Goal: Task Accomplishment & Management: Complete application form

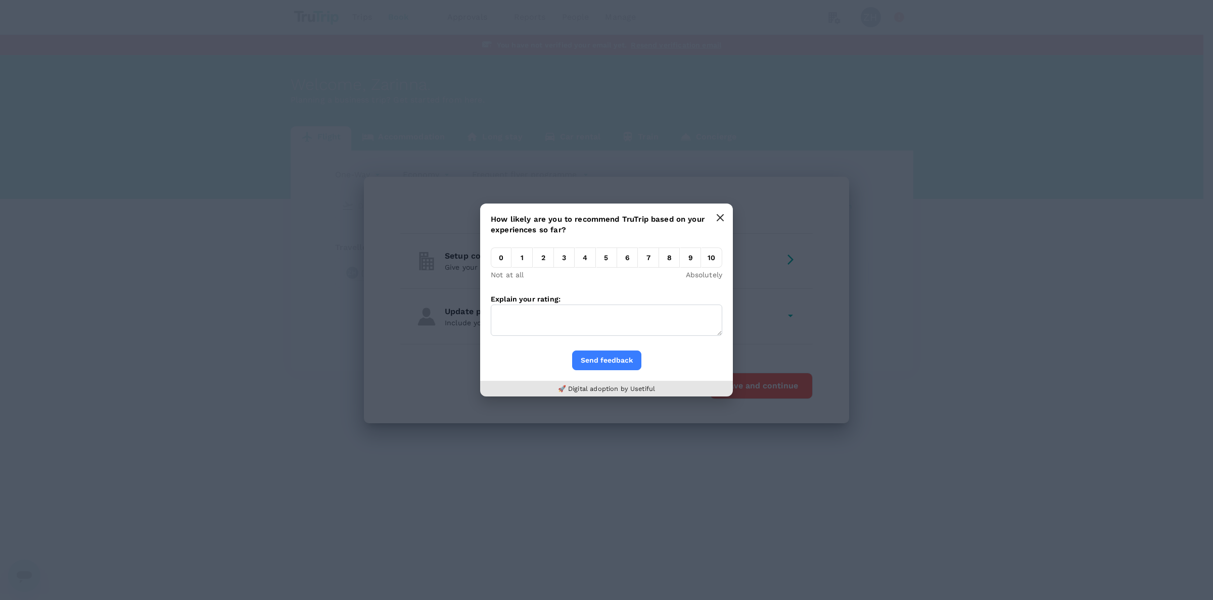
click at [726, 213] on button "button" at bounding box center [720, 218] width 20 height 20
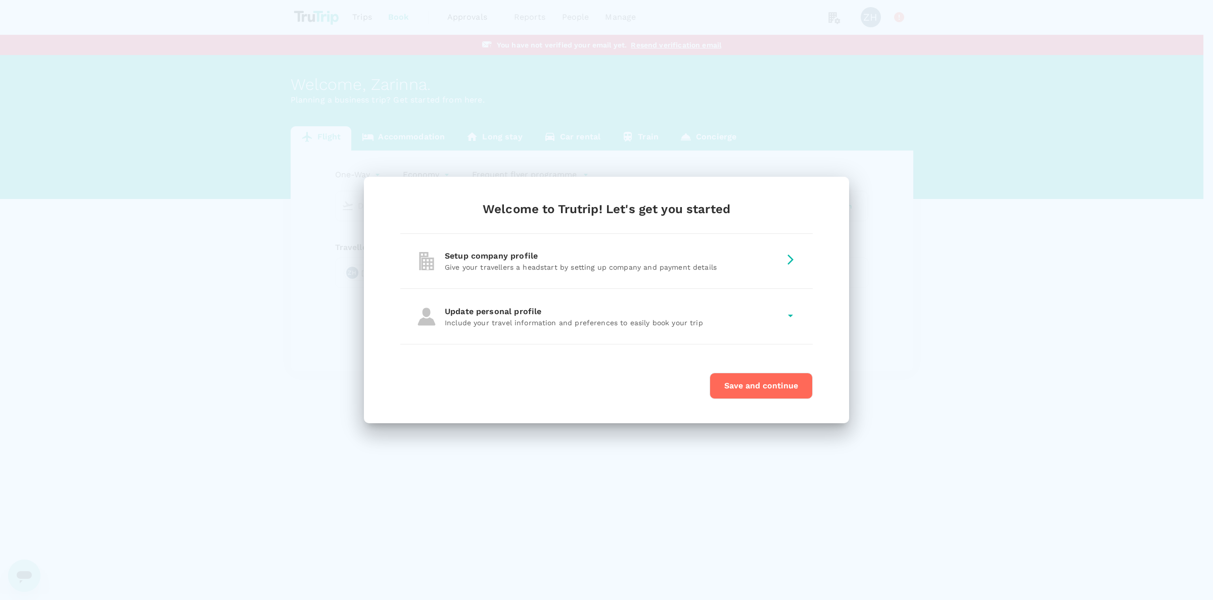
click at [604, 263] on p "Give your travellers a headstart by setting up company and payment details" at bounding box center [613, 267] width 336 height 10
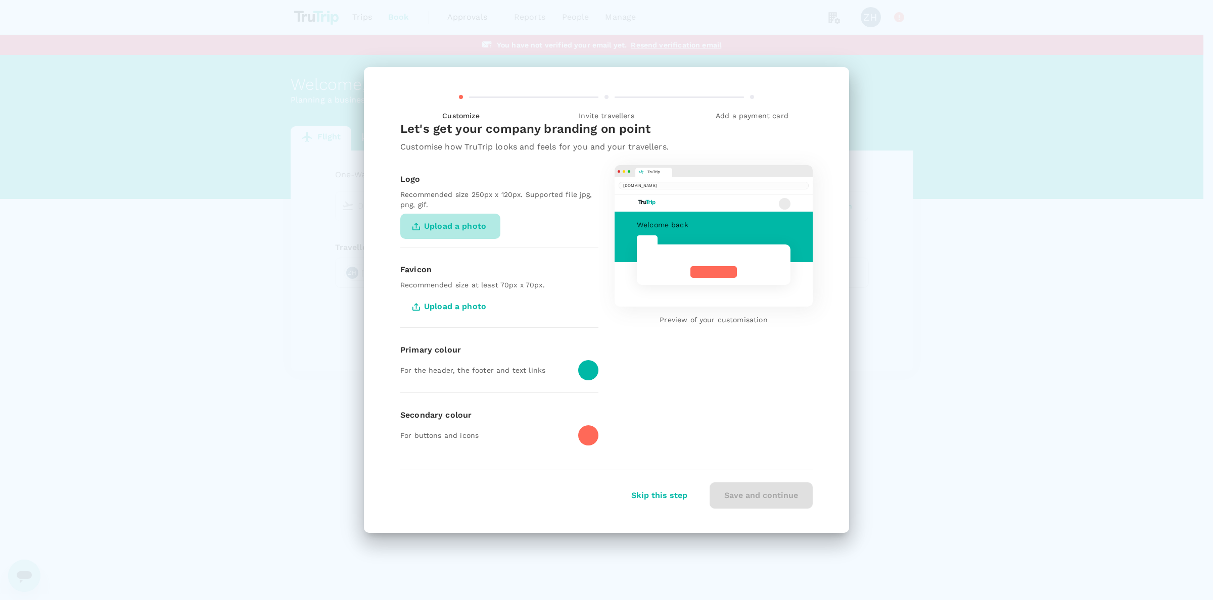
click at [436, 221] on span "Upload a photo" at bounding box center [450, 226] width 100 height 25
click at [0, 0] on input "Upload a photo" at bounding box center [0, 0] width 0 height 0
click at [456, 221] on span "Upload a photo" at bounding box center [450, 226] width 100 height 25
click at [0, 0] on input "Upload a photo" at bounding box center [0, 0] width 0 height 0
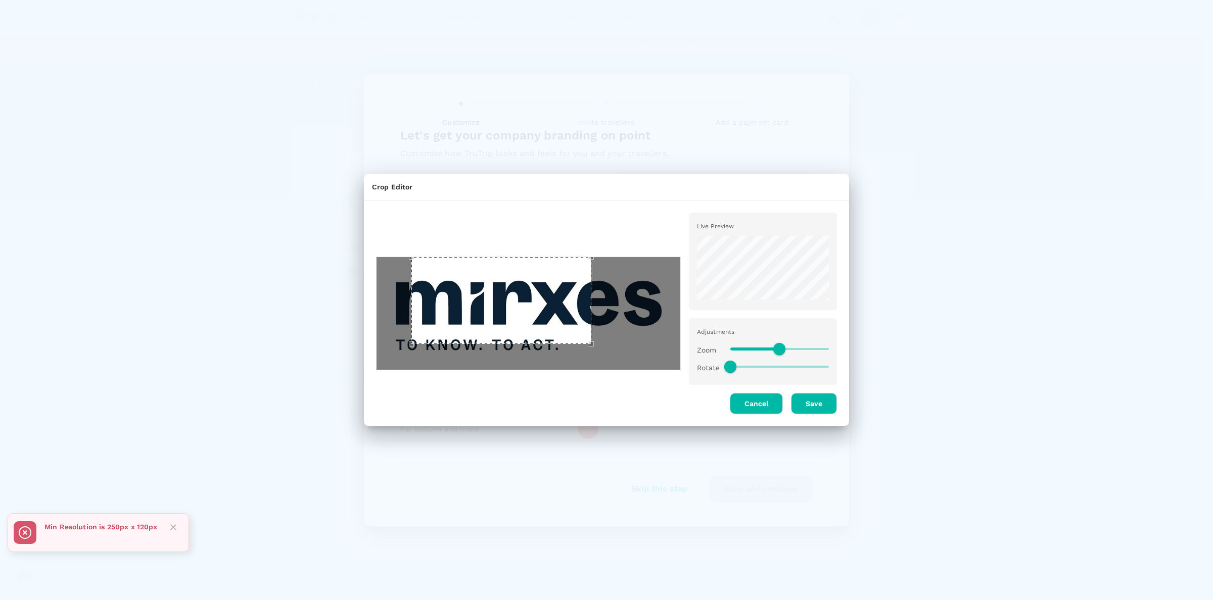
click at [336, 256] on div "Crop Editor Live Preview Adjustments Zoom Rotate Cancel Save" at bounding box center [606, 300] width 1213 height 600
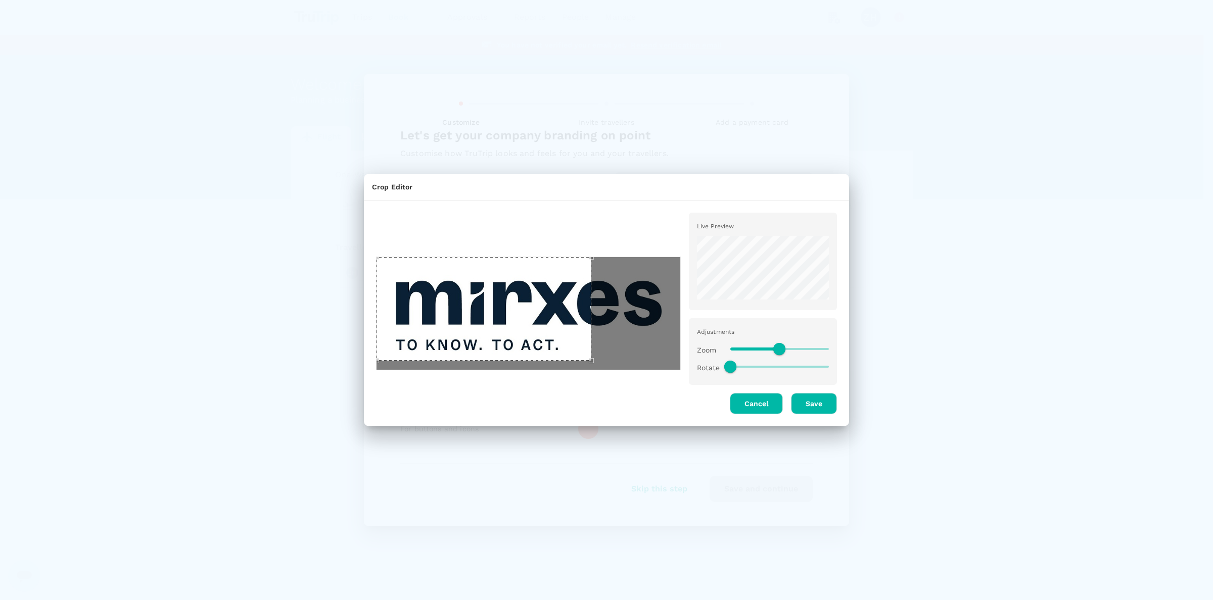
click at [347, 408] on div "Crop Editor Live Preview Adjustments Zoom Rotate Cancel Save" at bounding box center [606, 300] width 1213 height 600
click at [700, 410] on div "Live Preview Adjustments Zoom Rotate Cancel Save" at bounding box center [602, 309] width 469 height 209
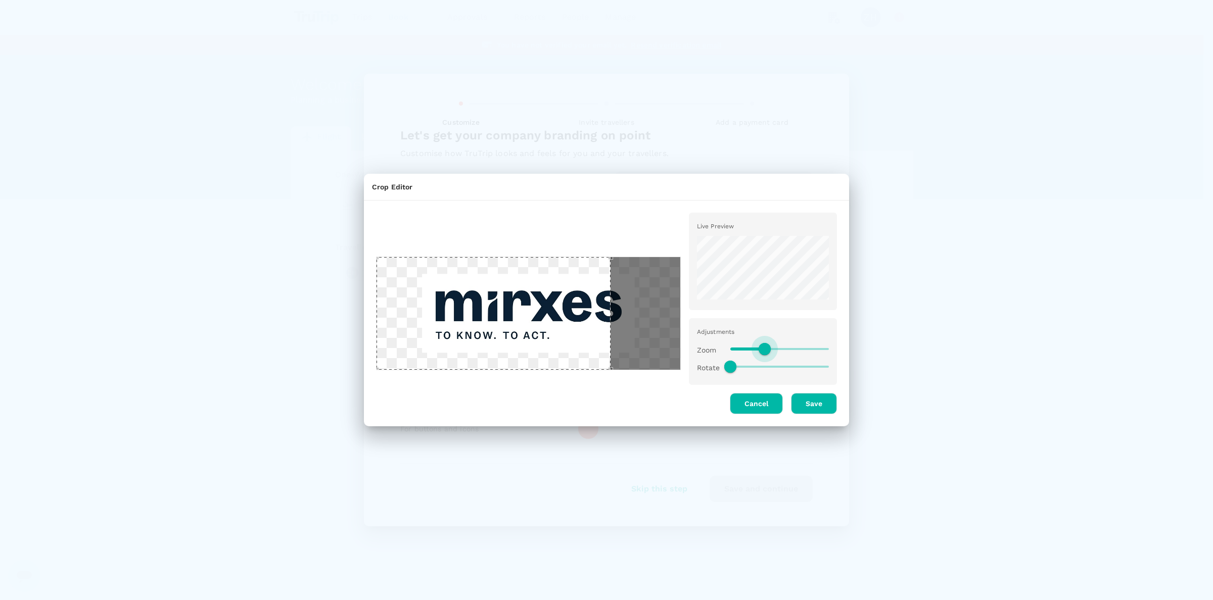
drag, startPoint x: 777, startPoint y: 344, endPoint x: 766, endPoint y: 344, distance: 11.1
click at [766, 344] on span at bounding box center [765, 349] width 12 height 12
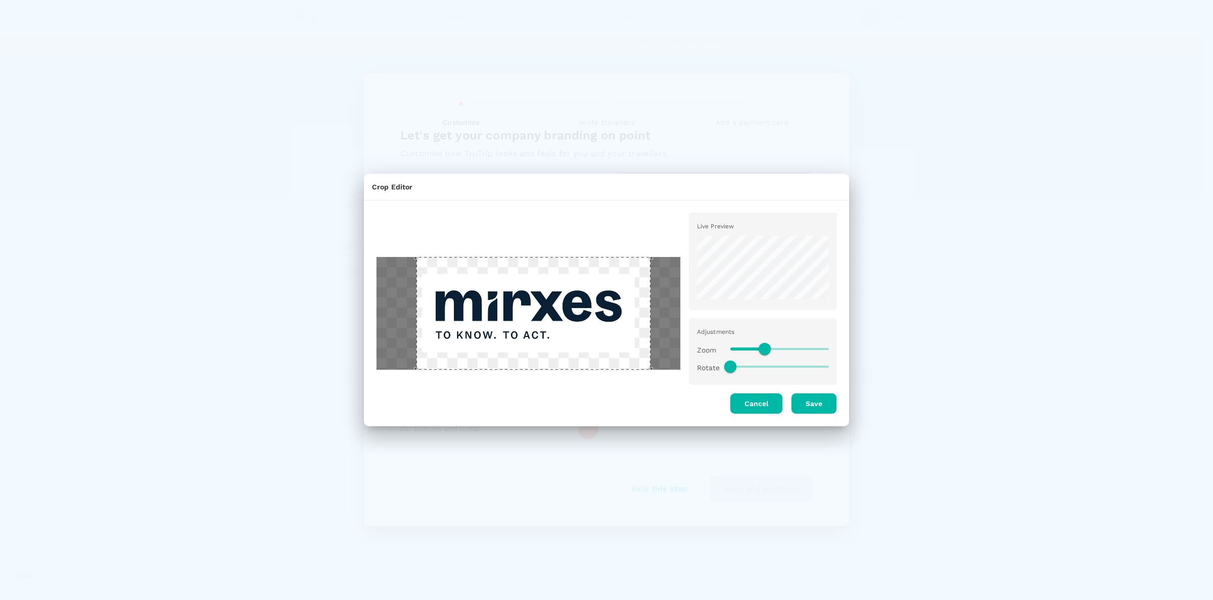
click at [514, 303] on div "Use the arrow keys to move the crop selection area" at bounding box center [533, 313] width 234 height 112
click at [637, 358] on div at bounding box center [528, 313] width 305 height 113
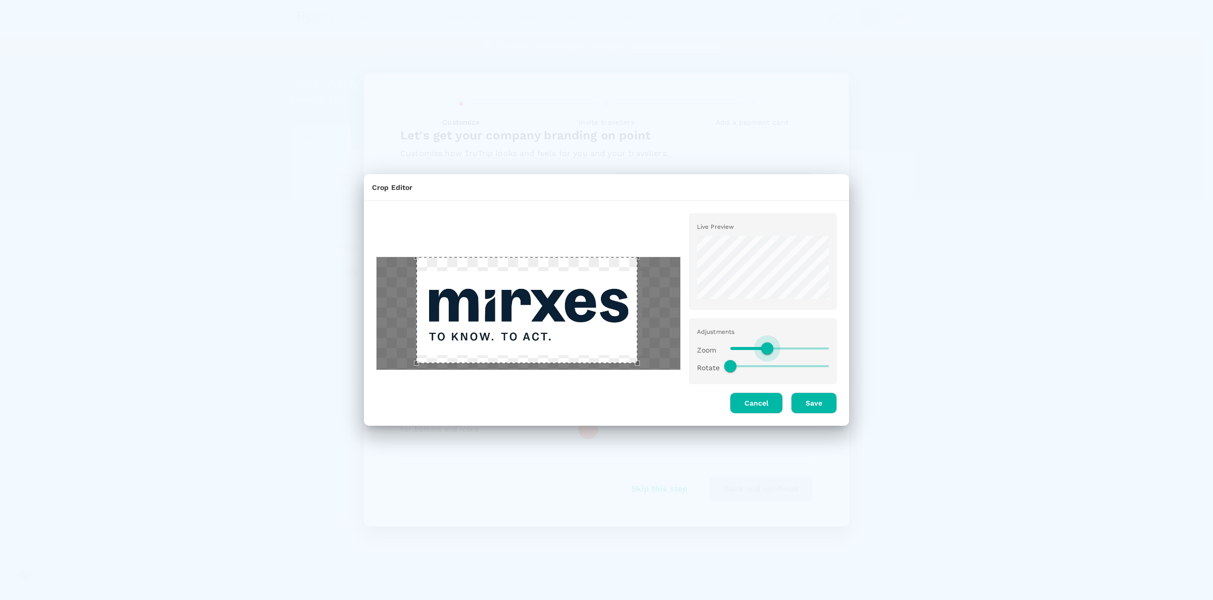
type input "0.8"
click at [769, 344] on span at bounding box center [770, 349] width 12 height 12
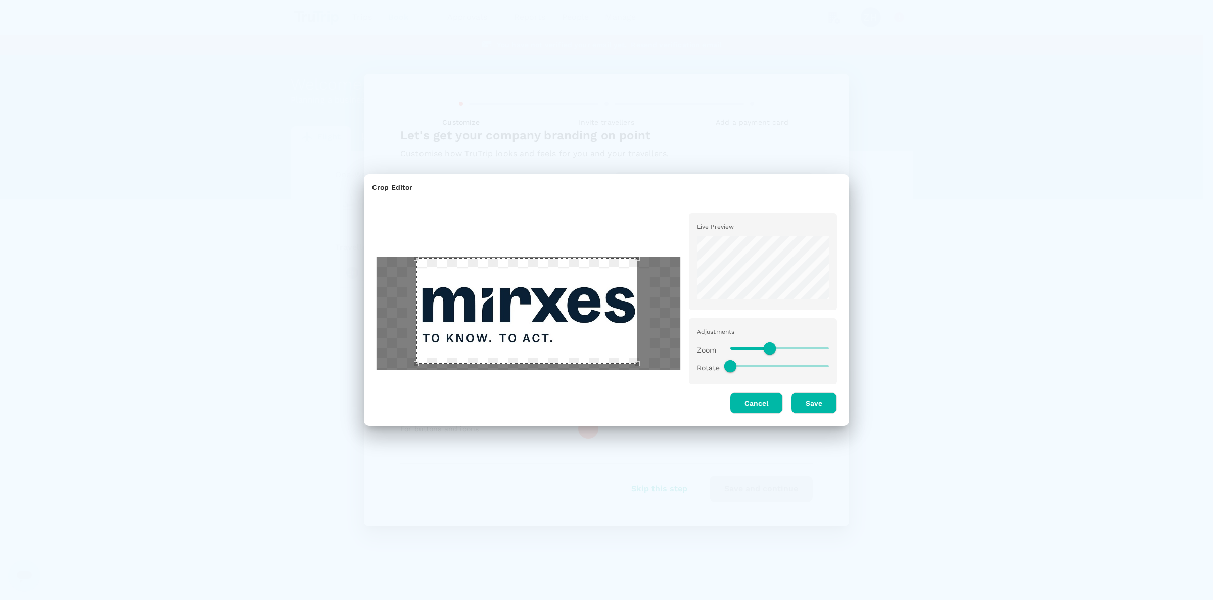
click at [467, 311] on div "Use the arrow keys to move the crop selection area" at bounding box center [526, 311] width 221 height 106
click at [824, 402] on button "Save" at bounding box center [814, 403] width 46 height 21
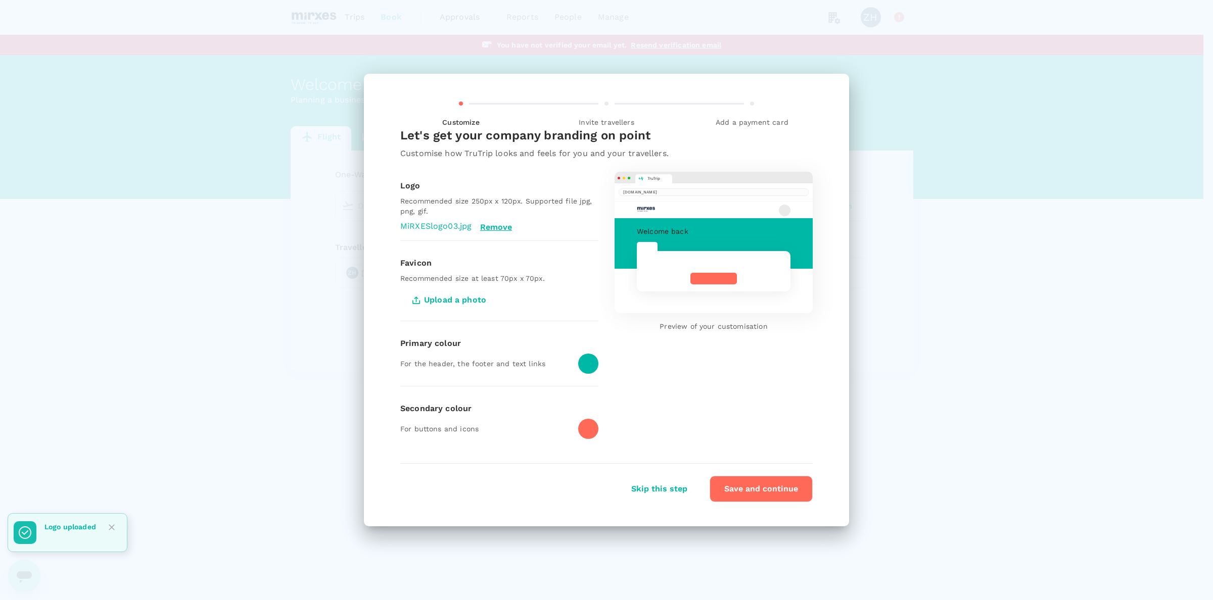
click at [587, 359] on div at bounding box center [588, 364] width 20 height 20
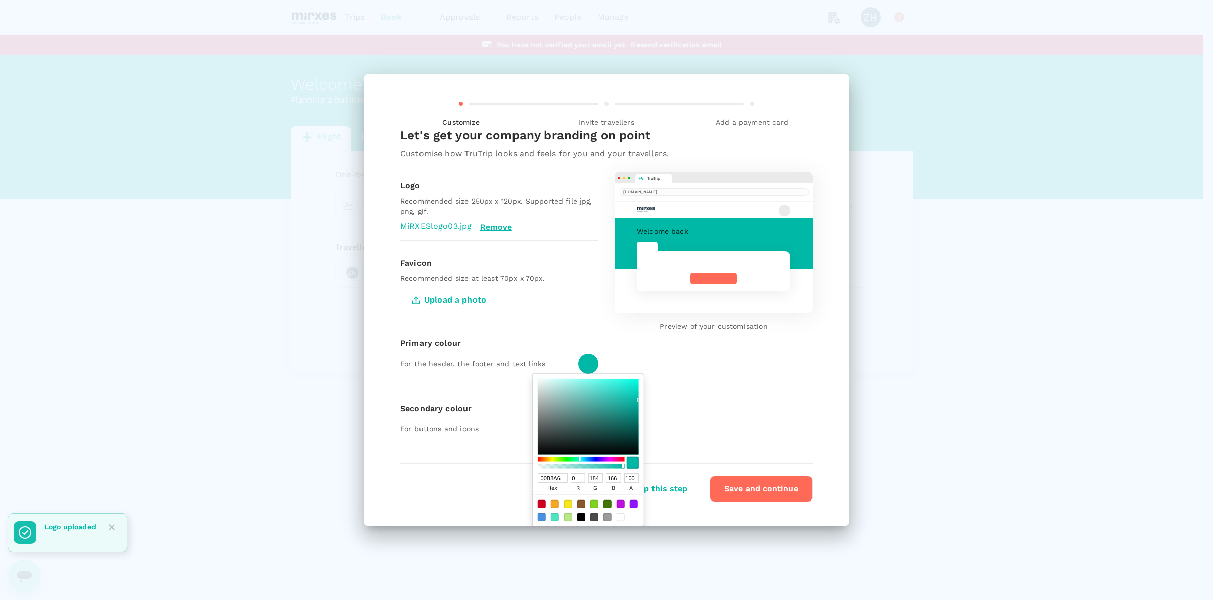
click at [549, 479] on input "00B8A6" at bounding box center [553, 478] width 30 height 10
paste input "#0A2035"
type input "#0A2035"
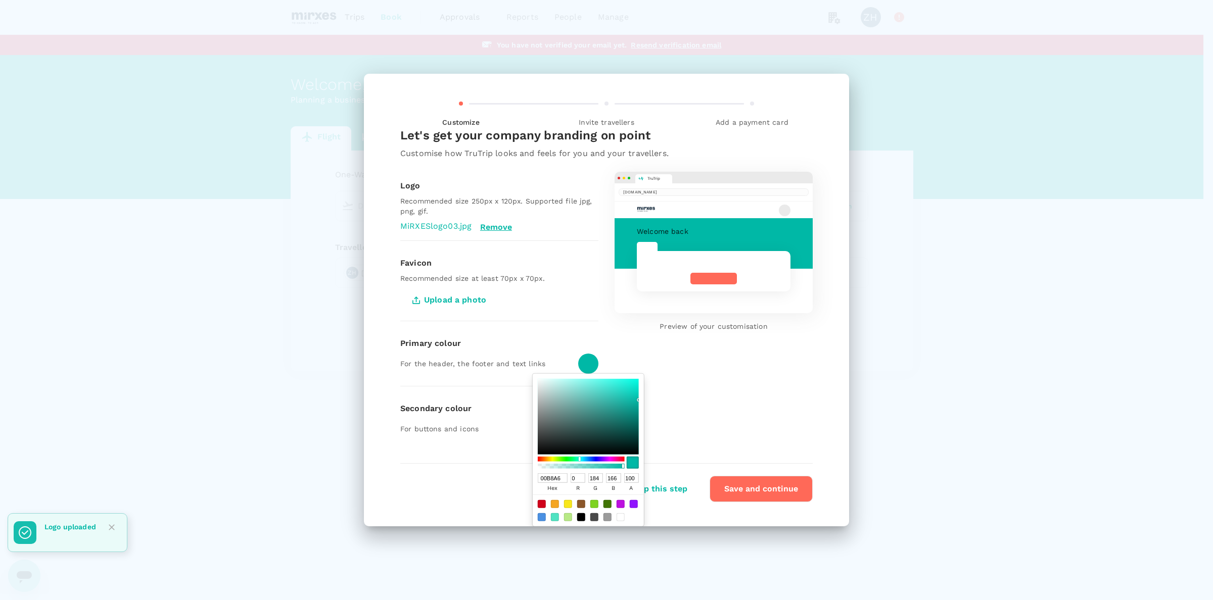
type input "10"
type input "32"
type input "53"
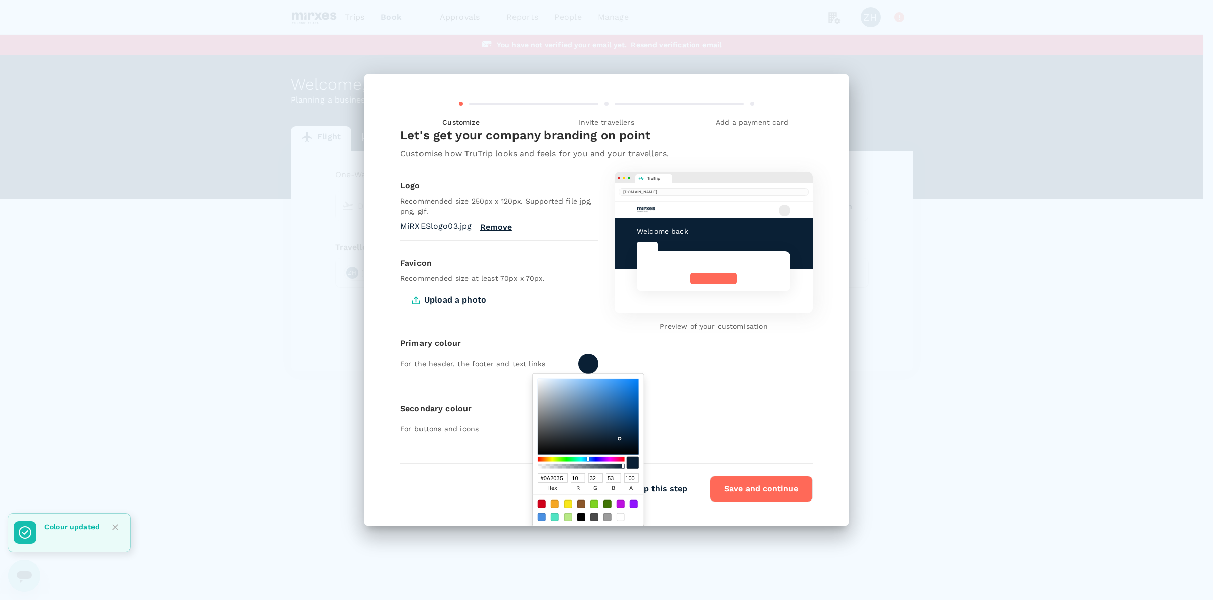
type input "0A2035"
click at [503, 386] on hr at bounding box center [499, 386] width 198 height 1
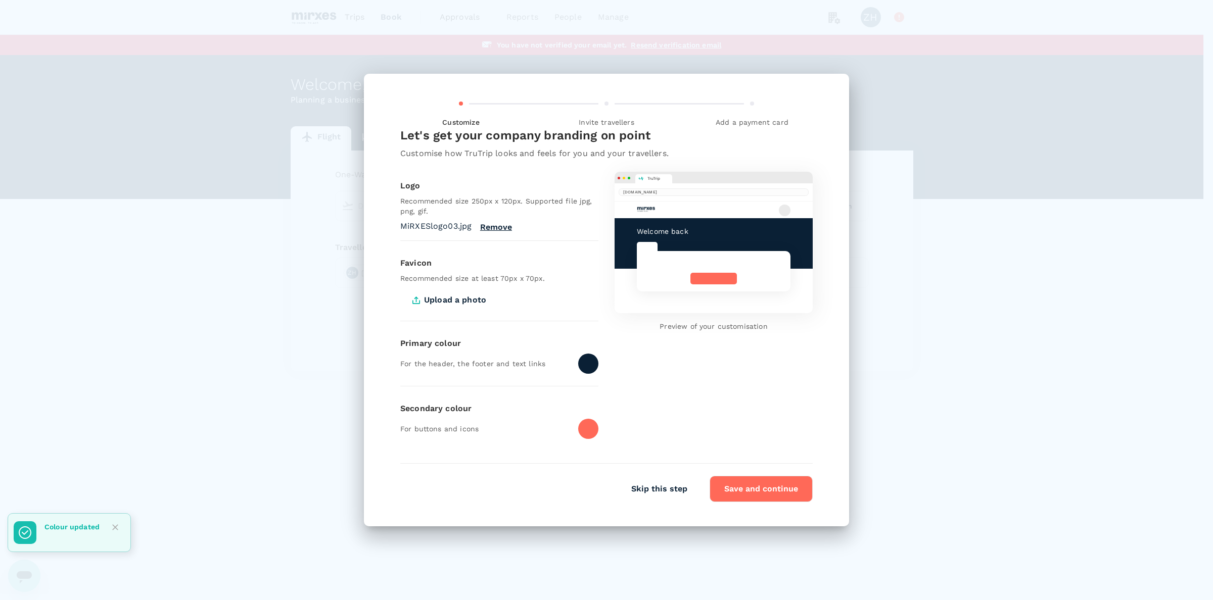
click at [584, 422] on div at bounding box center [588, 429] width 20 height 20
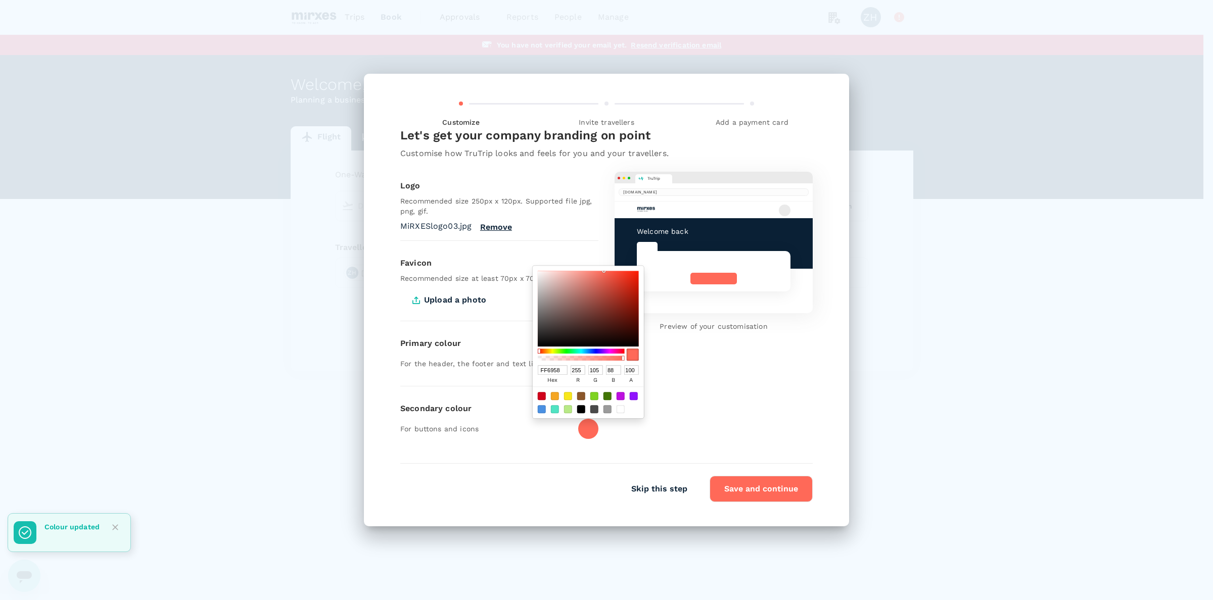
click at [622, 410] on div at bounding box center [621, 409] width 8 height 8
type input "FFFFFF"
type input "255"
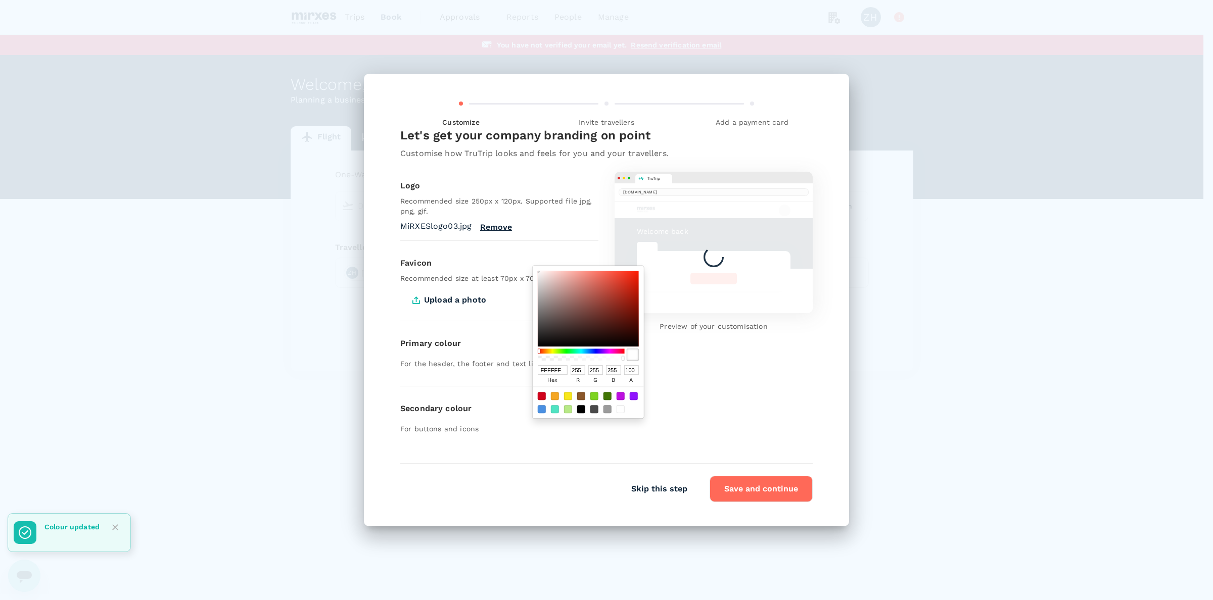
click at [533, 446] on div "Secondary colour For buttons and icons" at bounding box center [499, 423] width 198 height 57
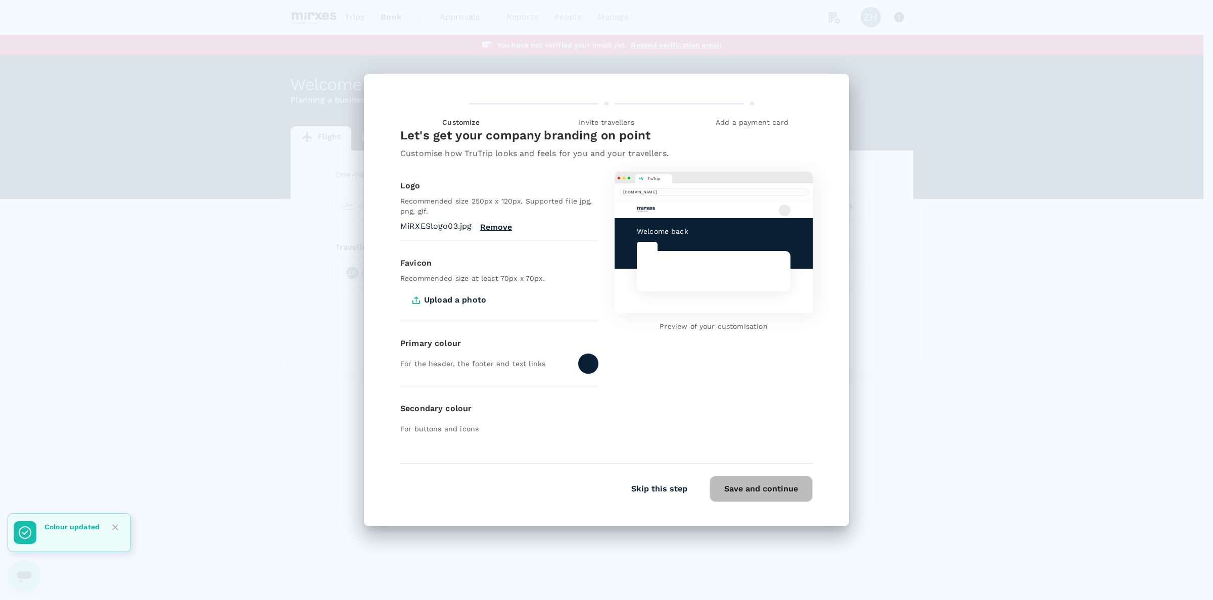
click at [759, 489] on button "Save and continue" at bounding box center [760, 489] width 103 height 26
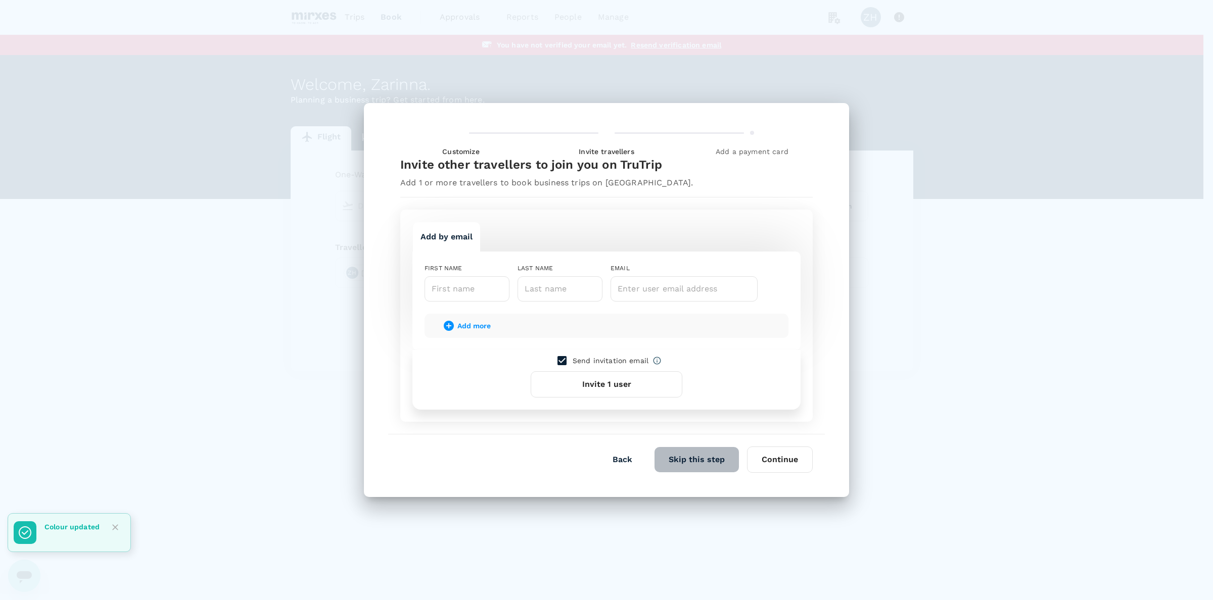
click at [704, 455] on button "Skip this step" at bounding box center [696, 459] width 84 height 25
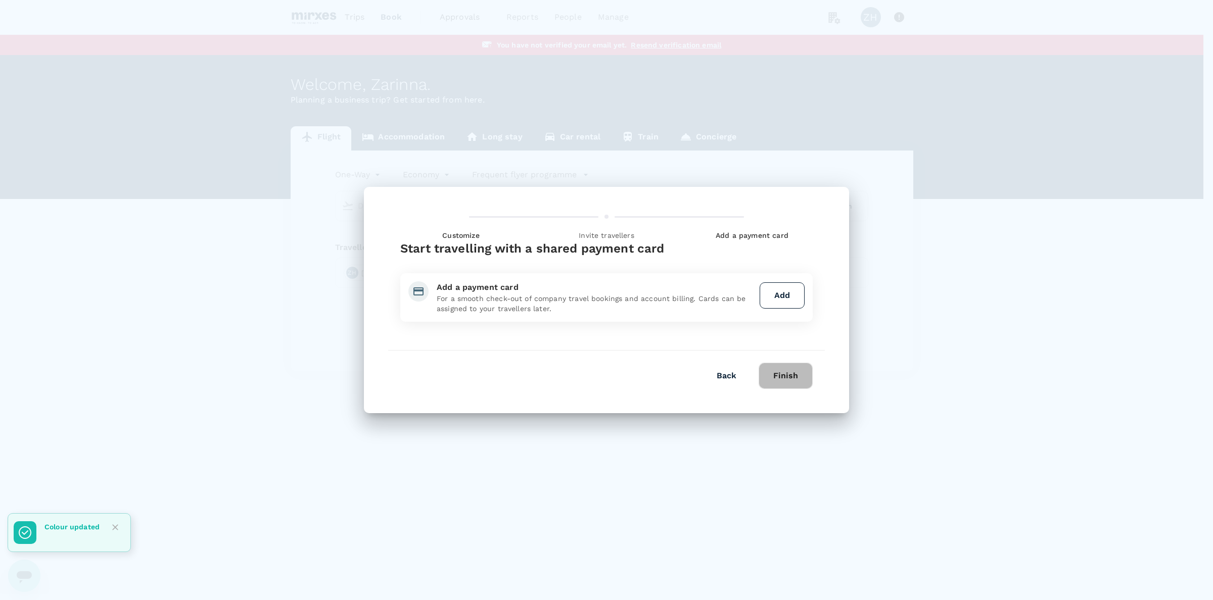
click at [782, 383] on button "Finish" at bounding box center [786, 376] width 54 height 26
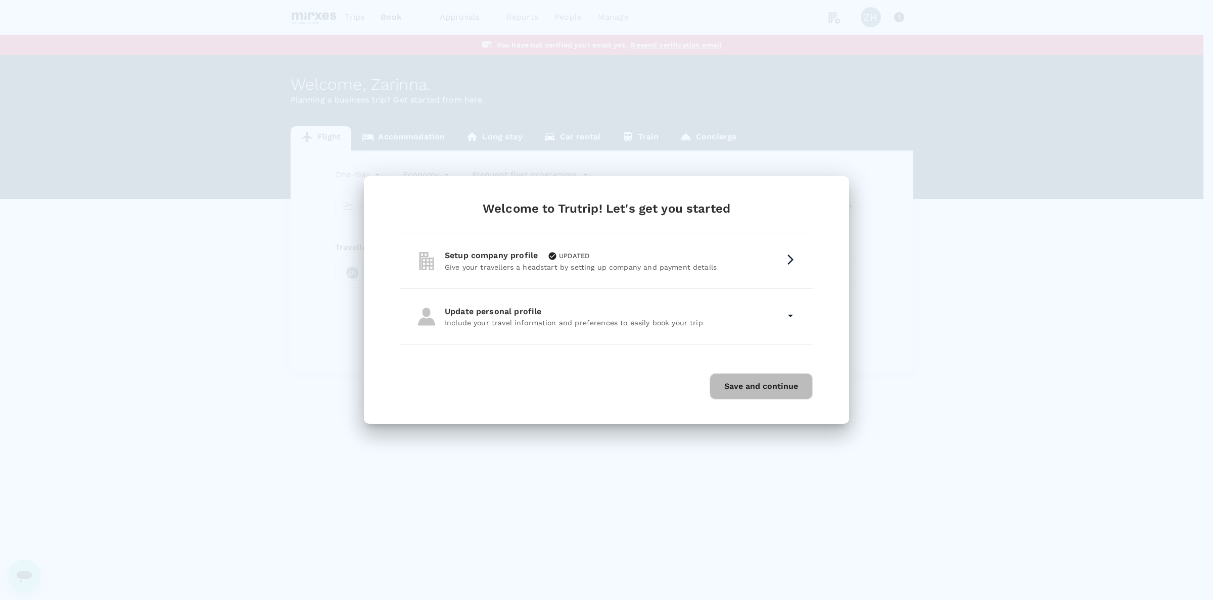
click at [785, 382] on button "Save and continue" at bounding box center [760, 386] width 103 height 26
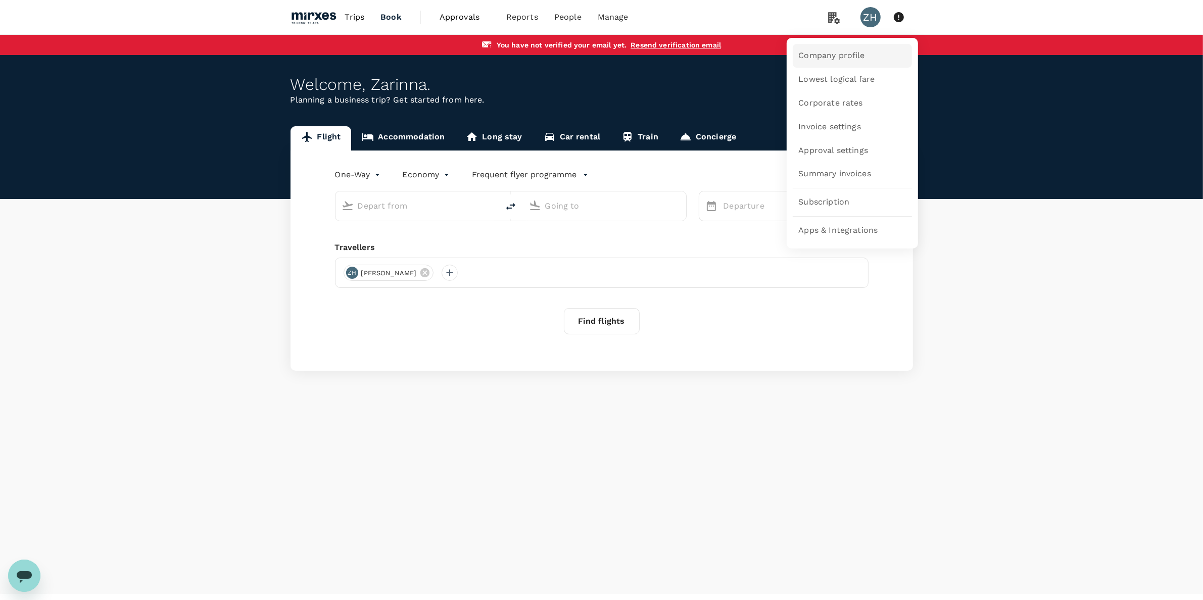
click at [839, 49] on link "Company profile" at bounding box center [852, 56] width 119 height 24
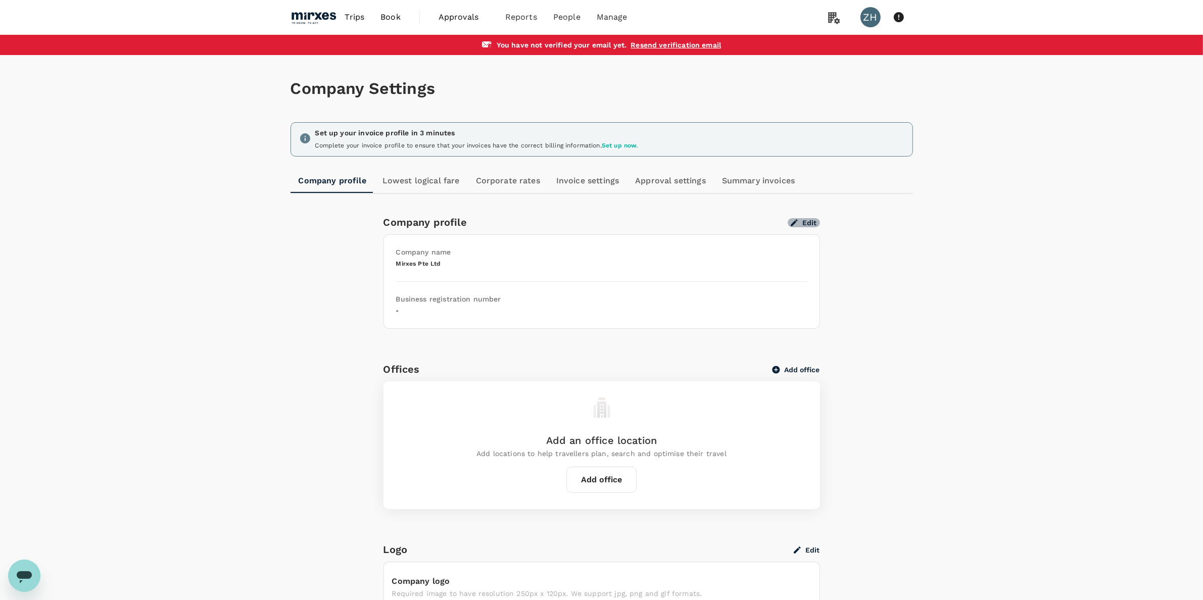
click at [804, 221] on button "Edit" at bounding box center [804, 222] width 32 height 9
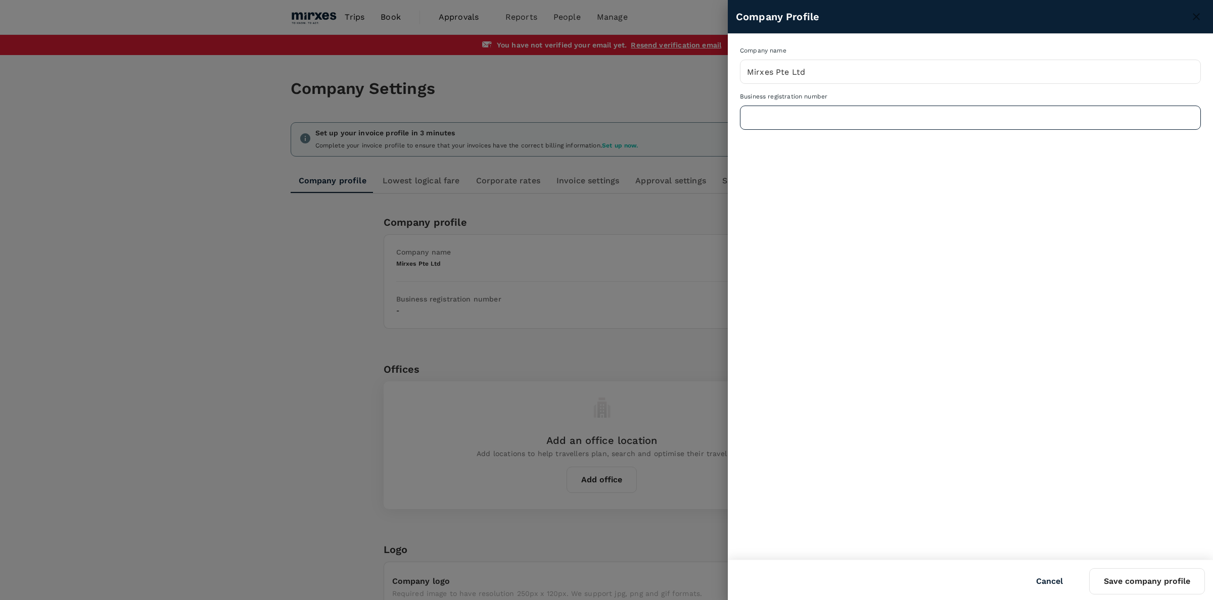
click at [795, 120] on input "text" at bounding box center [970, 117] width 461 height 25
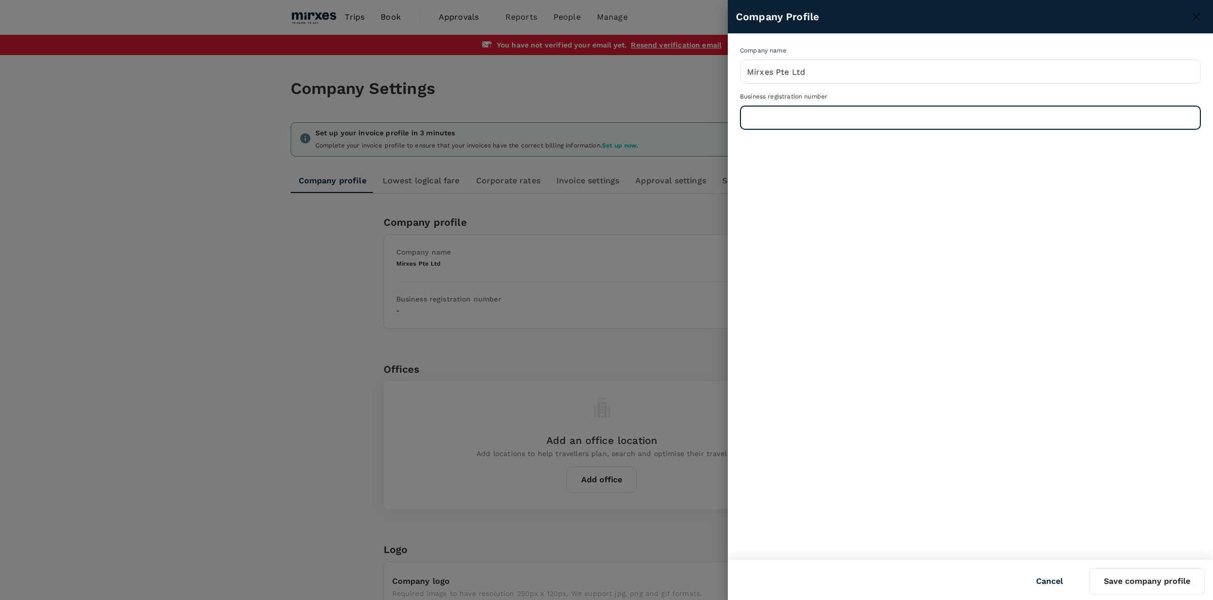
paste input "201407328H"
type input "201407328H"
click at [1133, 584] on button "Save company profile" at bounding box center [1147, 581] width 116 height 26
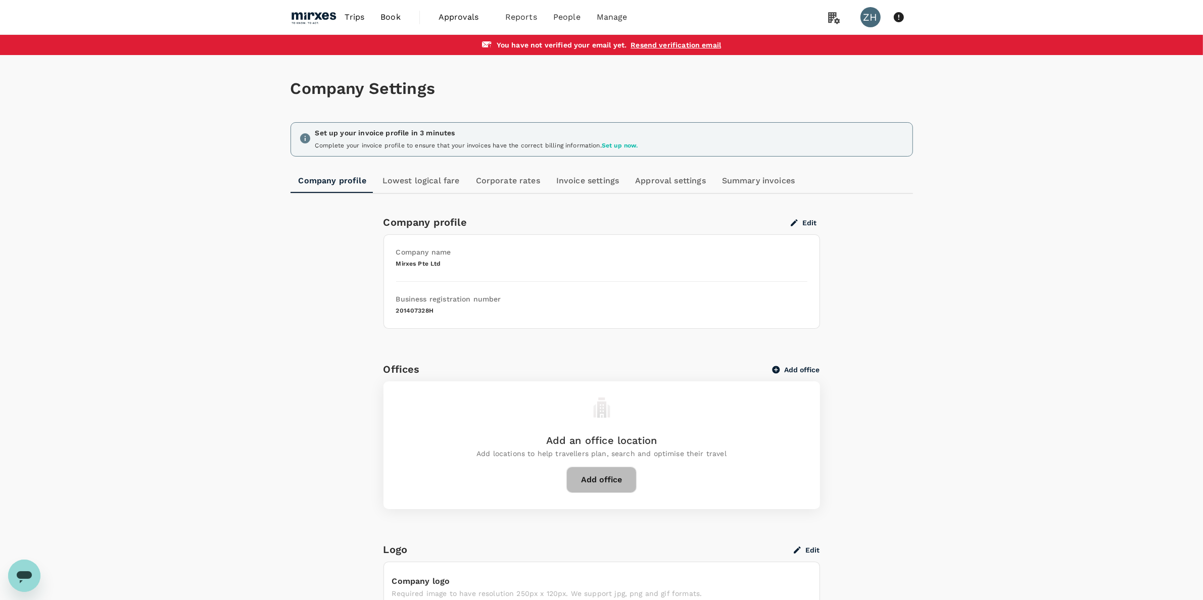
click at [604, 480] on button "Add office" at bounding box center [601, 480] width 70 height 26
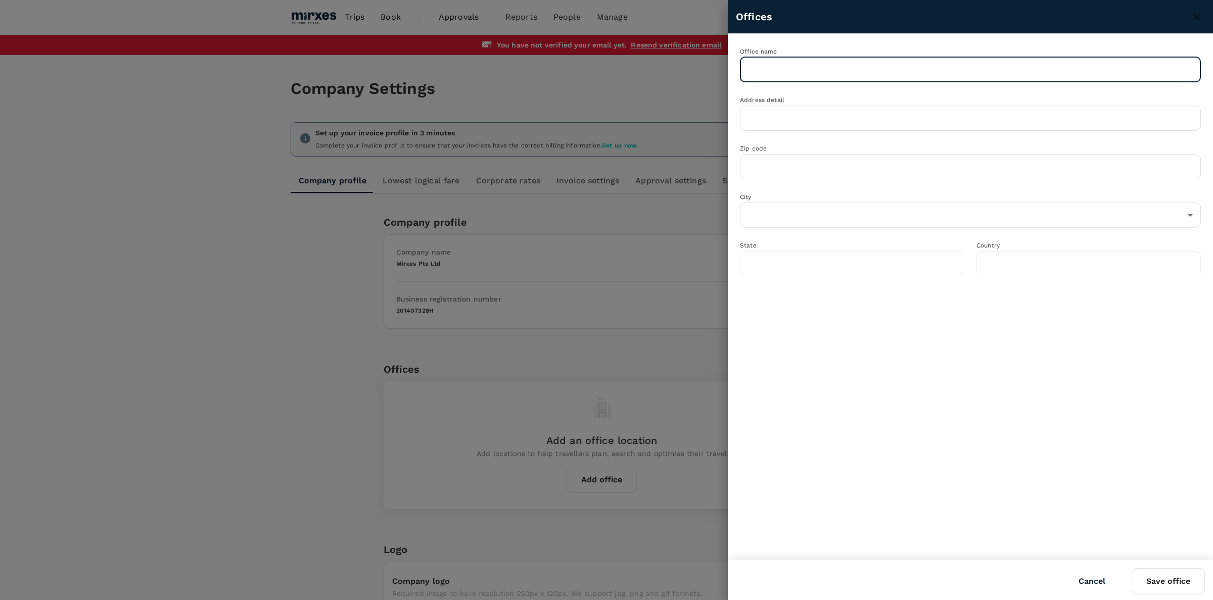
click at [797, 65] on input "text" at bounding box center [970, 69] width 461 height 25
type input "Mirxes HQ"
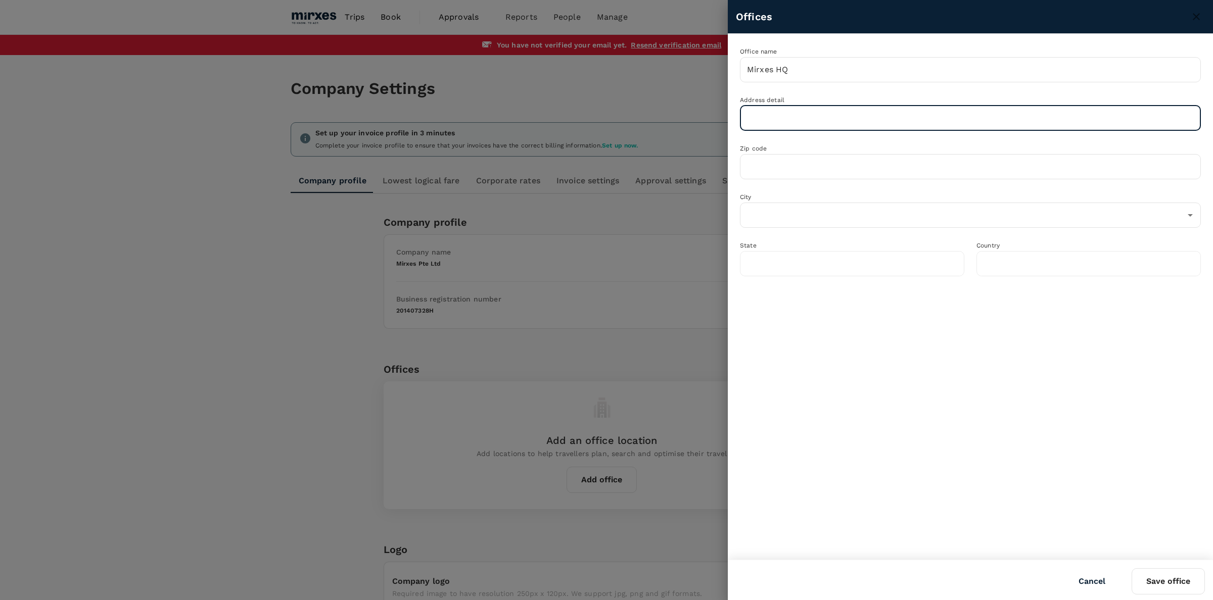
click at [777, 114] on input "text" at bounding box center [970, 118] width 461 height 25
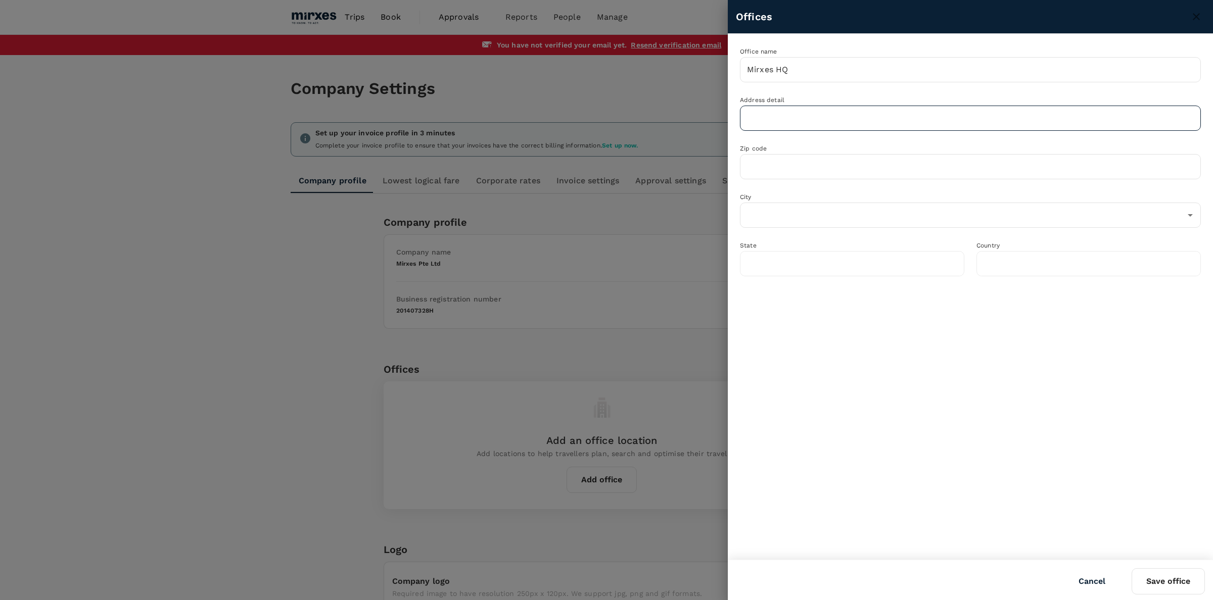
click at [790, 122] on input "text" at bounding box center [970, 118] width 461 height 25
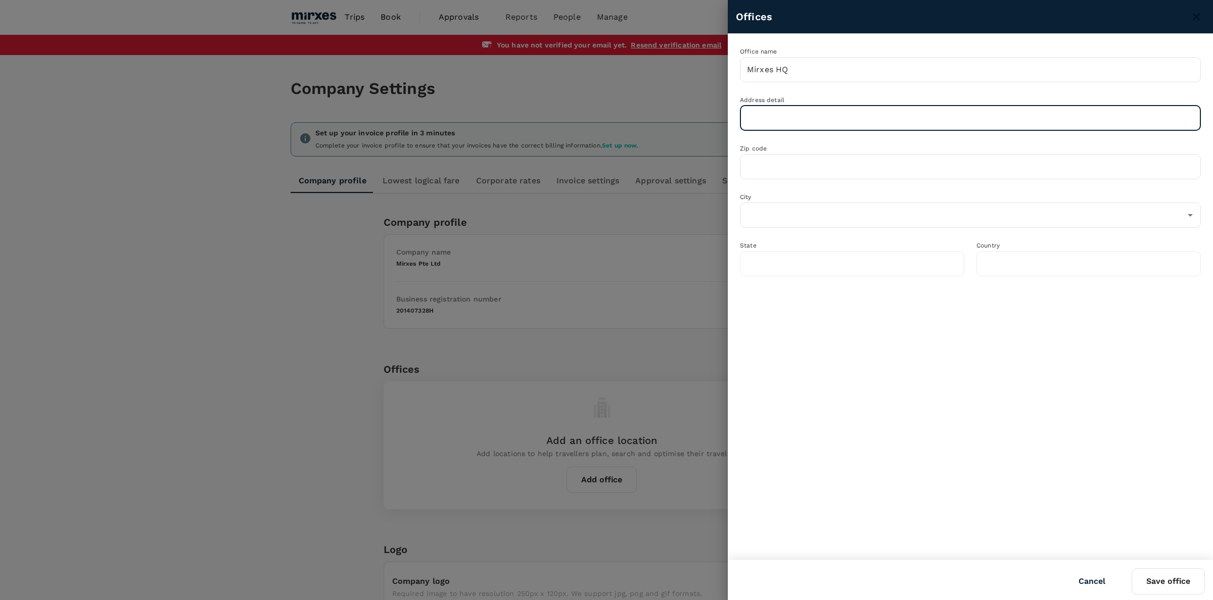
paste input "2 tukang innovation grove, #09-02, jtc medtech hub, singapore"
type input "2 tukang innovation grove, #09-02, jtc medtech hub, singapore"
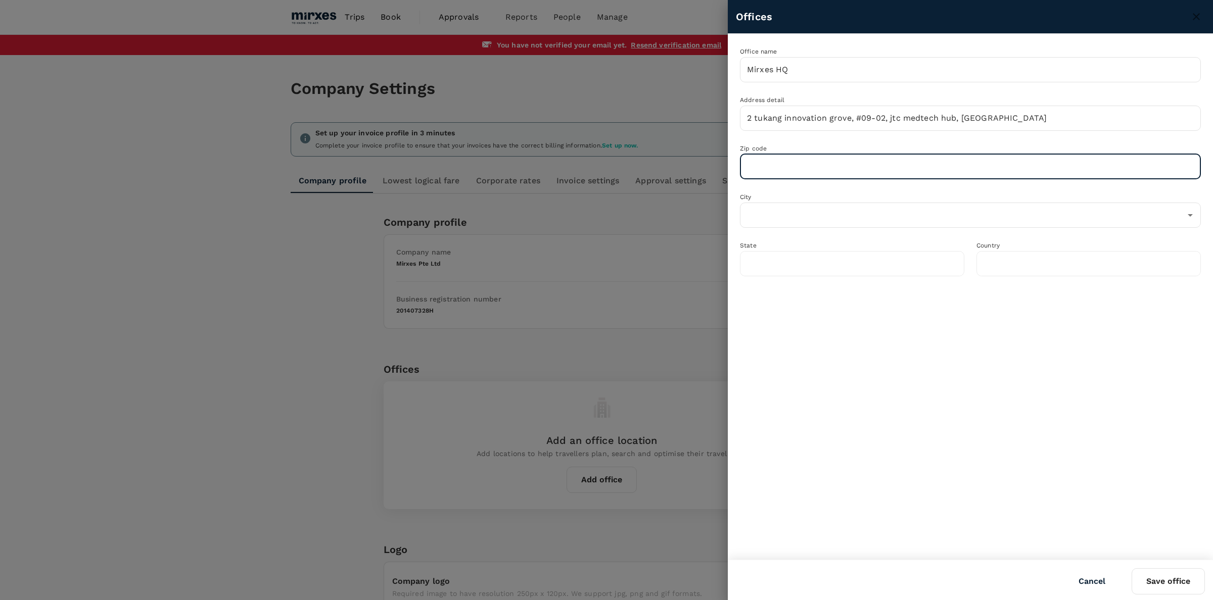
click at [797, 165] on input "text" at bounding box center [970, 166] width 461 height 25
paste input "618305"
type input "618305"
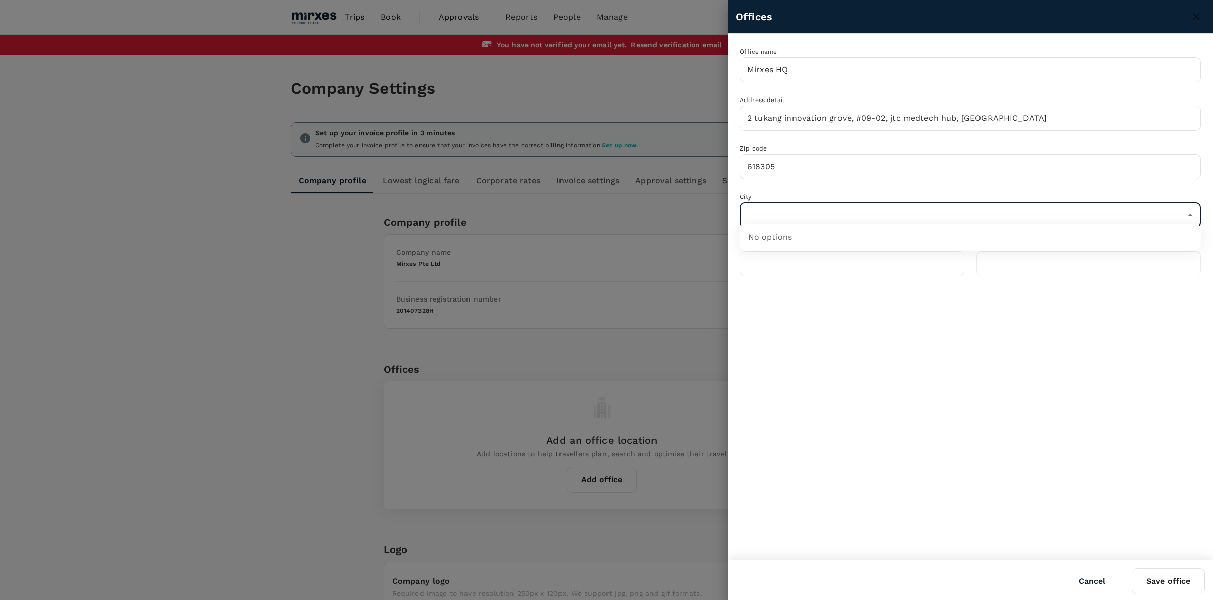
click at [778, 216] on input "text" at bounding box center [962, 215] width 437 height 19
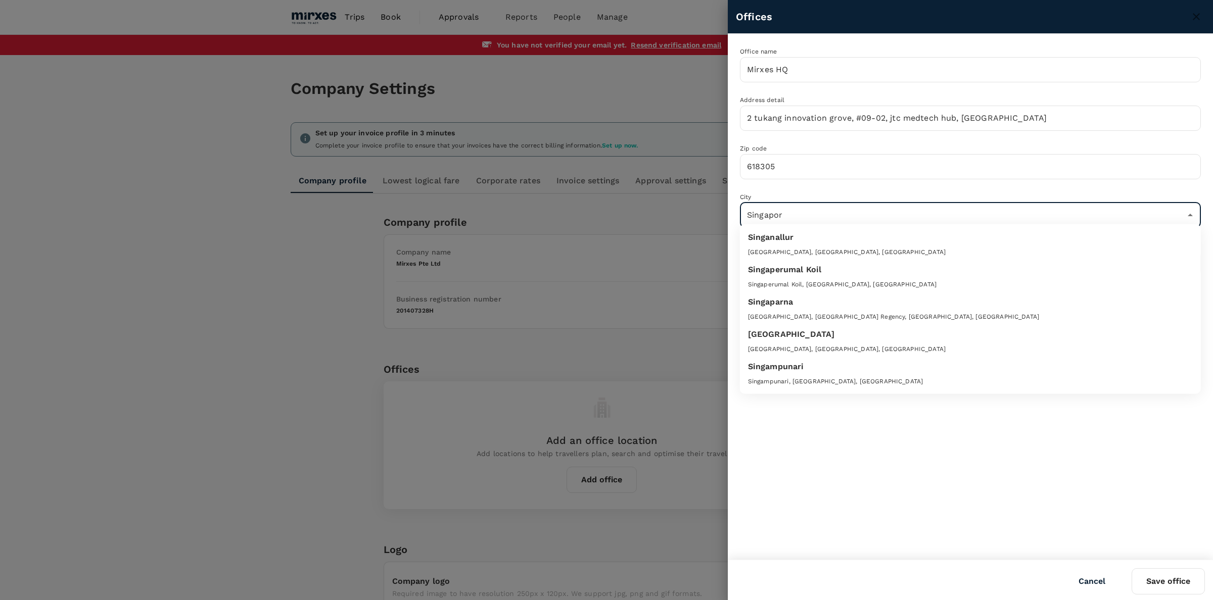
type input "Singapore"
click at [780, 246] on div "Singapore" at bounding box center [970, 239] width 445 height 16
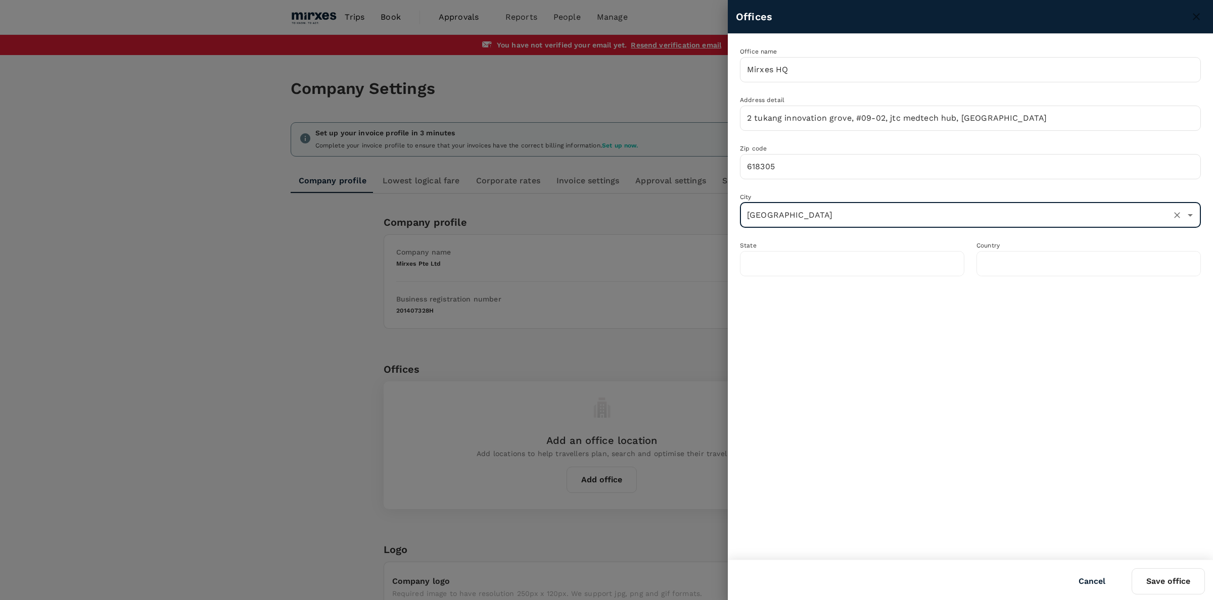
type input "Singapore"
click at [1173, 579] on button "Save office" at bounding box center [1167, 581] width 73 height 26
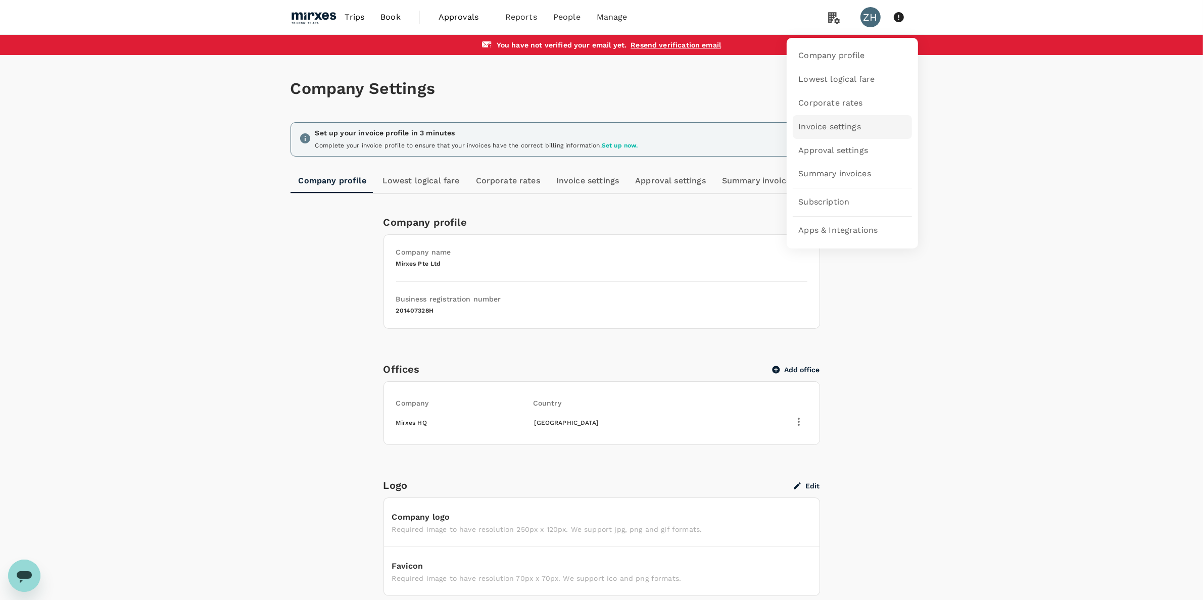
click at [855, 135] on link "Invoice settings" at bounding box center [852, 127] width 119 height 24
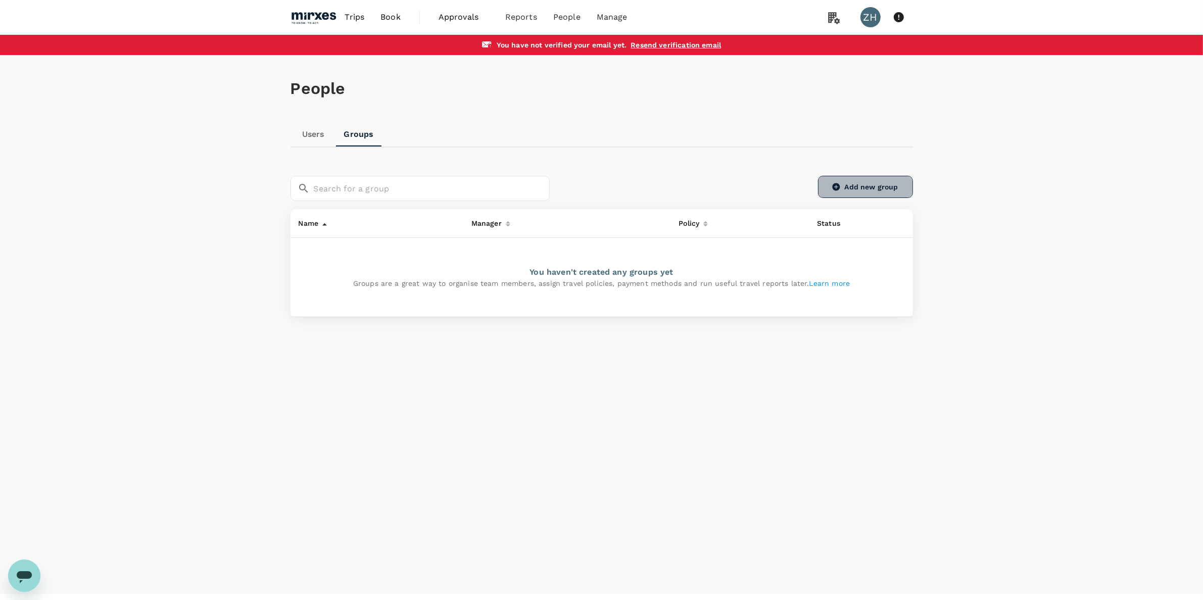
click at [860, 192] on link "Add new group" at bounding box center [865, 187] width 95 height 22
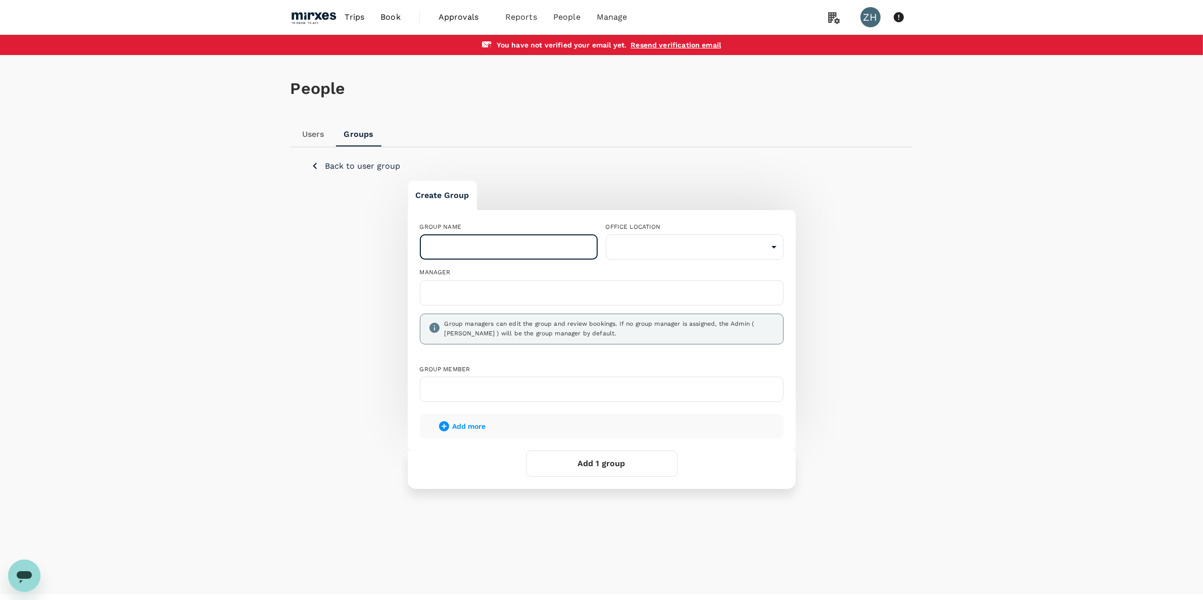
click at [503, 241] on input "text" at bounding box center [509, 246] width 178 height 25
paste input "Scientific Affairs and Business Development Genomics"
type input "Scientific Affairs and Business Development Genomics"
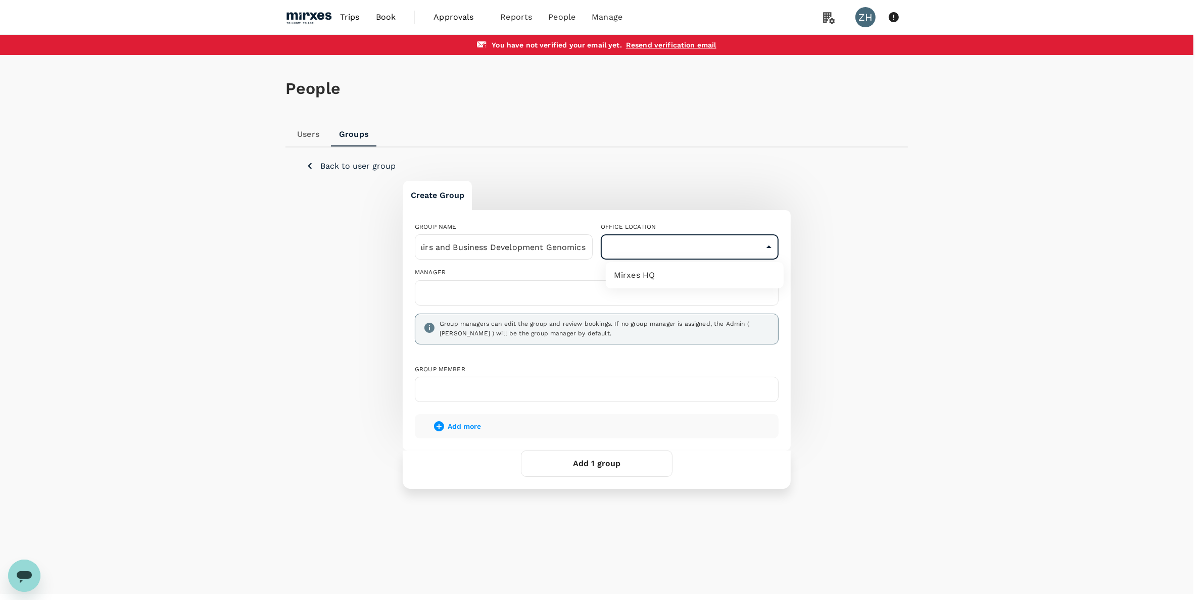
click at [680, 246] on body "Trips Book Approvals 0 Reports People Manage ZH You have not verified your emai…" at bounding box center [601, 311] width 1203 height 622
click at [663, 277] on li "Mirxes HQ" at bounding box center [695, 275] width 178 height 18
type input "b0397b8e-b0b9-49fc-9dda-38b6e8603993"
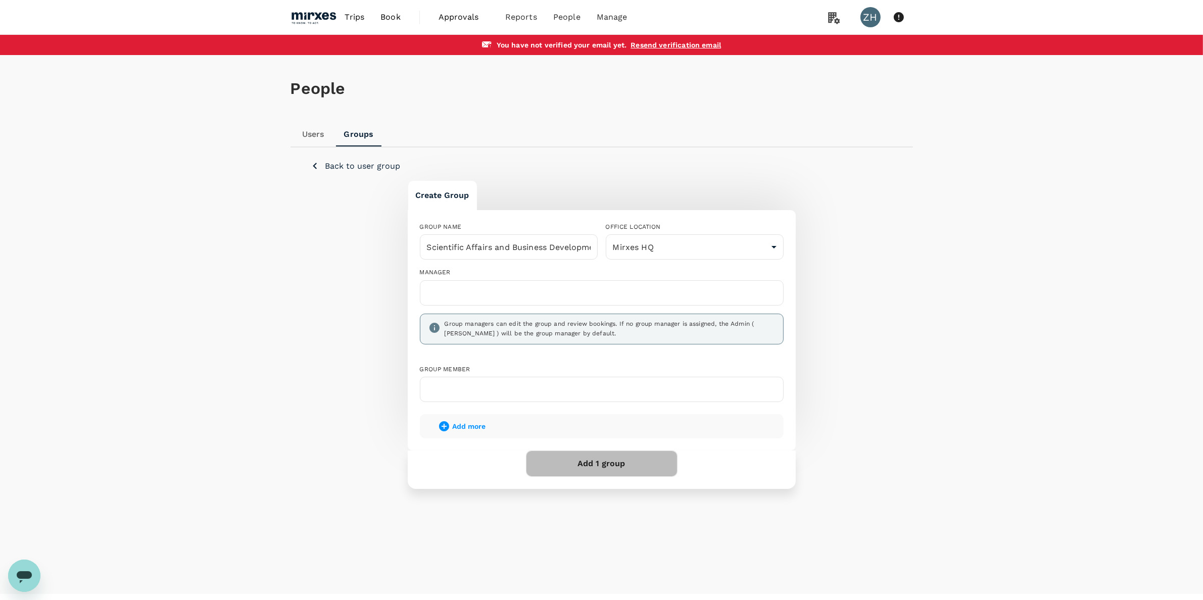
click at [595, 464] on button "Add 1 group" at bounding box center [602, 464] width 152 height 26
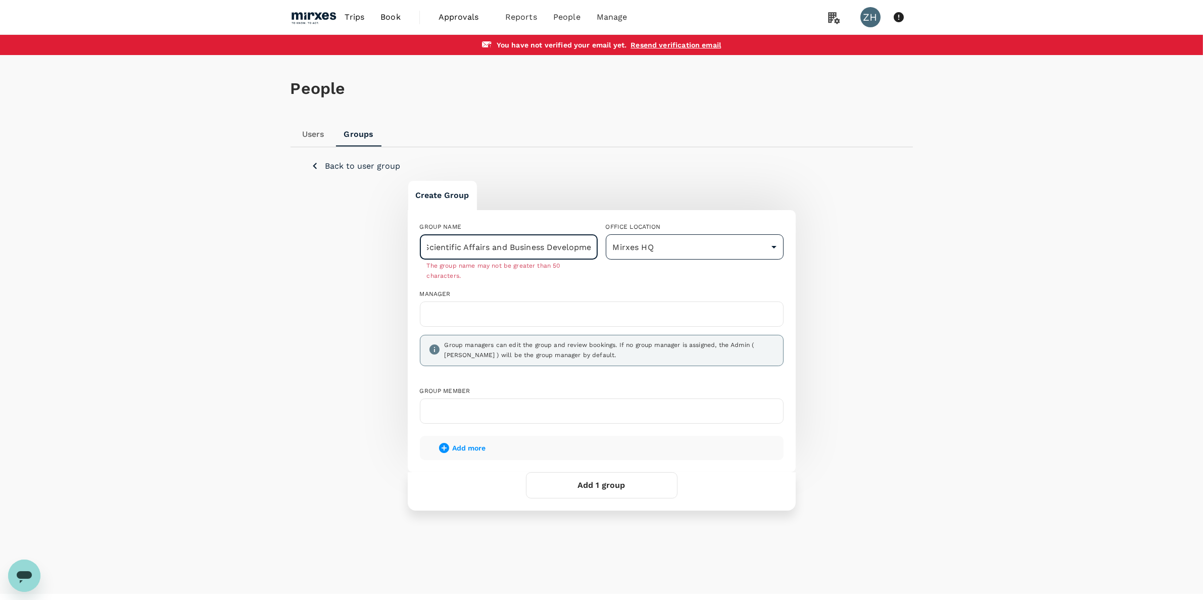
scroll to position [0, 57]
drag, startPoint x: 586, startPoint y: 249, endPoint x: 580, endPoint y: 247, distance: 7.0
click at [696, 253] on div "GROUP NAME Scientific Affairs and Business Development Genomics ​ The group nam…" at bounding box center [598, 319] width 372 height 210
click at [559, 249] on input "Scientific Affairs and Business Development Genomics" at bounding box center [509, 246] width 178 height 25
drag, startPoint x: 551, startPoint y: 248, endPoint x: 455, endPoint y: 243, distance: 95.6
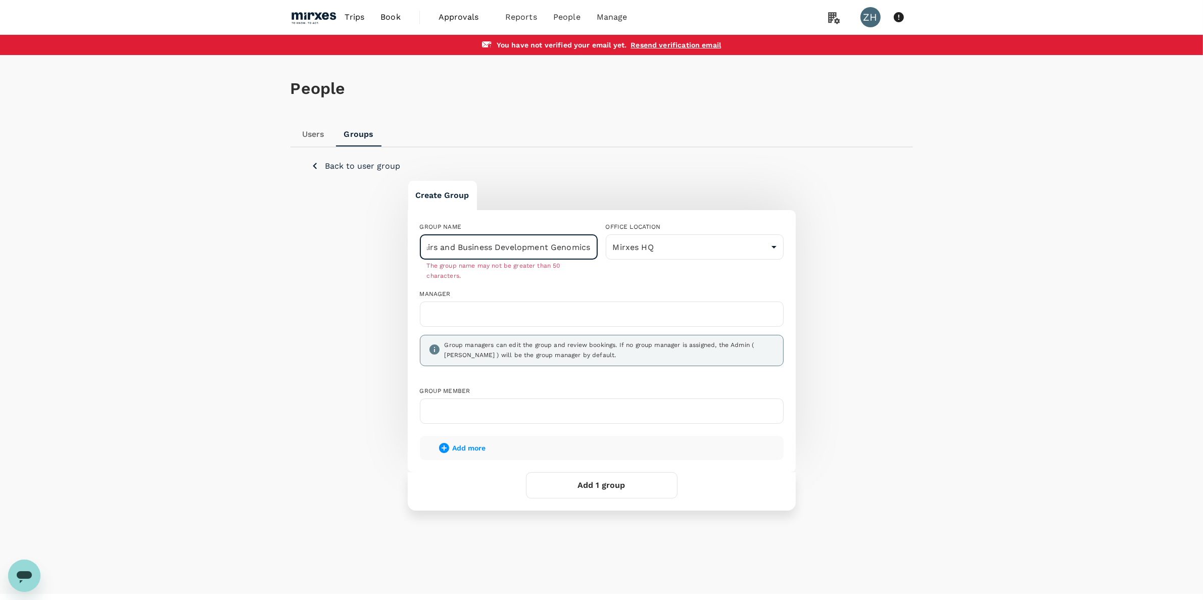
click at [455, 243] on input "Scientific Affairs and Business Development Genomics" at bounding box center [509, 246] width 178 height 25
type input "Scientific Affairs and Genomics"
click at [607, 484] on button "Add 1 group" at bounding box center [602, 485] width 152 height 26
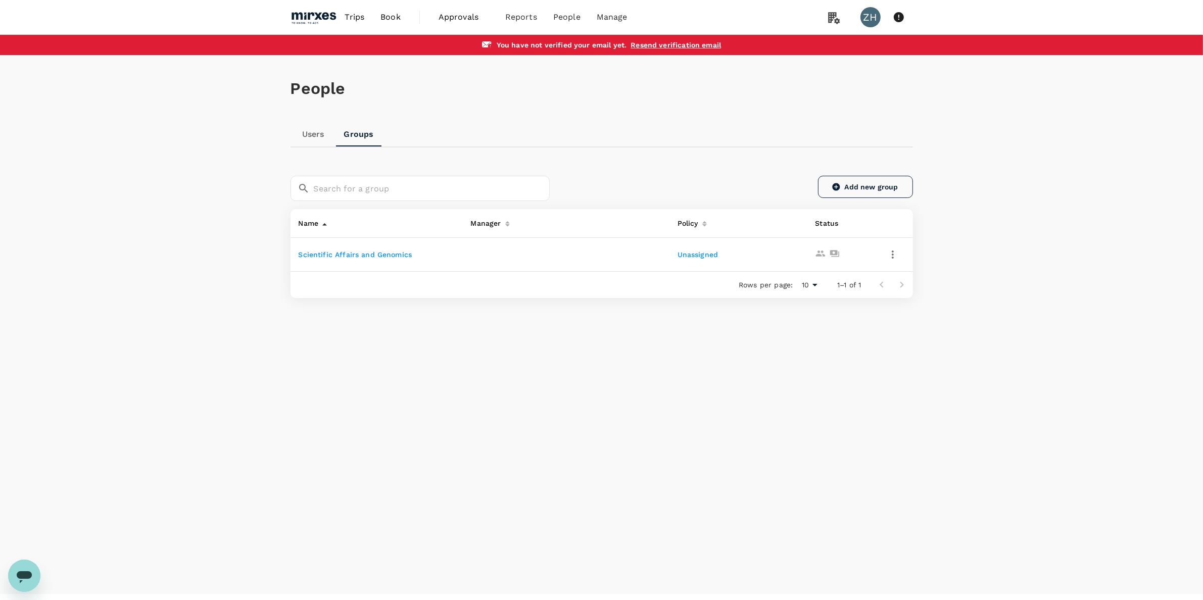
click at [880, 191] on link "Add new group" at bounding box center [865, 187] width 95 height 22
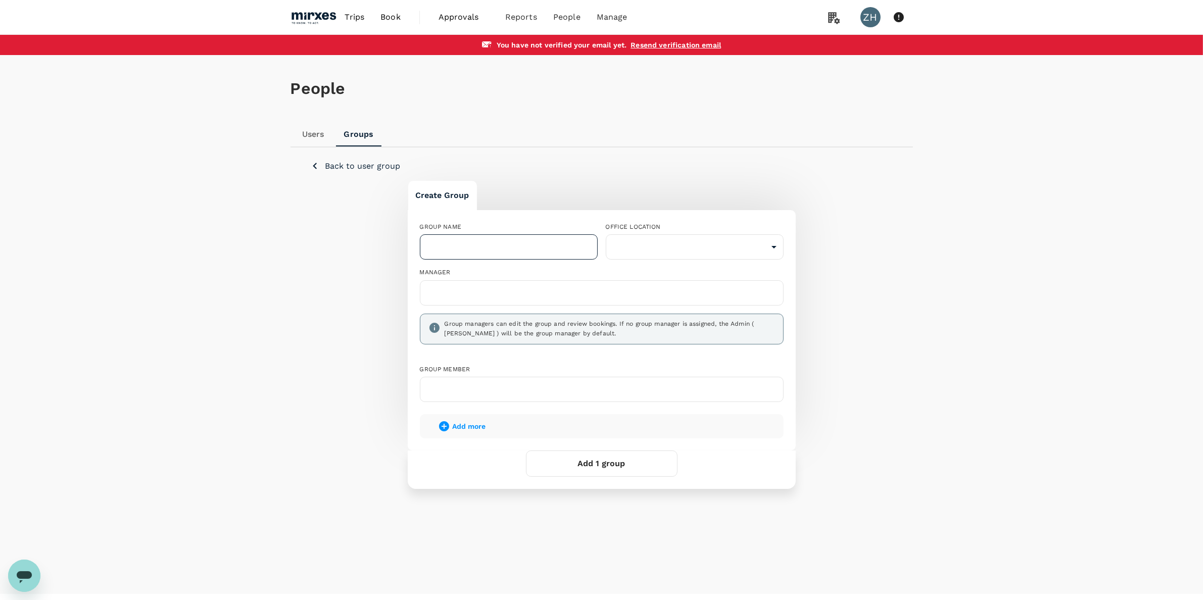
click at [451, 243] on input "text" at bounding box center [509, 246] width 178 height 25
paste input "Human Resource"
type input "Human Resource"
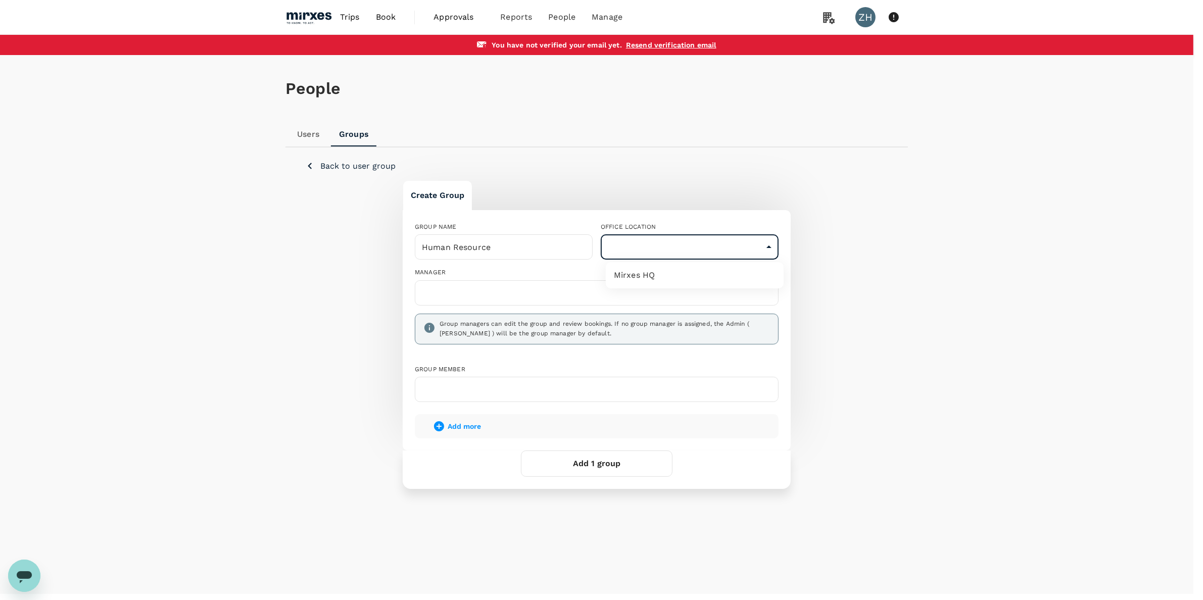
click at [690, 248] on body "Trips Book Approvals 0 Reports People Manage ZH You have not verified your emai…" at bounding box center [601, 311] width 1203 height 622
click at [657, 268] on li "Mirxes HQ" at bounding box center [695, 275] width 178 height 18
type input "b0397b8e-b0b9-49fc-9dda-38b6e8603993"
click at [622, 473] on button "Add 1 group" at bounding box center [602, 464] width 152 height 26
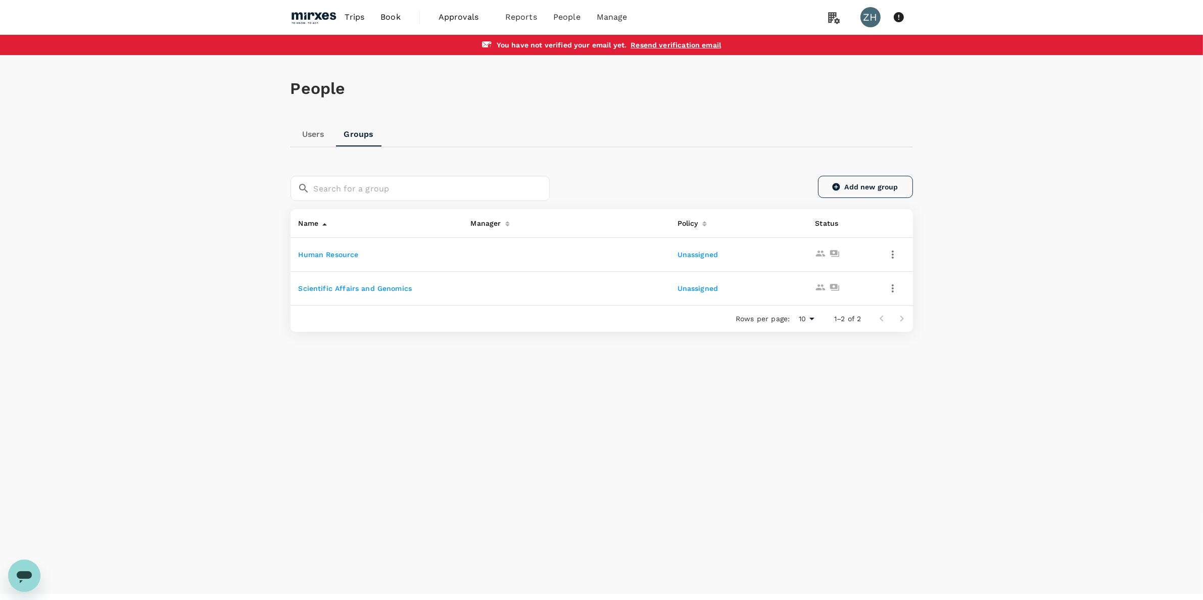
click at [882, 188] on link "Add new group" at bounding box center [865, 187] width 95 height 22
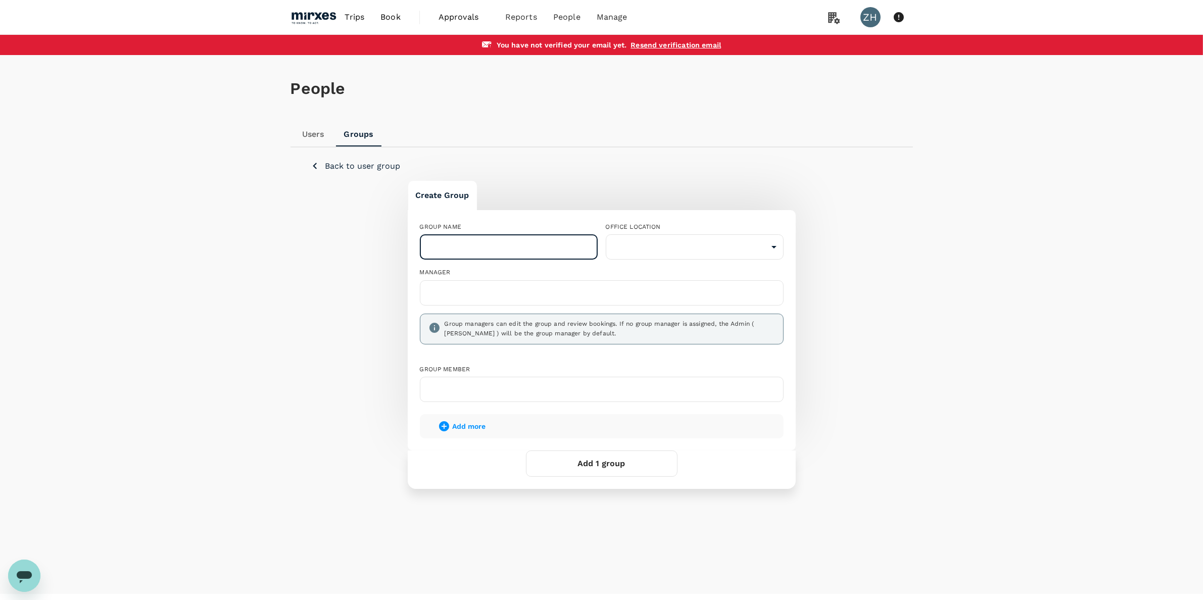
click at [505, 244] on input "text" at bounding box center [509, 246] width 178 height 25
paste input "ASEAN Clnical Genomics"
type input "ASEAN Clnical Genomics"
click at [720, 246] on body "Trips Book Approvals 0 Reports People Manage ZH You have not verified your emai…" at bounding box center [606, 311] width 1213 height 622
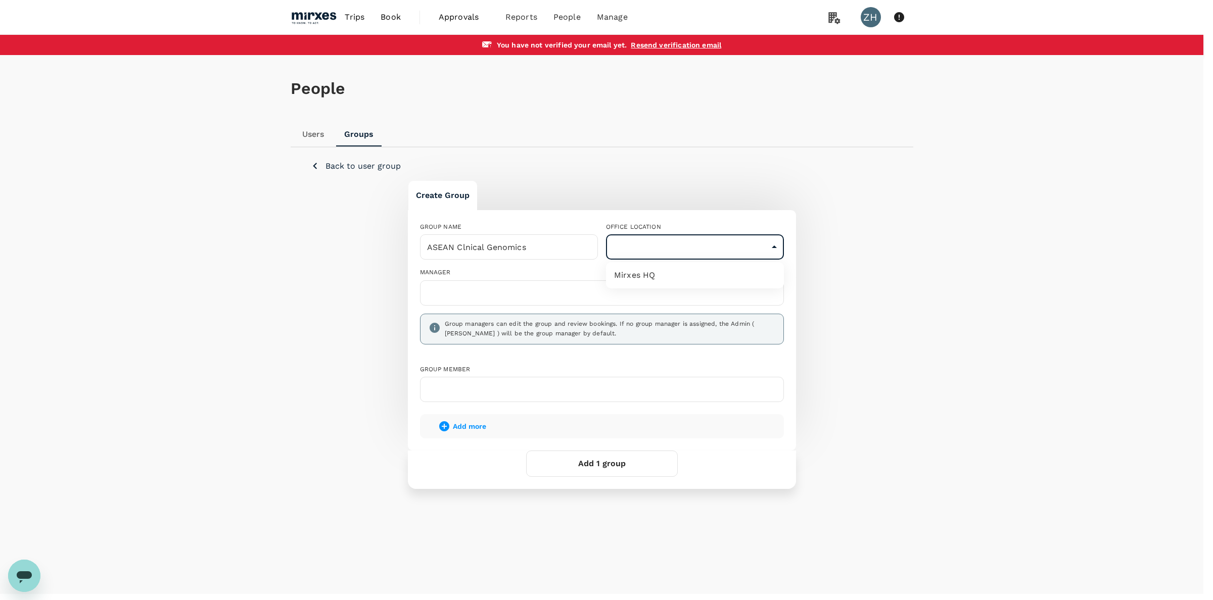
click at [643, 273] on li "Mirxes HQ" at bounding box center [695, 275] width 178 height 18
type input "b0397b8e-b0b9-49fc-9dda-38b6e8603993"
click at [604, 466] on button "Add 1 group" at bounding box center [602, 464] width 152 height 26
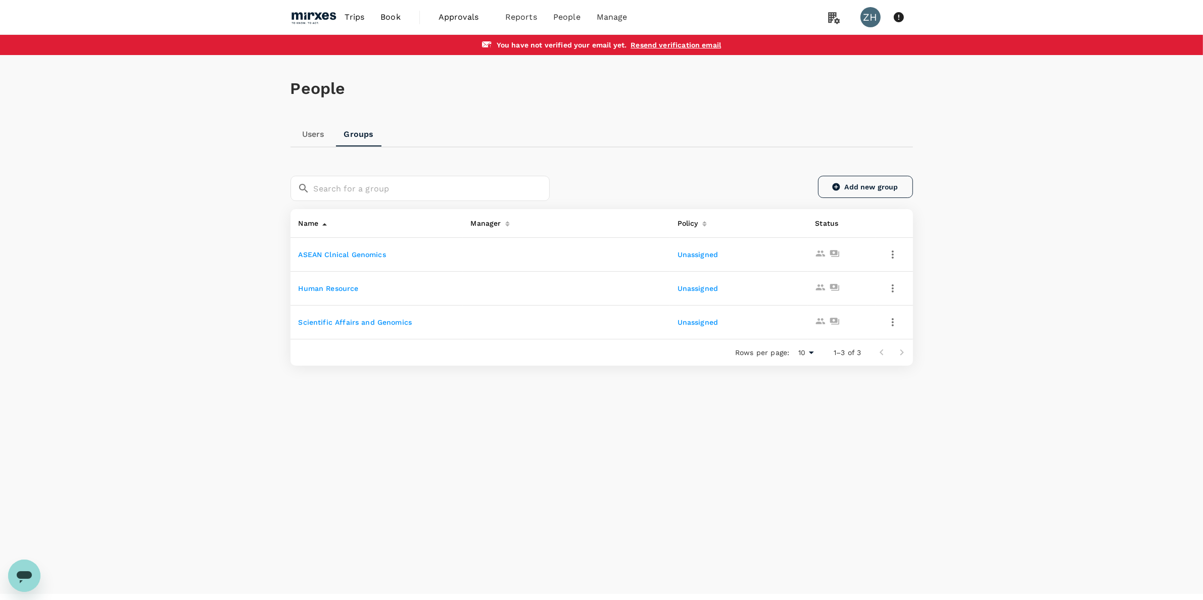
click at [853, 182] on link "Add new group" at bounding box center [865, 187] width 95 height 22
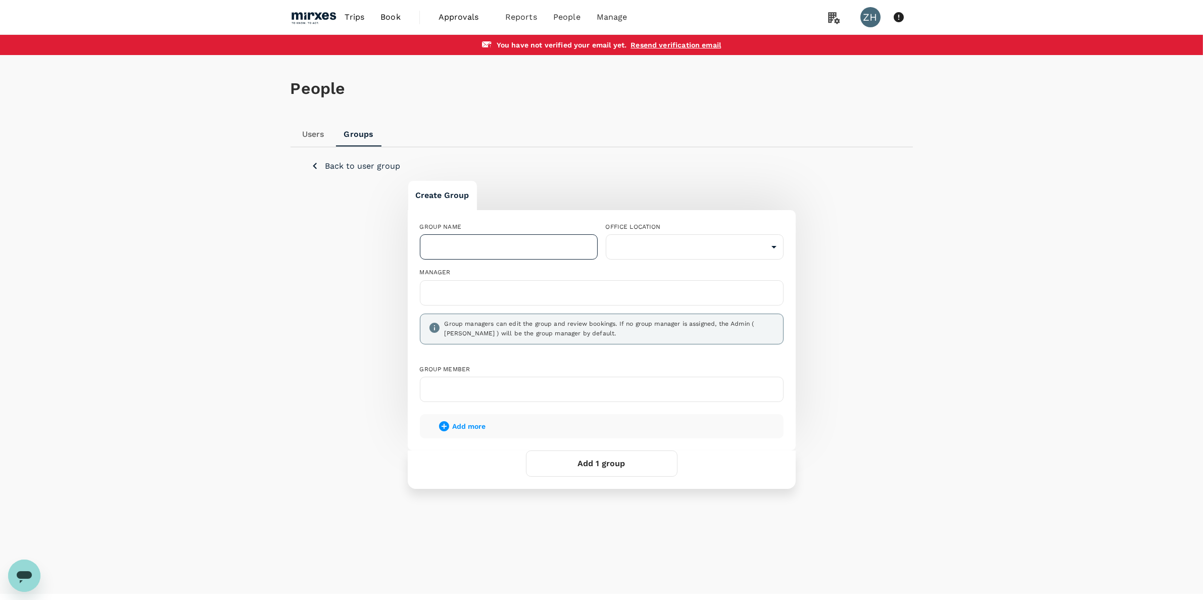
click at [498, 254] on input "text" at bounding box center [509, 246] width 178 height 25
paste input "Project Management"
type input "Project Management"
click at [747, 255] on body "Trips Book Approvals 0 Reports People Manage ZH You have not verified your emai…" at bounding box center [606, 311] width 1213 height 622
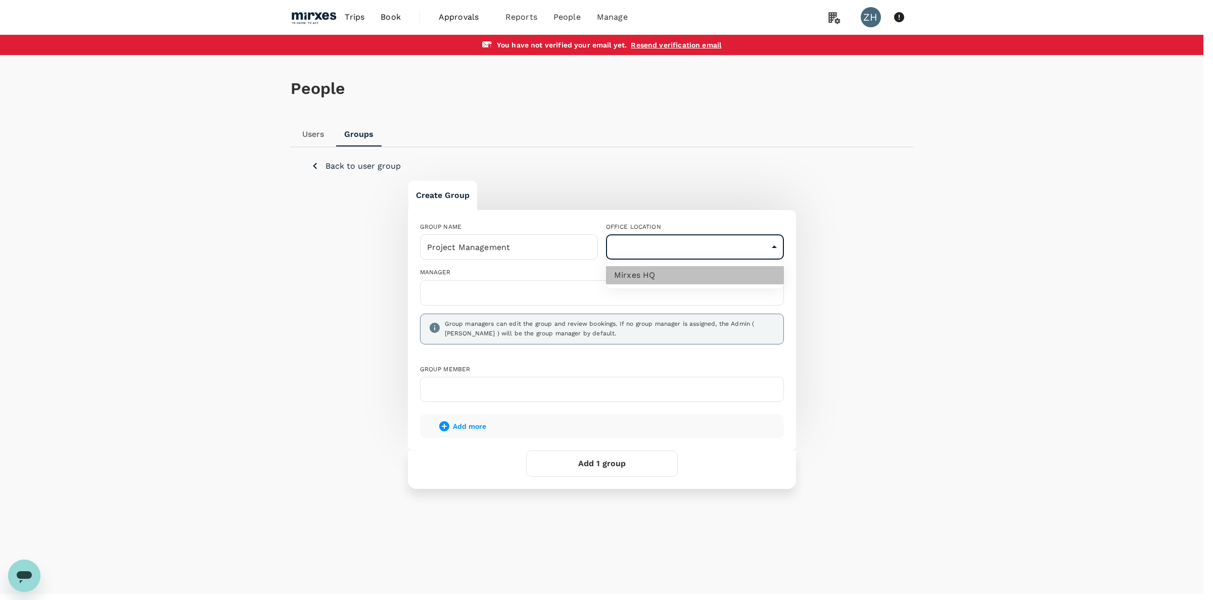
click at [642, 268] on li "Mirxes HQ" at bounding box center [695, 275] width 178 height 18
type input "b0397b8e-b0b9-49fc-9dda-38b6e8603993"
click at [600, 466] on button "Add 1 group" at bounding box center [602, 464] width 152 height 26
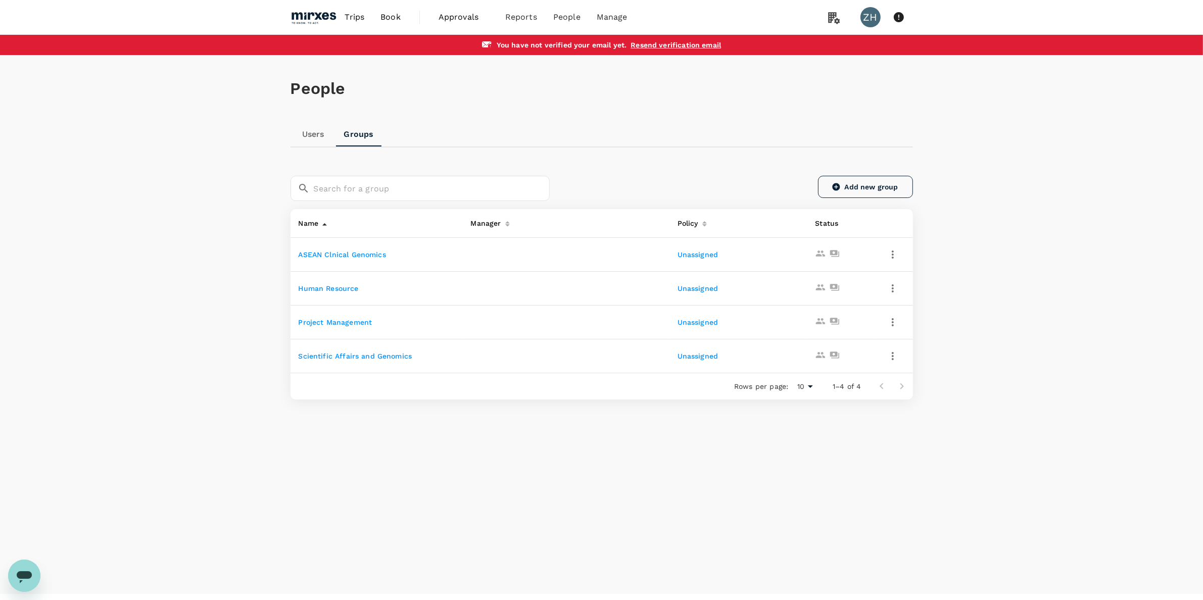
click at [880, 183] on link "Add new group" at bounding box center [865, 187] width 95 height 22
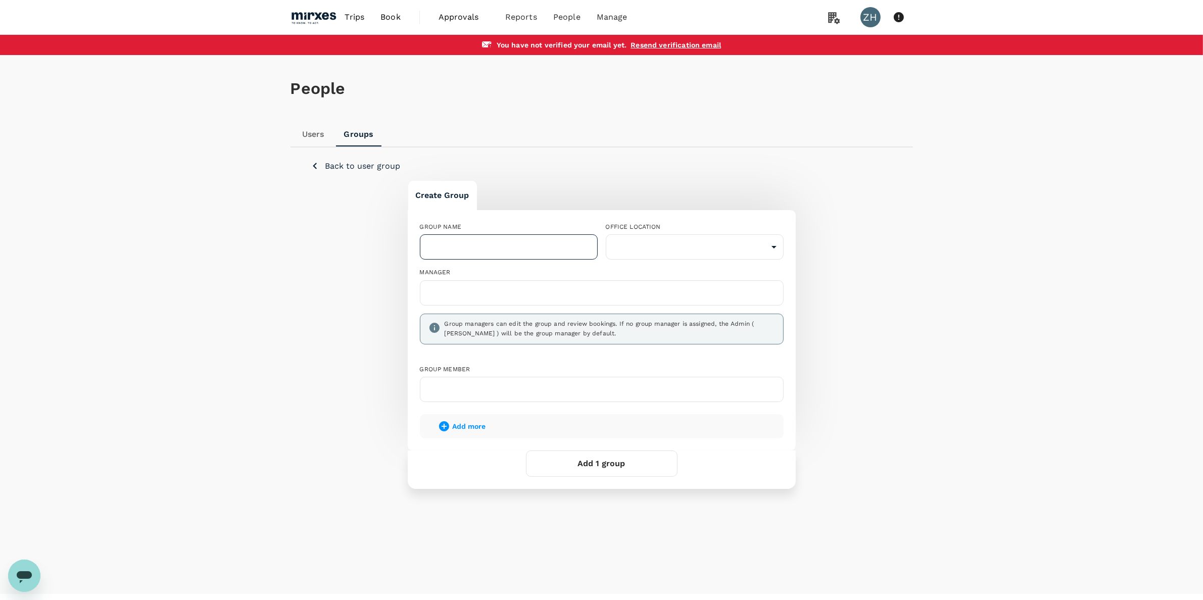
click at [460, 245] on input "text" at bounding box center [509, 246] width 178 height 25
paste input "Discovery Genomics"
type input "Discovery Genomics"
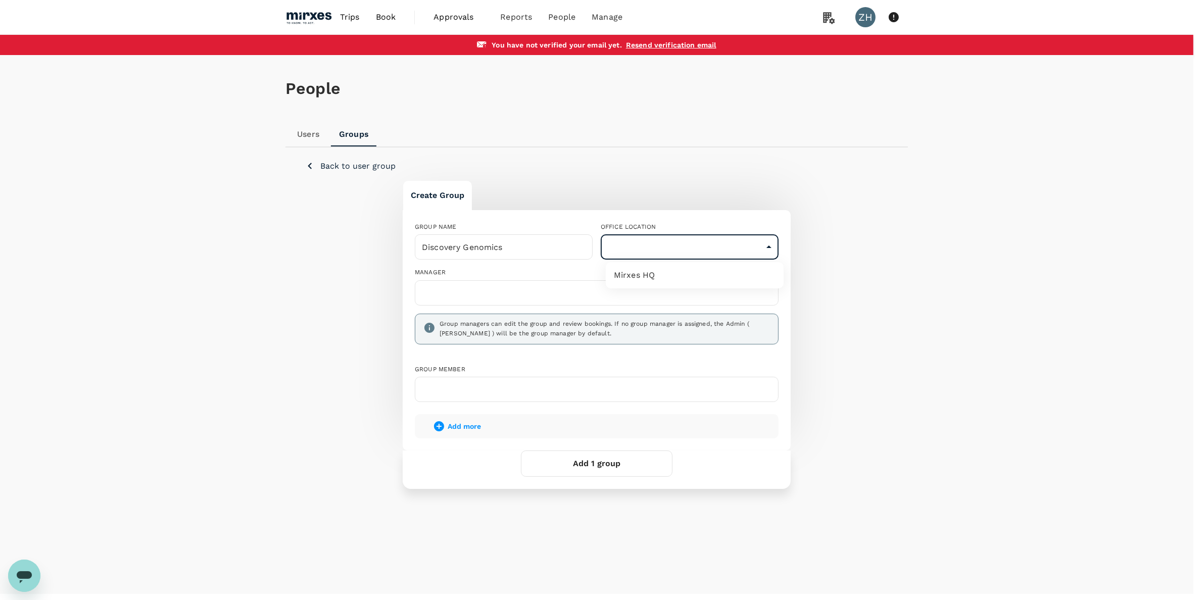
click at [729, 253] on body "Trips Book Approvals 0 Reports People Manage ZH You have not verified your emai…" at bounding box center [601, 311] width 1203 height 622
click at [676, 271] on li "Mirxes HQ" at bounding box center [695, 275] width 178 height 18
type input "b0397b8e-b0b9-49fc-9dda-38b6e8603993"
click at [580, 466] on button "Add 1 group" at bounding box center [602, 464] width 152 height 26
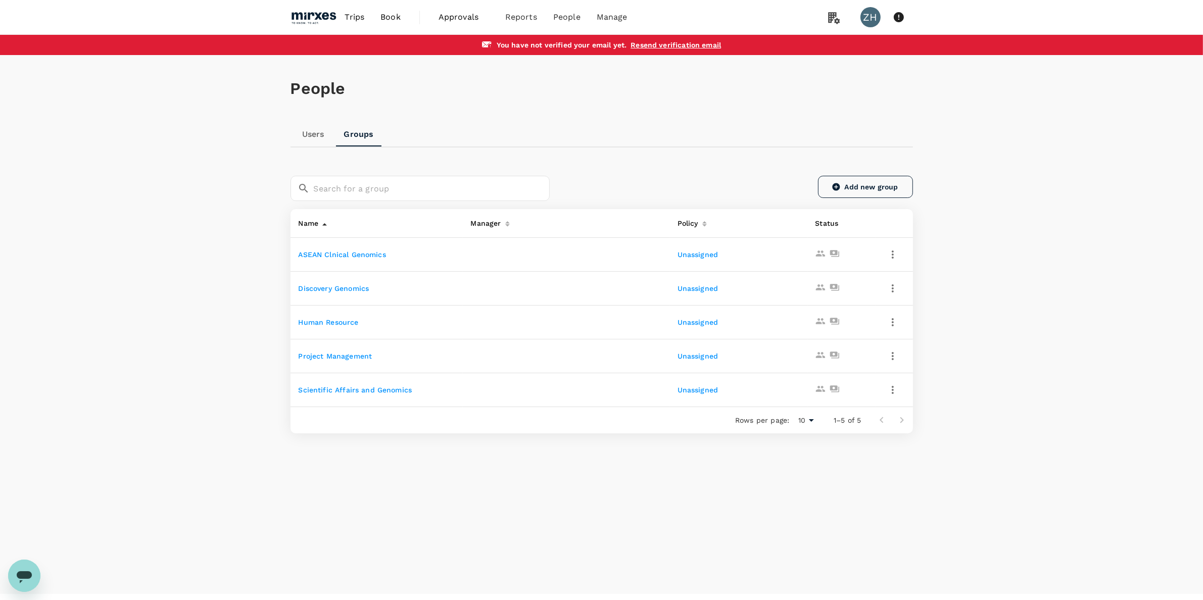
click at [848, 183] on link "Add new group" at bounding box center [865, 187] width 95 height 22
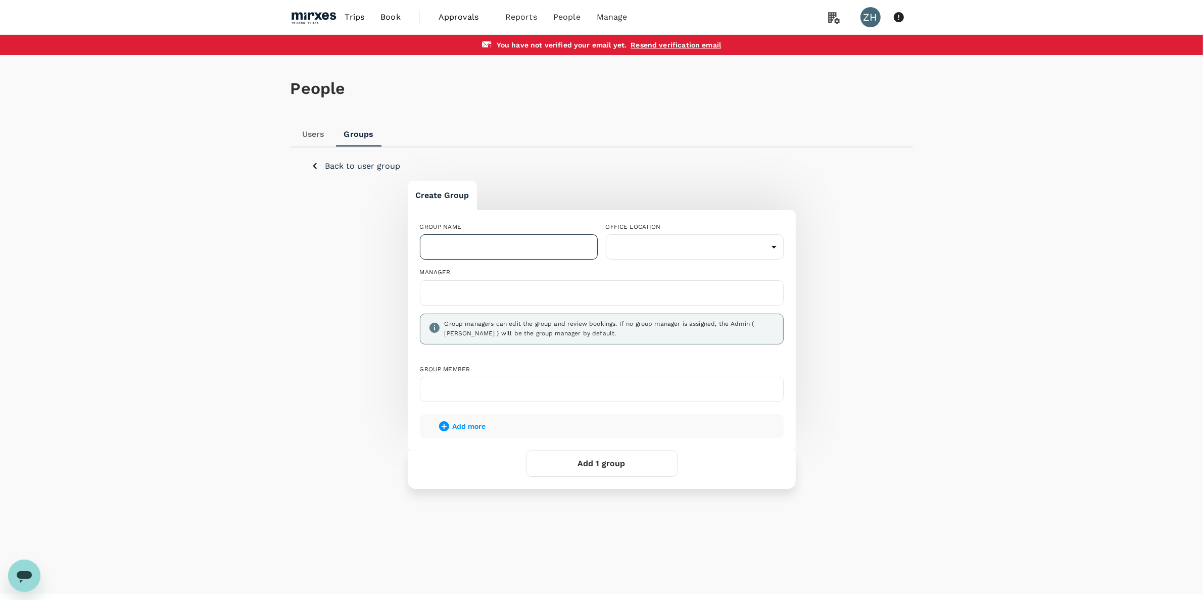
click at [460, 248] on input "text" at bounding box center [509, 246] width 178 height 25
paste input "Precision Genomics"
type input "Precision Genomics"
click at [705, 252] on body "Trips Book Approvals 0 Reports People Manage ZH You have not verified your emai…" at bounding box center [601, 311] width 1203 height 622
click at [646, 280] on li "Mirxes HQ" at bounding box center [695, 275] width 178 height 18
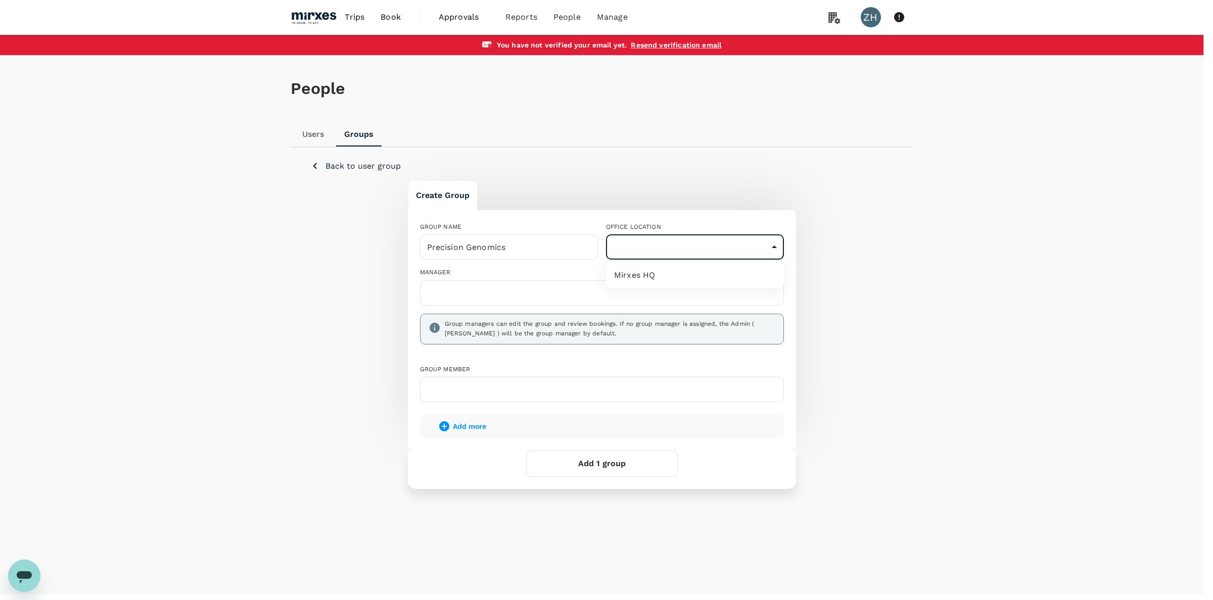
type input "b0397b8e-b0b9-49fc-9dda-38b6e8603993"
click at [603, 461] on button "Add 1 group" at bounding box center [602, 464] width 152 height 26
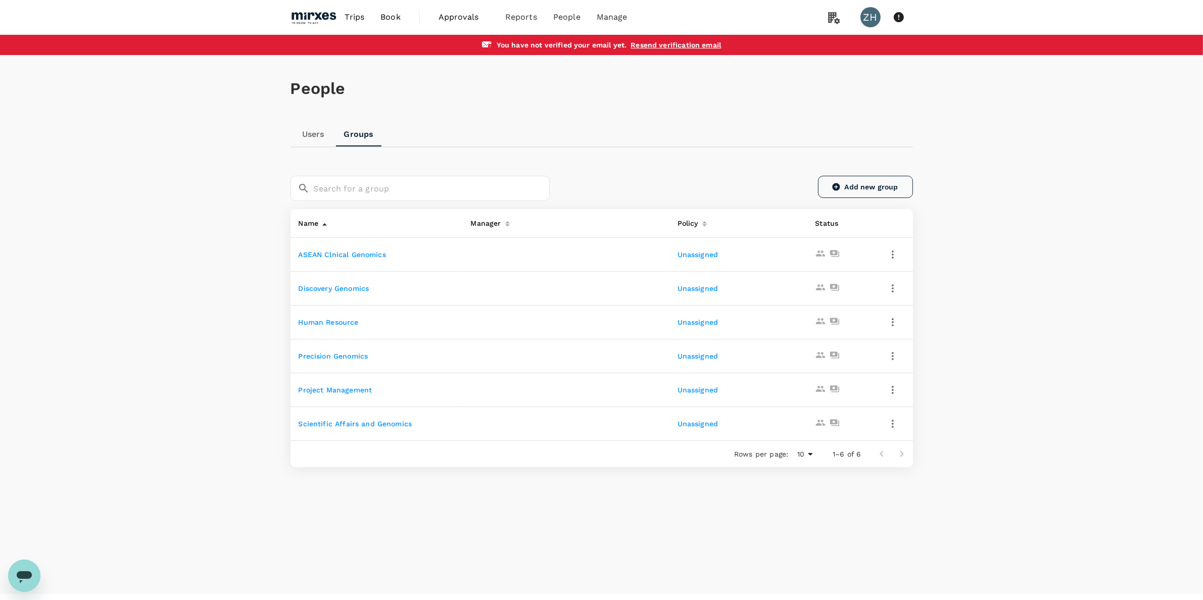
click at [857, 189] on link "Add new group" at bounding box center [865, 187] width 95 height 22
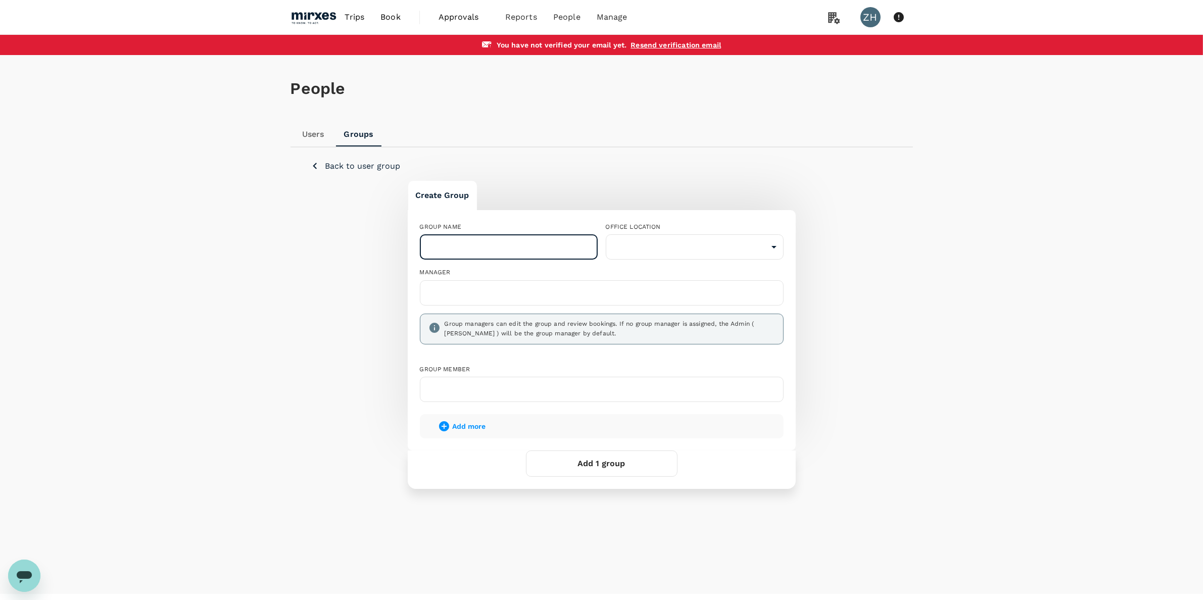
click at [478, 238] on input "text" at bounding box center [509, 246] width 178 height 25
paste input "Product"
type input "Product"
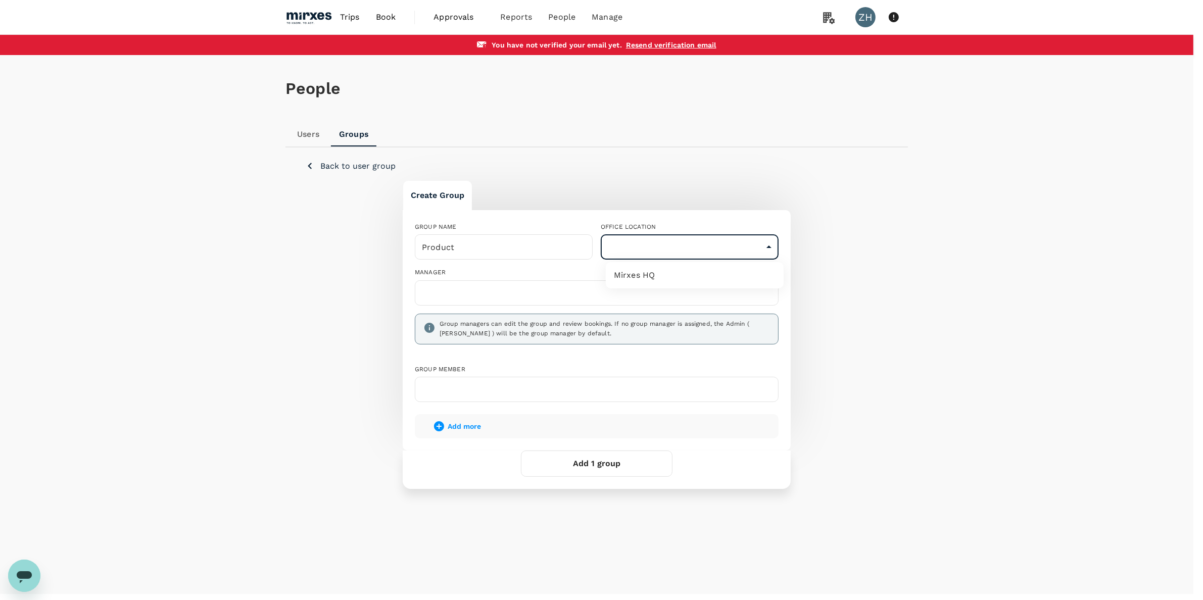
click at [680, 238] on body "Trips Book Approvals 0 Reports People Manage ZH You have not verified your emai…" at bounding box center [601, 311] width 1203 height 622
click at [637, 277] on li "Mirxes HQ" at bounding box center [695, 275] width 178 height 18
type input "b0397b8e-b0b9-49fc-9dda-38b6e8603993"
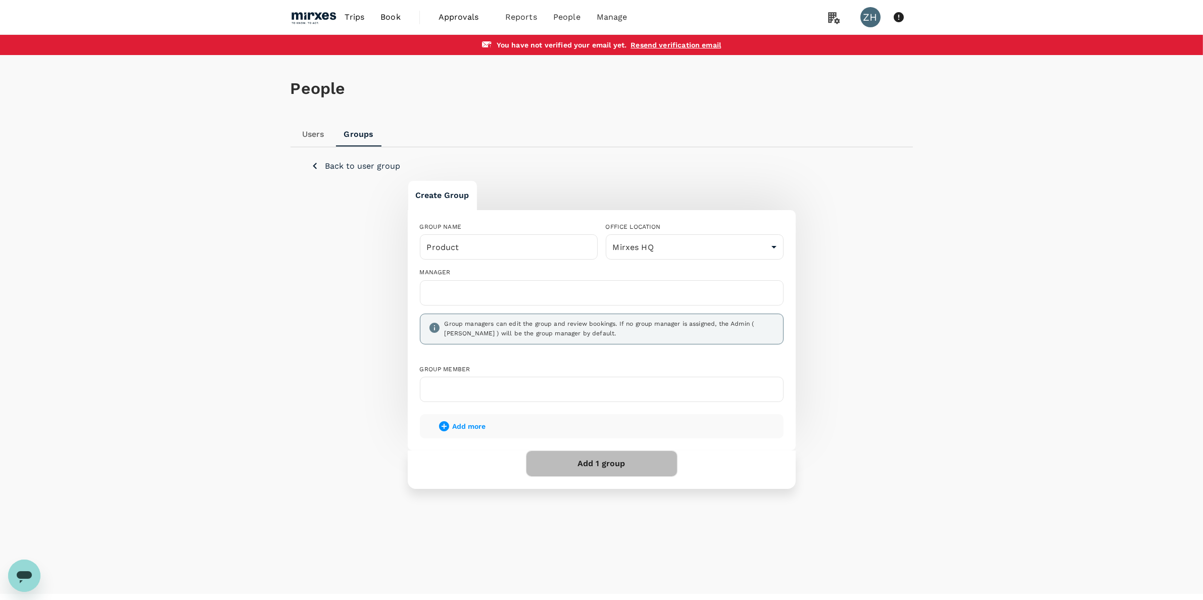
click at [625, 464] on button "Add 1 group" at bounding box center [602, 464] width 152 height 26
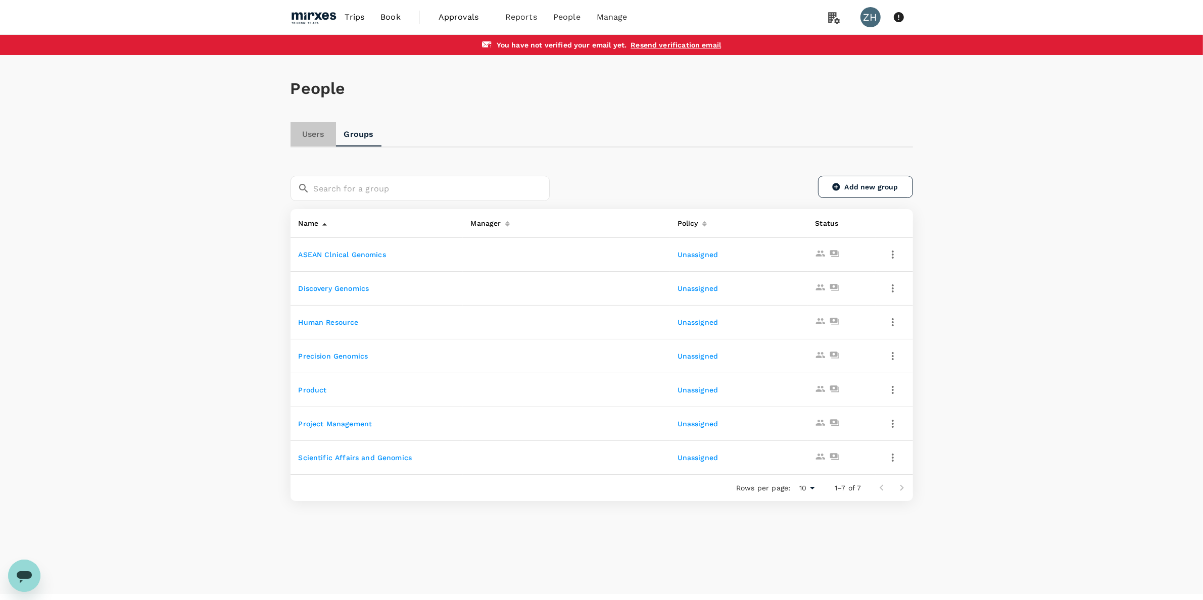
click at [312, 134] on link "Users" at bounding box center [313, 134] width 45 height 24
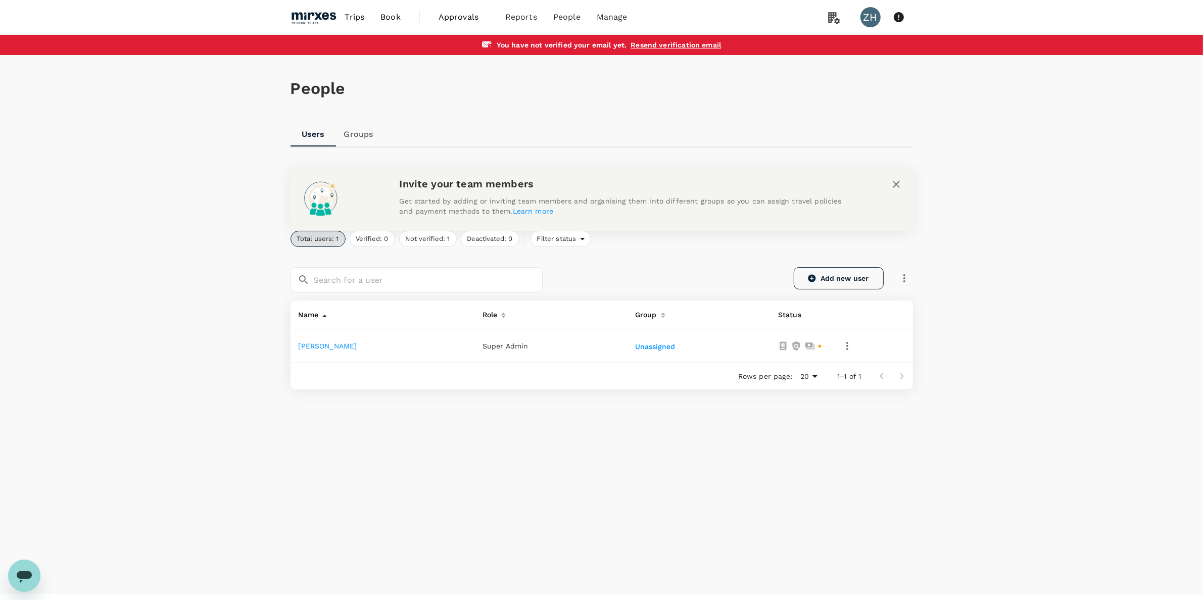
click at [851, 279] on link "Add new user" at bounding box center [839, 278] width 90 height 22
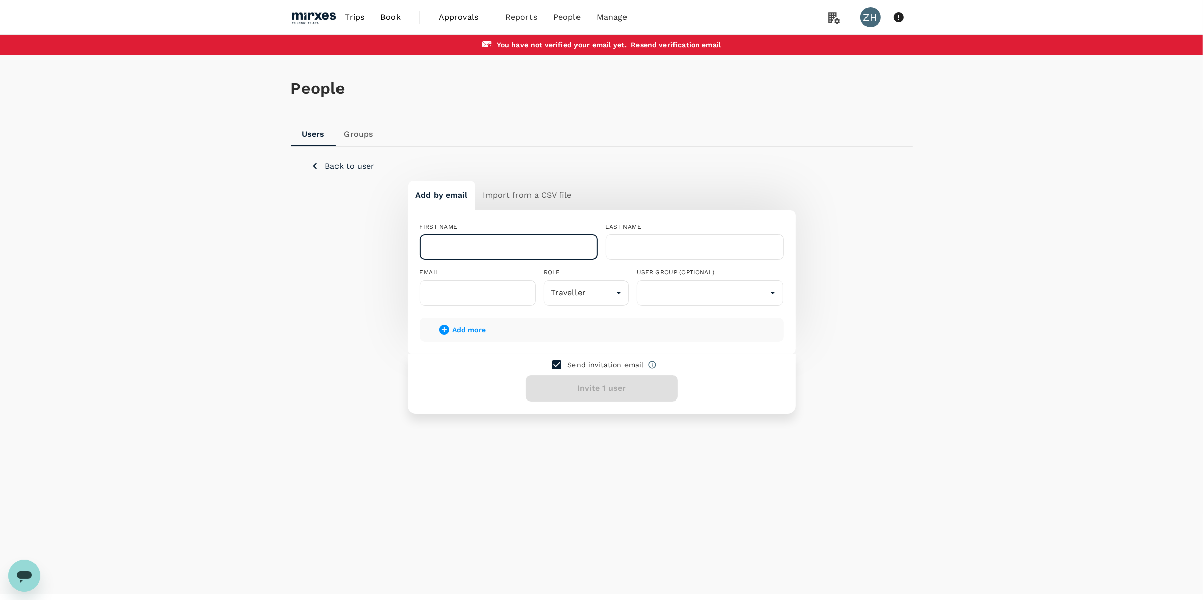
click at [484, 244] on input "text" at bounding box center [509, 246] width 178 height 25
click at [456, 243] on input "text" at bounding box center [509, 246] width 178 height 25
paste input "Vikrant"
type input "Vikrant"
click at [633, 250] on input "text" at bounding box center [695, 246] width 178 height 25
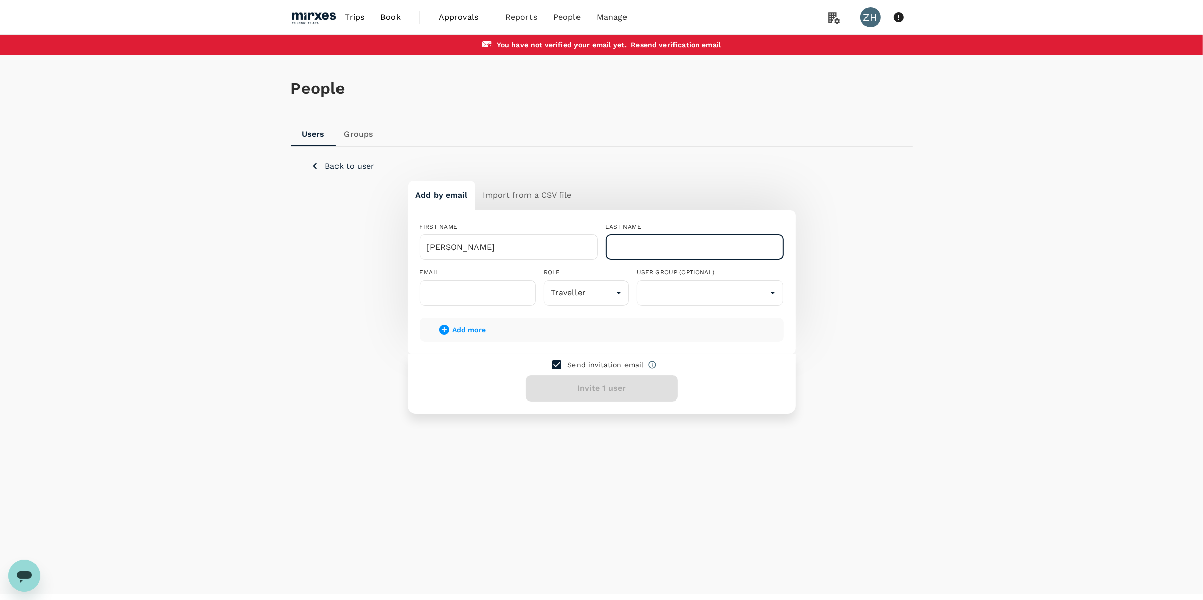
paste input "Kumar"
drag, startPoint x: 584, startPoint y: 231, endPoint x: 265, endPoint y: 241, distance: 318.5
click at [315, 241] on div "Add by email Import from a CSV file FIRST NAME Vikrant ​ LAST NAME Kumar ​ EMAI…" at bounding box center [602, 296] width 582 height 233
type input "Kumar"
click at [496, 293] on input "text" at bounding box center [478, 292] width 116 height 25
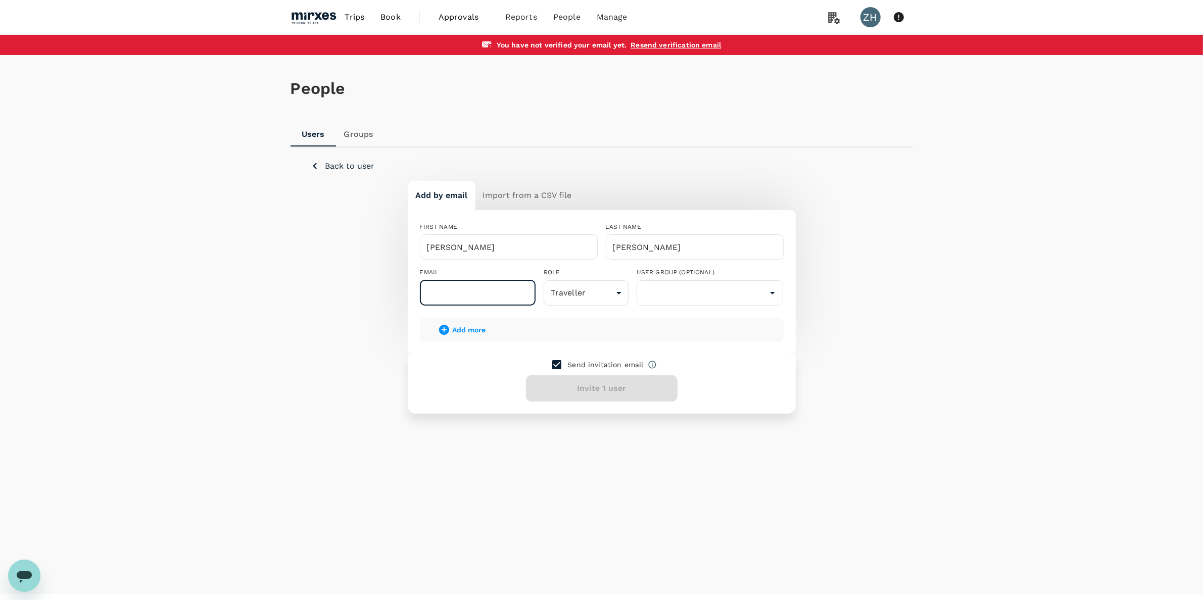
paste input "kumarvikrant@mirxes.com"
click at [767, 296] on icon "Open" at bounding box center [773, 293] width 12 height 12
type input "kumarvikrant@mirxes.com"
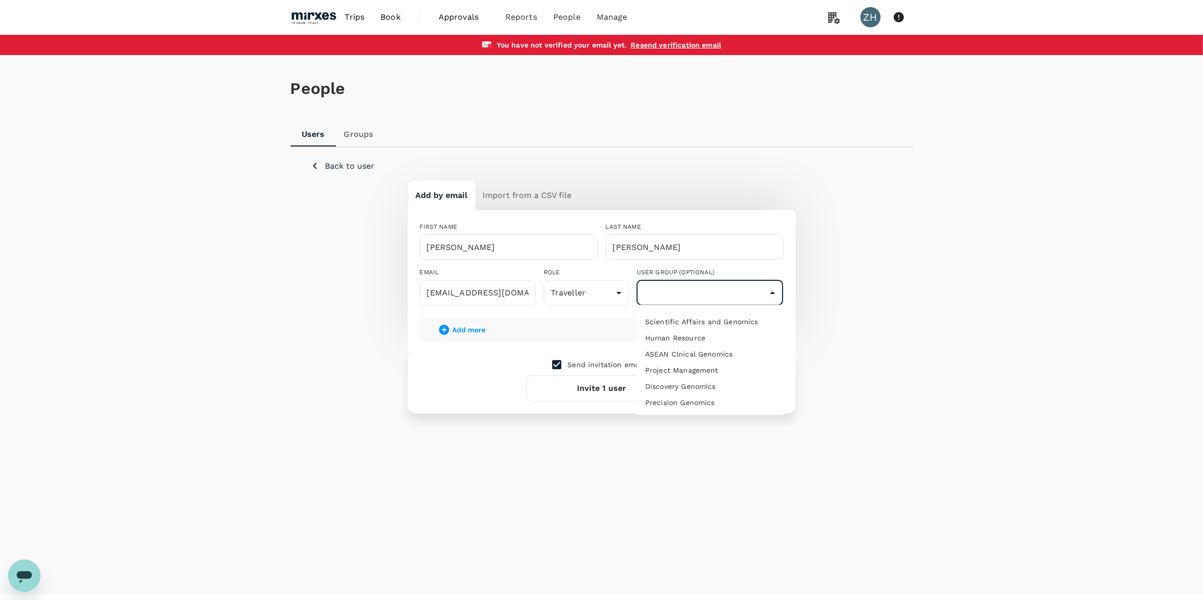
click at [718, 328] on li "Scientific Affairs and Genomics" at bounding box center [710, 322] width 146 height 16
type input "Scientific Affairs and Genomics"
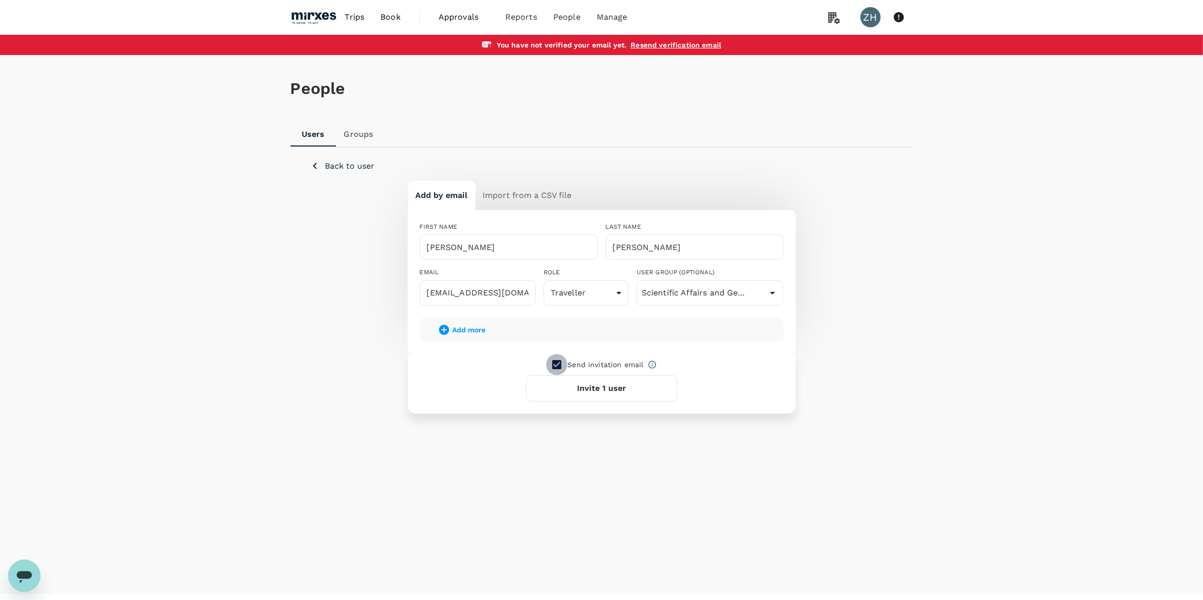
click at [556, 359] on input "checkbox" at bounding box center [556, 364] width 21 height 21
checkbox input "false"
click at [441, 328] on icon "button" at bounding box center [444, 330] width 10 height 10
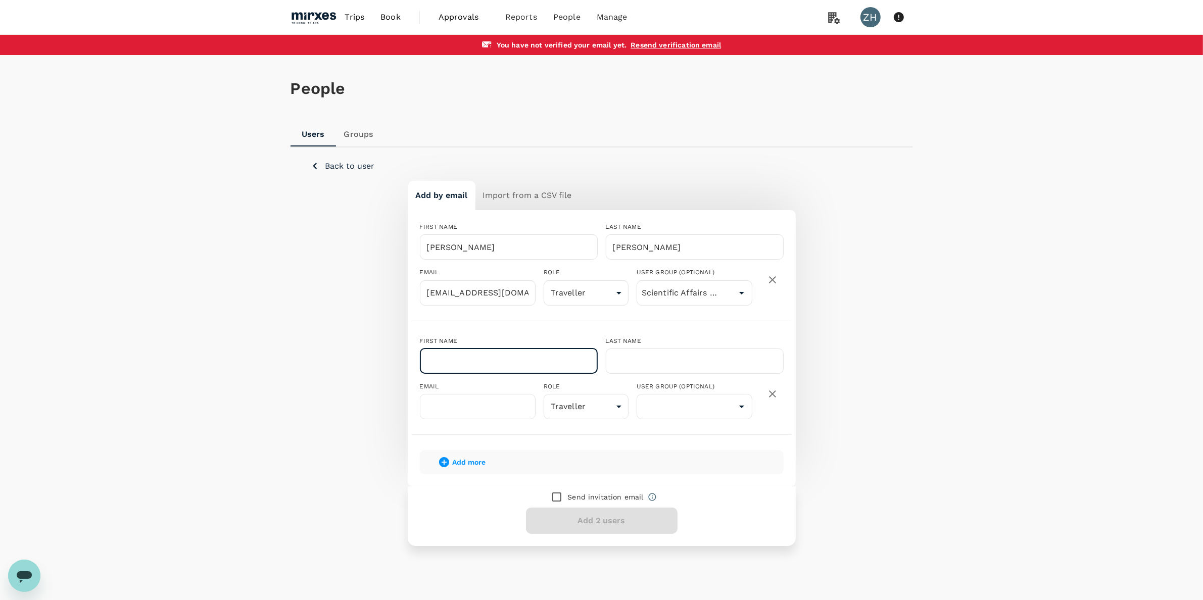
click at [489, 359] on input "text" at bounding box center [509, 361] width 178 height 25
paste input "[PERSON_NAME]"
drag, startPoint x: 503, startPoint y: 357, endPoint x: 460, endPoint y: 360, distance: 43.6
click at [460, 360] on input "[PERSON_NAME]" at bounding box center [509, 361] width 178 height 25
type input "Zarinna"
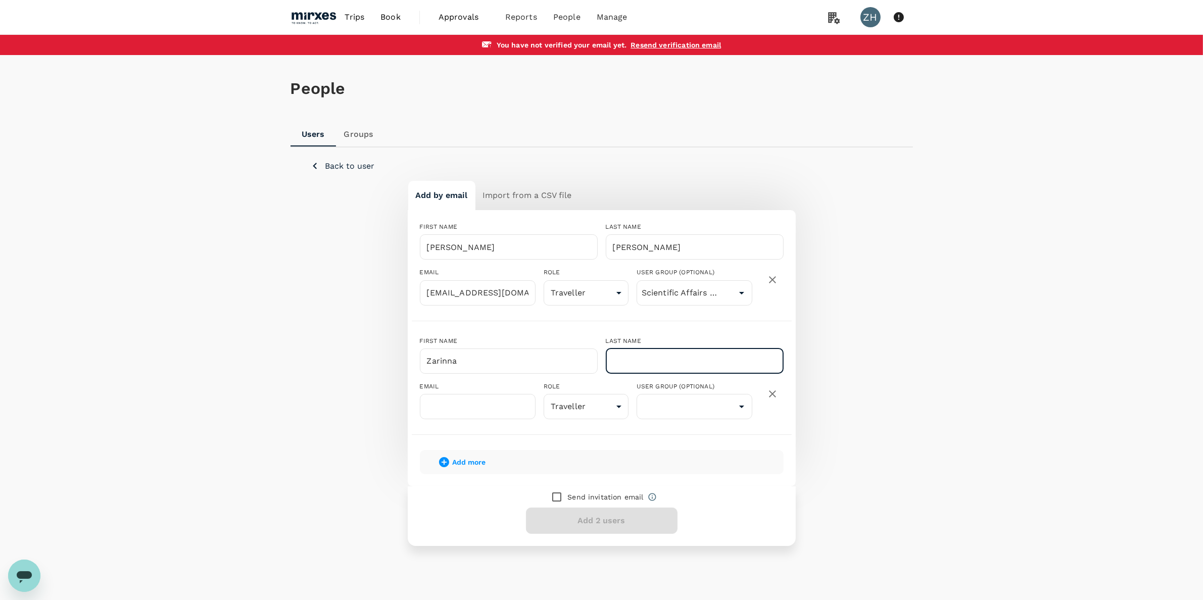
click at [695, 364] on input "text" at bounding box center [695, 361] width 178 height 25
paste input "Ho"
type input "Ho"
click at [481, 410] on input "text" at bounding box center [478, 406] width 116 height 25
paste input "[EMAIL_ADDRESS][DOMAIN_NAME]"
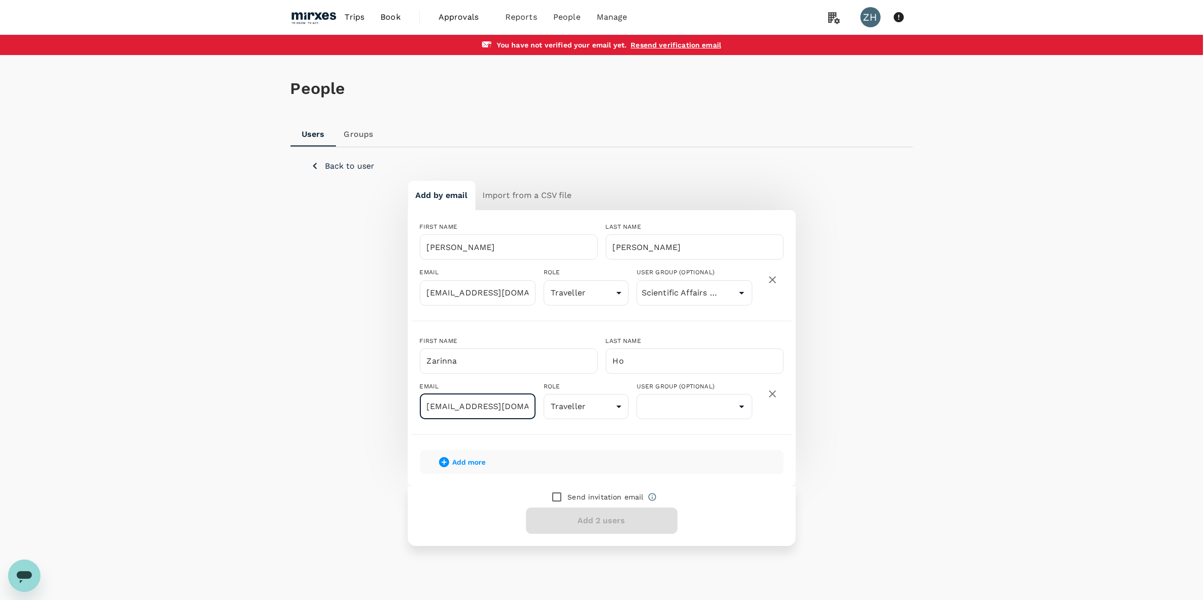
drag, startPoint x: 481, startPoint y: 410, endPoint x: 486, endPoint y: 415, distance: 7.1
click at [486, 415] on input "[EMAIL_ADDRESS][DOMAIN_NAME]" at bounding box center [478, 406] width 116 height 25
type input "[EMAIL_ADDRESS][DOMAIN_NAME]"
click at [622, 403] on body "Trips Book Approvals 0 Reports People Manage ZH You have not verified your emai…" at bounding box center [601, 320] width 1203 height 640
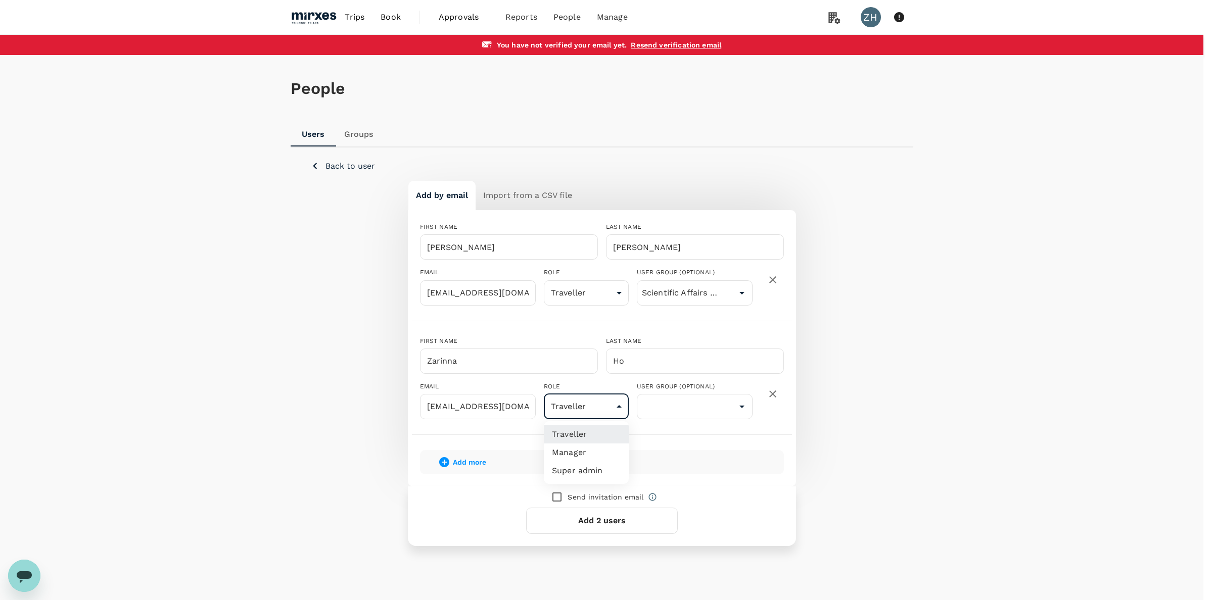
click at [585, 465] on li "Super admin" at bounding box center [586, 471] width 85 height 18
type input "super-admin"
click at [739, 408] on icon "Open" at bounding box center [742, 407] width 12 height 12
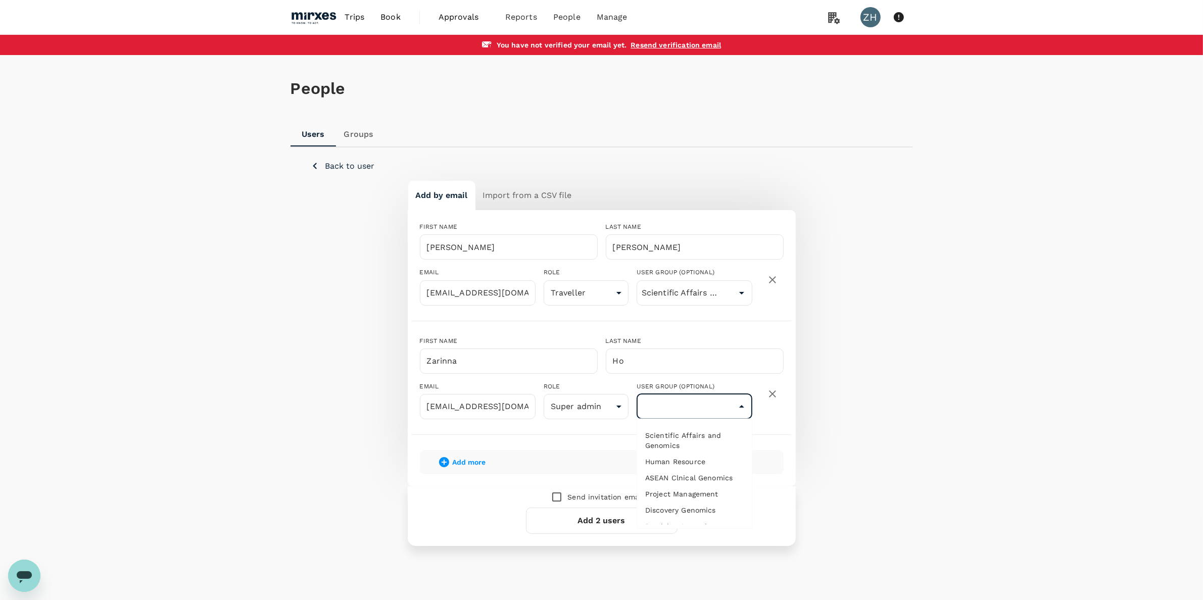
click at [691, 465] on li "Human Resource" at bounding box center [694, 462] width 115 height 16
type input "Human Resource"
drag, startPoint x: 475, startPoint y: 458, endPoint x: 447, endPoint y: 441, distance: 32.7
click at [475, 458] on span "Add more" at bounding box center [469, 462] width 33 height 8
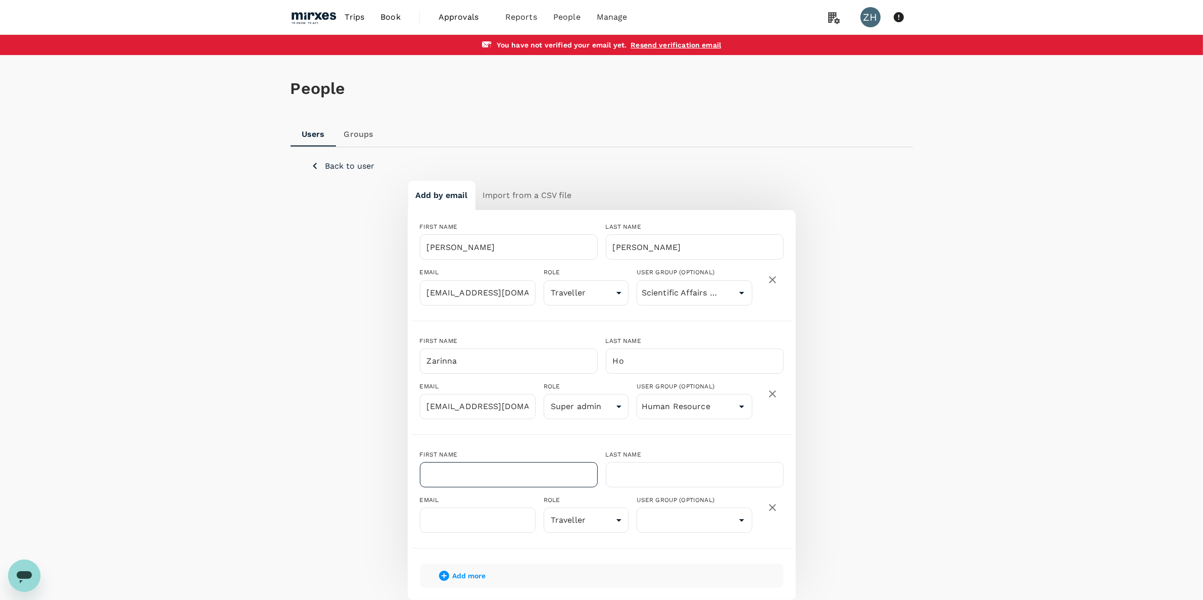
click at [476, 477] on input "text" at bounding box center [509, 474] width 178 height 25
paste input "Jaiden Ho"
drag, startPoint x: 470, startPoint y: 476, endPoint x: 458, endPoint y: 476, distance: 12.1
click at [458, 476] on input "Jaiden Ho" at bounding box center [509, 474] width 178 height 25
type input "Jaiden"
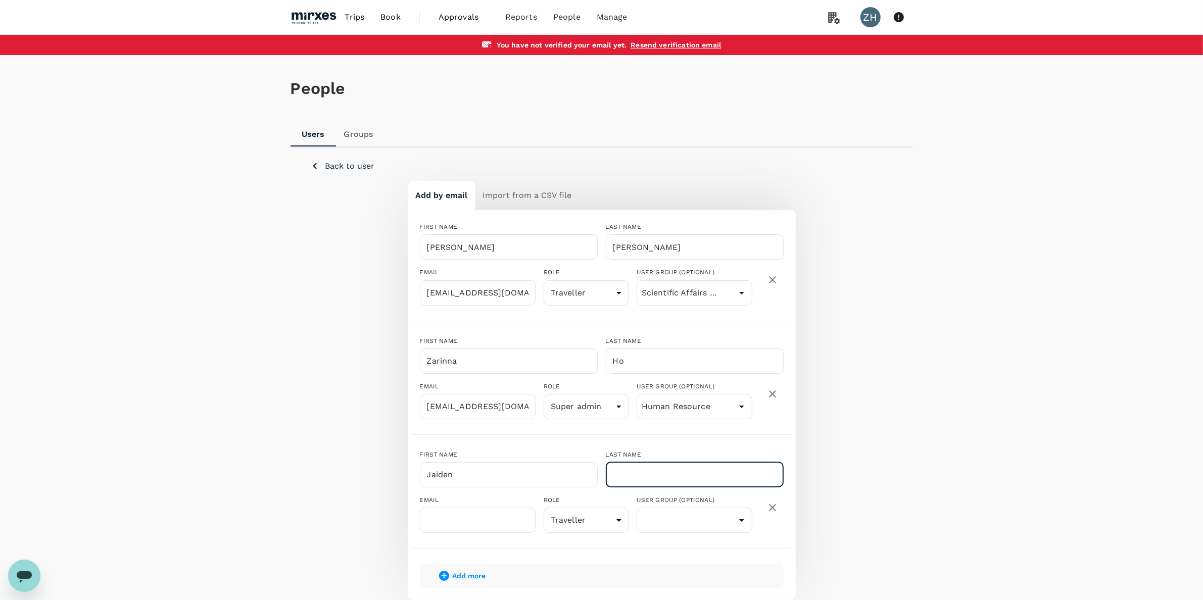
click at [659, 473] on input "text" at bounding box center [695, 474] width 178 height 25
paste input "Ho"
type input "Ho"
click at [471, 517] on input "text" at bounding box center [478, 520] width 116 height 25
click at [462, 526] on input "text" at bounding box center [478, 520] width 116 height 25
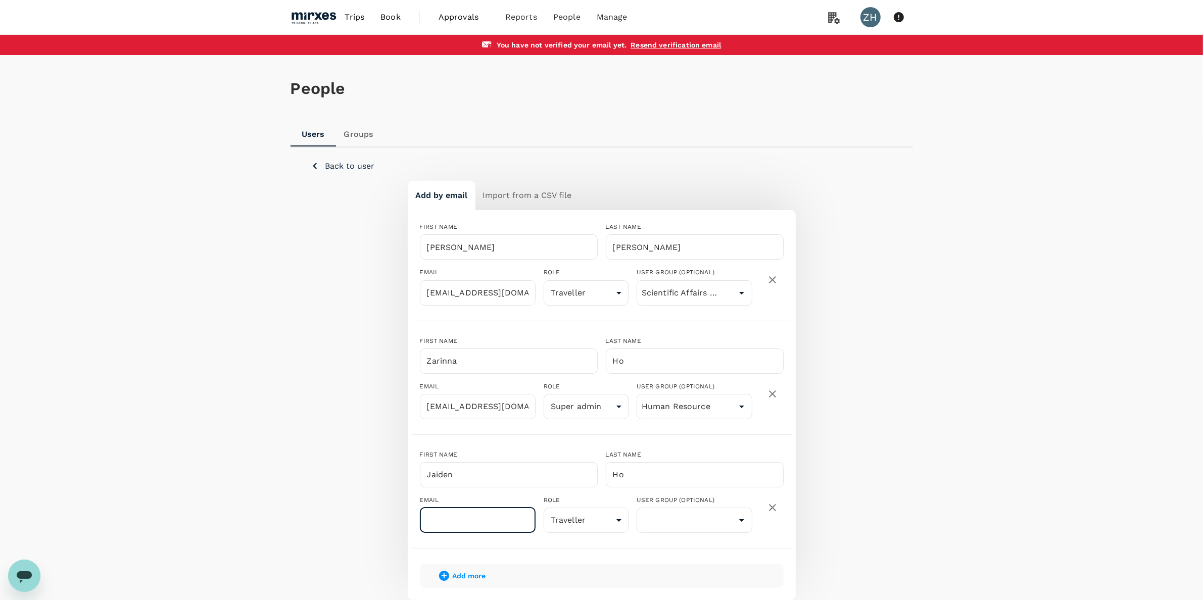
paste input "jaidenho@mirxes.com"
type input "jaidenho@mirxes.com"
click at [618, 522] on body "Trips Book Approvals 0 Reports People Manage ZH You have not verified your emai…" at bounding box center [601, 377] width 1203 height 754
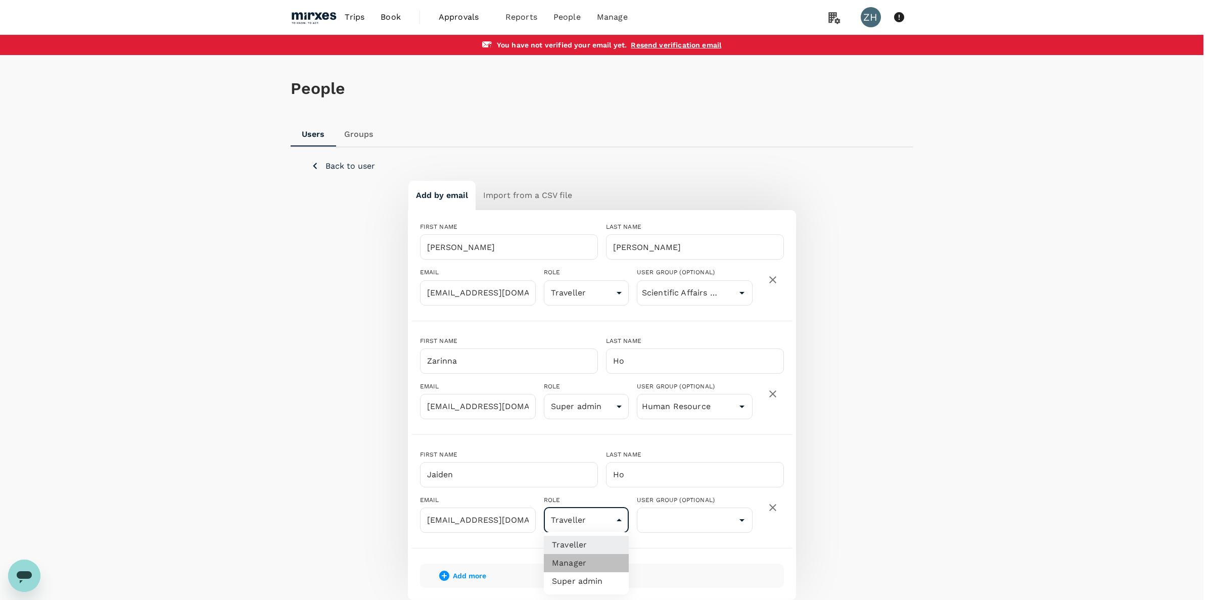
click at [578, 561] on li "Manager" at bounding box center [586, 563] width 85 height 18
type input "admin"
click at [740, 522] on icon "Open" at bounding box center [742, 520] width 12 height 12
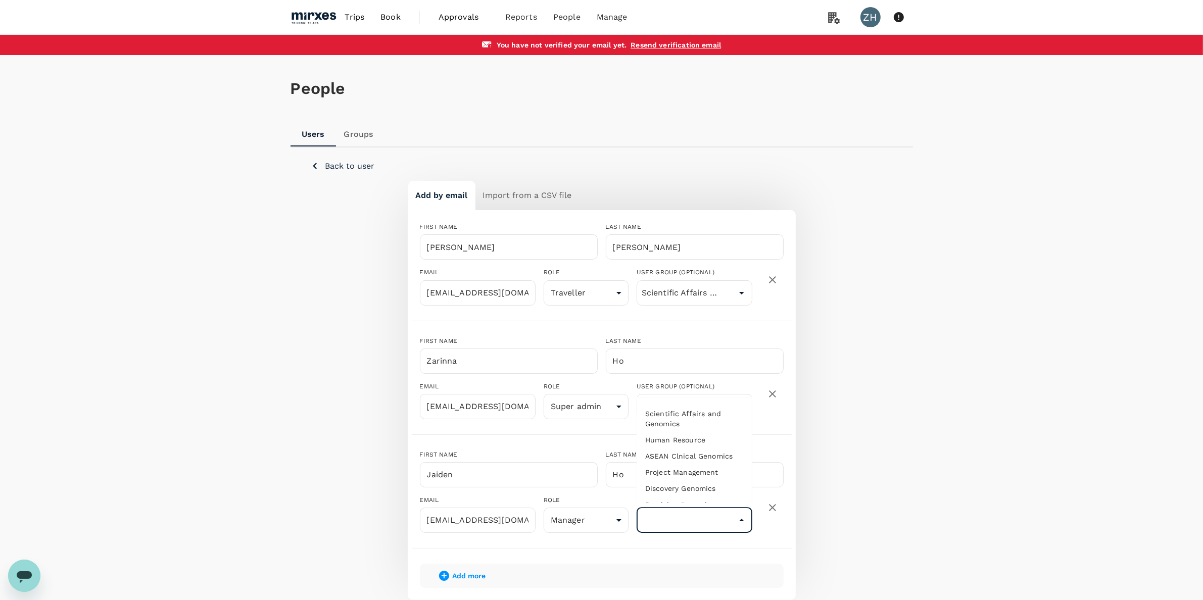
click at [693, 459] on li "ASEAN Clnical Genomics" at bounding box center [694, 456] width 115 height 16
type input "ASEAN Clnical Genomics"
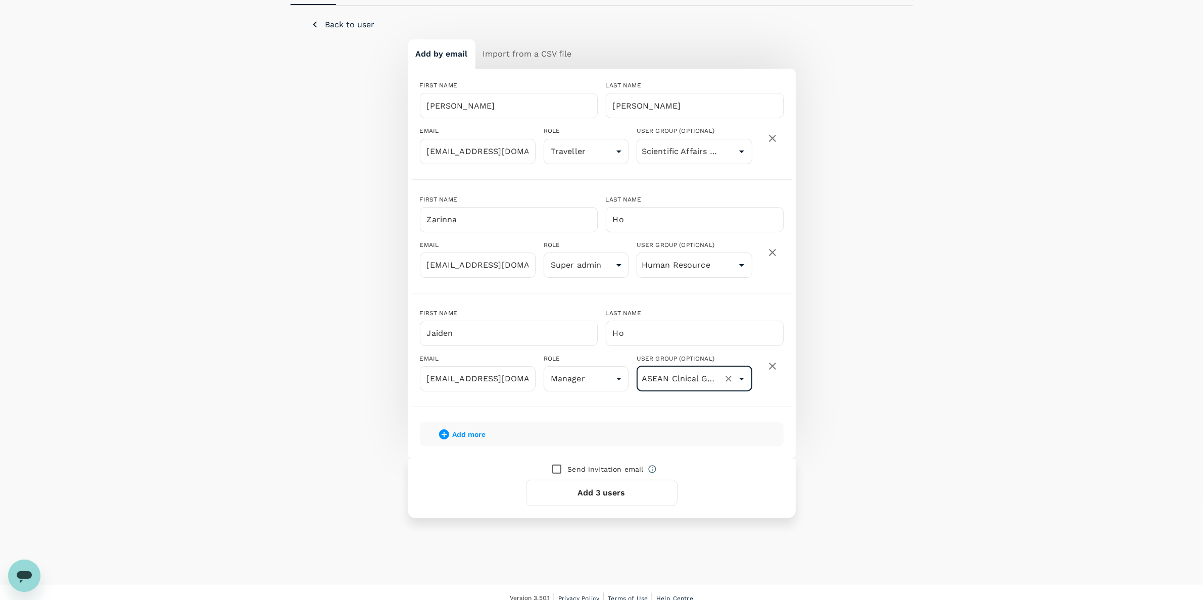
scroll to position [152, 0]
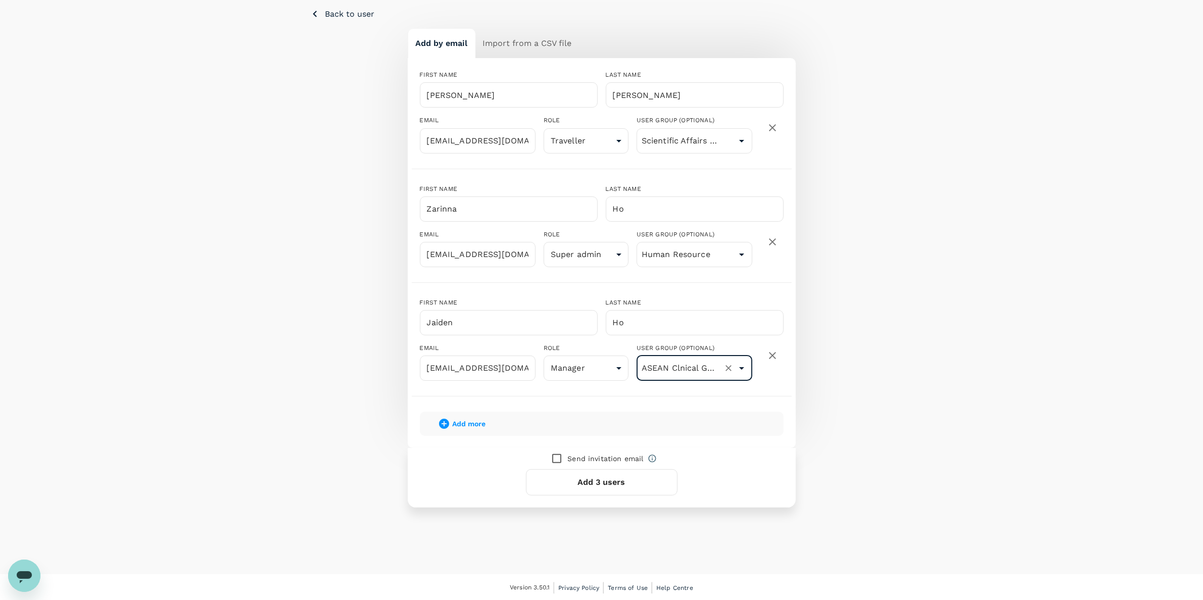
click at [469, 422] on span "Add more" at bounding box center [469, 424] width 33 height 8
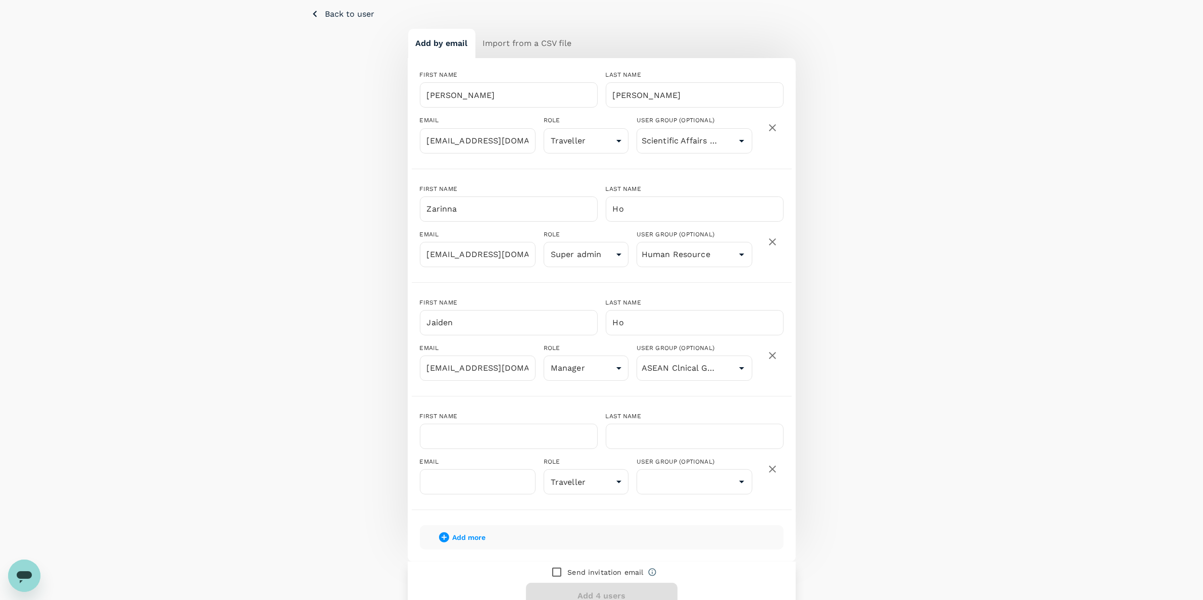
click at [493, 421] on div "FIRST NAME" at bounding box center [509, 417] width 178 height 10
click at [478, 428] on input "text" at bounding box center [509, 436] width 178 height 25
click at [503, 431] on input "text" at bounding box center [509, 436] width 178 height 25
paste input "[PERSON_NAME]"
drag, startPoint x: 487, startPoint y: 439, endPoint x: 458, endPoint y: 434, distance: 28.7
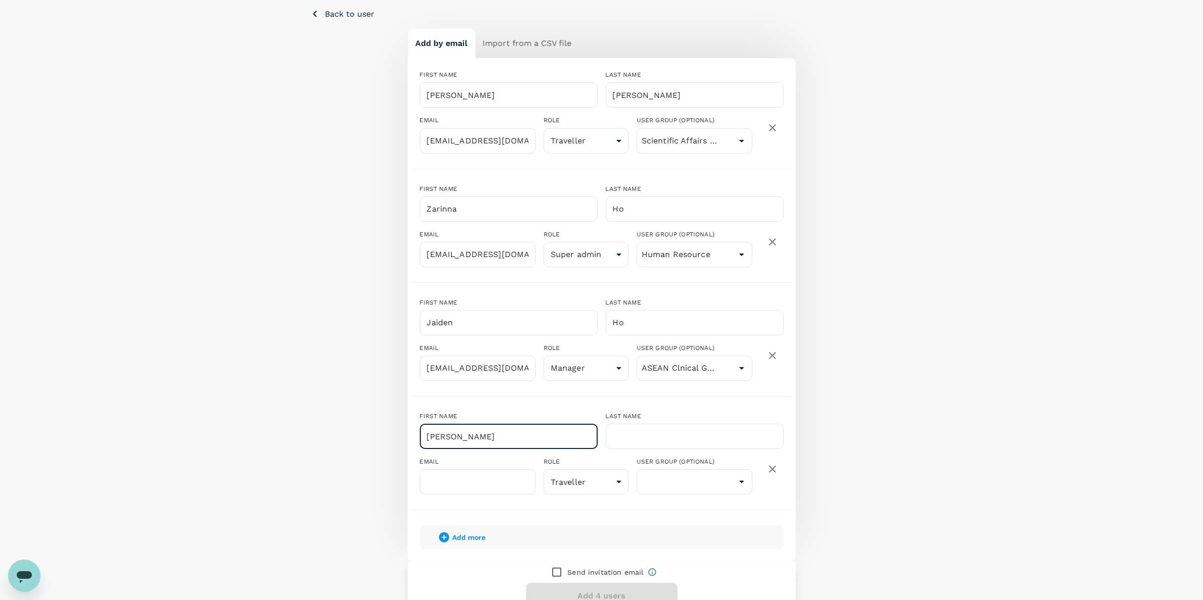
click at [458, 434] on input "[PERSON_NAME]" at bounding box center [509, 436] width 178 height 25
type input "Sun Yik"
click at [634, 440] on input "text" at bounding box center [695, 436] width 178 height 25
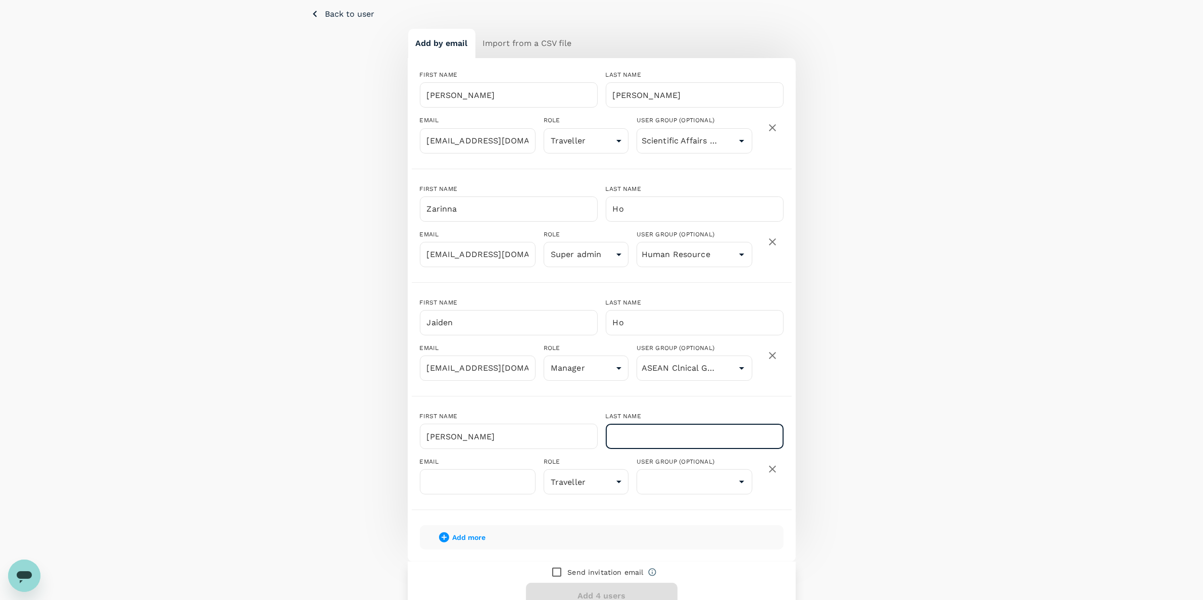
paste input "Chen"
type input "Chen"
click at [460, 489] on input "text" at bounding box center [478, 481] width 116 height 25
paste input "sun@mirxes.com"
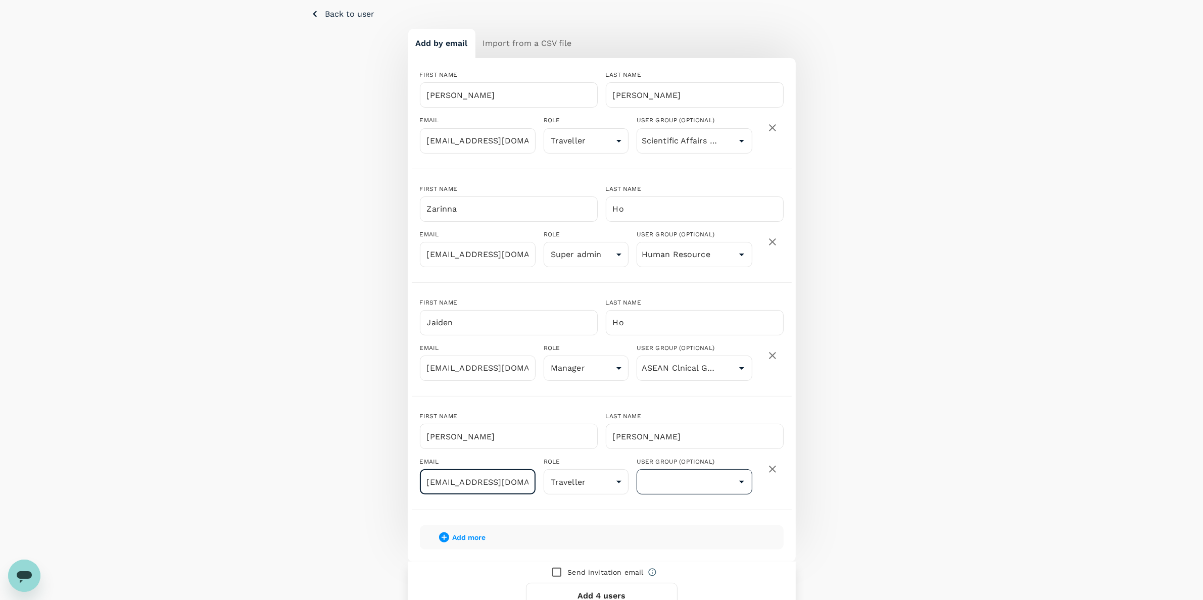
click at [743, 484] on icon "Open" at bounding box center [742, 482] width 12 height 12
type input "sun@mirxes.com"
click at [702, 433] on li "Project Management" at bounding box center [694, 435] width 115 height 16
type input "Project Management"
click at [464, 534] on span "Add more" at bounding box center [469, 538] width 33 height 8
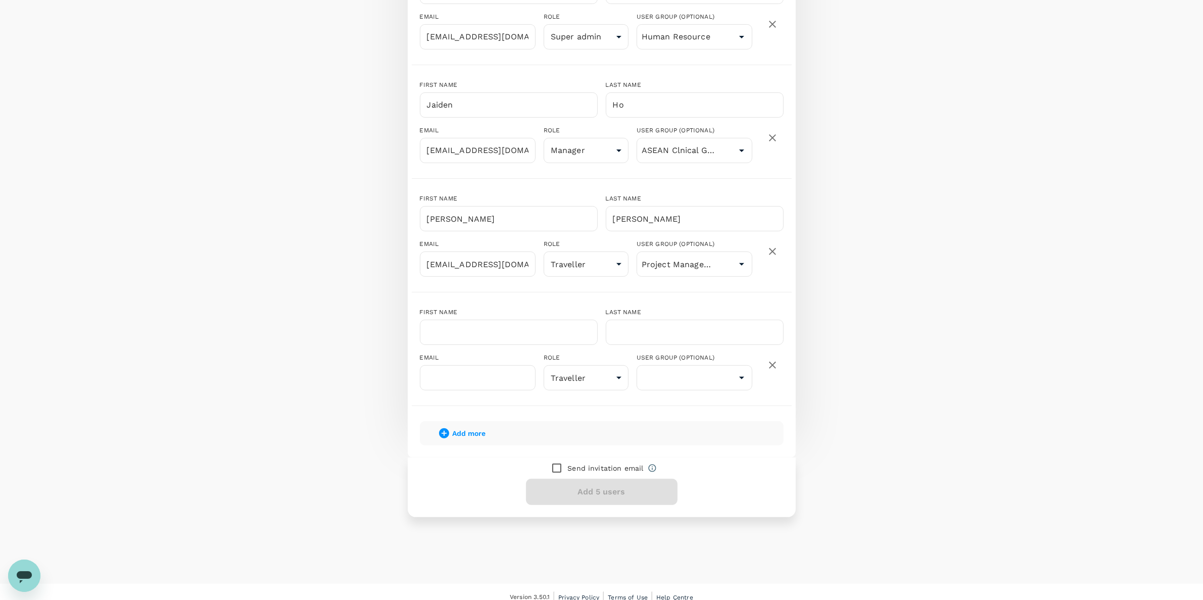
scroll to position [380, 0]
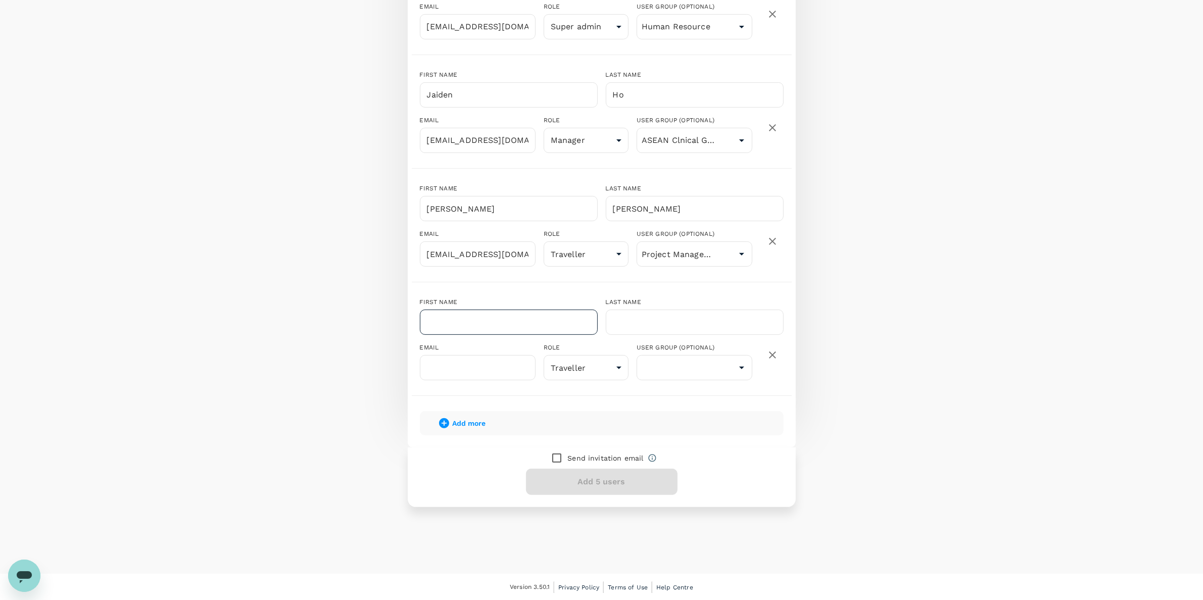
click at [460, 322] on input "text" at bounding box center [509, 322] width 178 height 25
paste input "[DATE][PERSON_NAME]"
drag, startPoint x: 473, startPoint y: 322, endPoint x: 449, endPoint y: 324, distance: 24.4
click at [449, 324] on input "[DATE][PERSON_NAME]" at bounding box center [509, 322] width 178 height 25
type input "Noel"
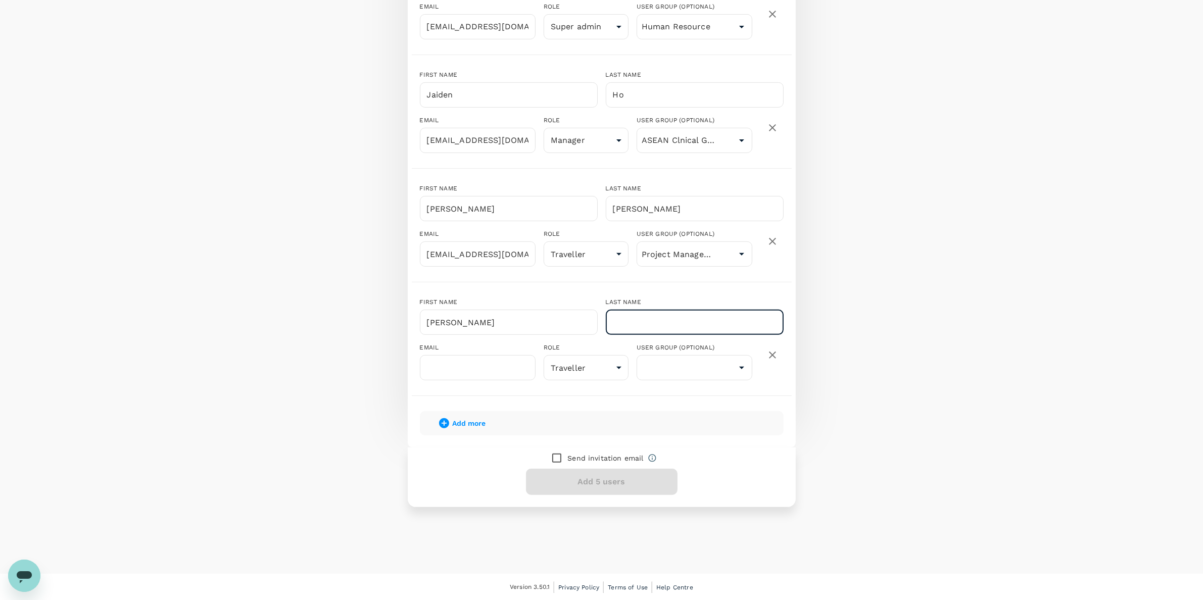
click at [693, 327] on input "text" at bounding box center [695, 322] width 178 height 25
paste input "Wong"
type input "Wong"
drag, startPoint x: 446, startPoint y: 369, endPoint x: 226, endPoint y: 349, distance: 221.2
click at [446, 369] on input "text" at bounding box center [478, 367] width 116 height 25
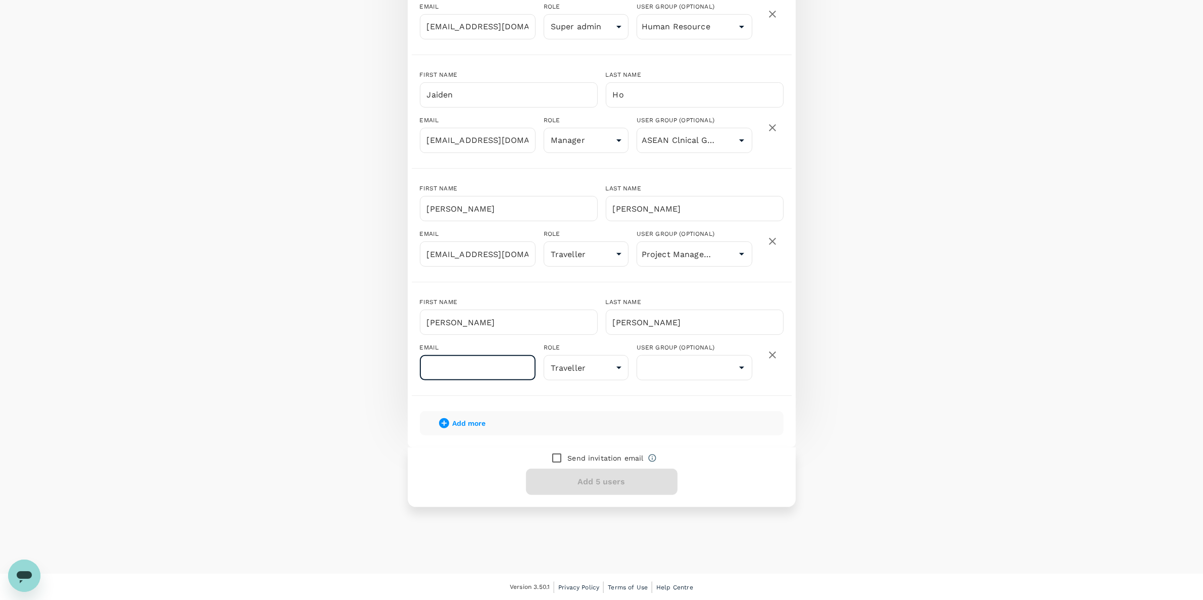
click at [460, 364] on input "text" at bounding box center [478, 367] width 116 height 25
paste input "noelwong@mirxes.com"
type input "noelwong@mirxes.com"
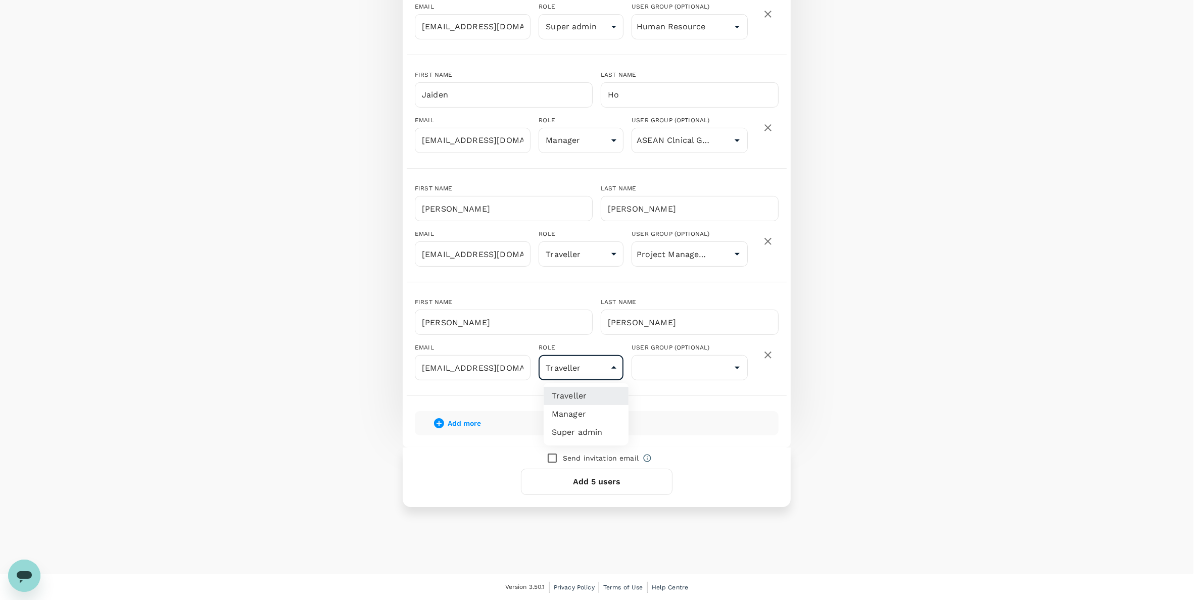
click at [618, 372] on body "Trips Book Approvals 0 Reports People Manage ZH You have not verified your emai…" at bounding box center [601, 110] width 1203 height 981
click at [578, 417] on li "Manager" at bounding box center [586, 414] width 85 height 18
type input "admin"
click at [740, 367] on icon "Open" at bounding box center [741, 368] width 5 height 3
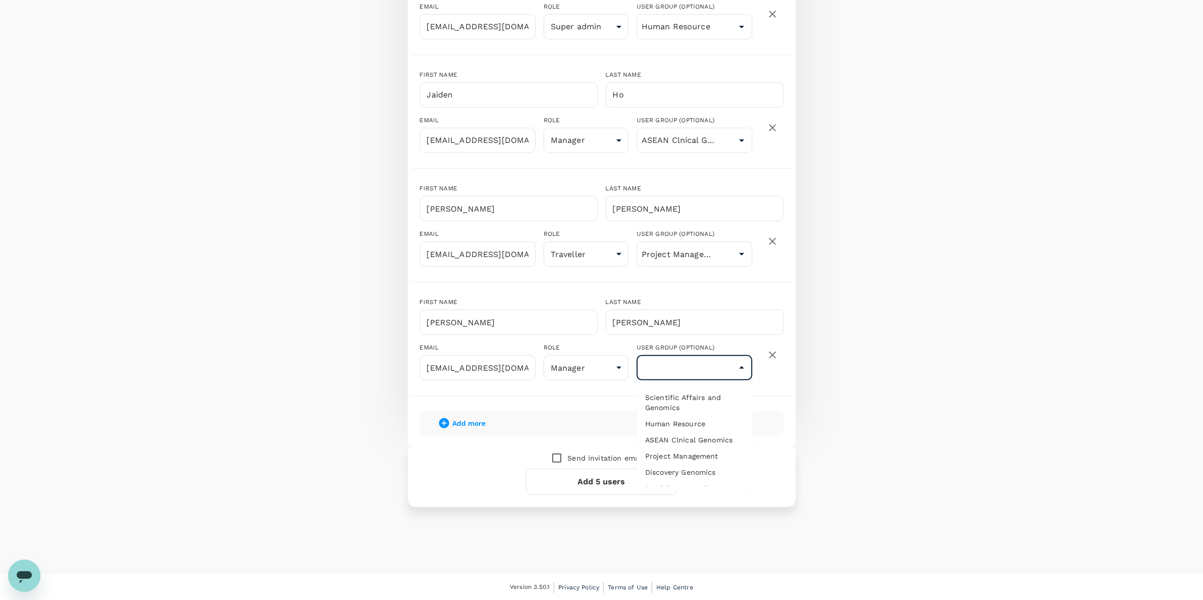
click at [677, 468] on li "Discovery Genomics" at bounding box center [694, 472] width 115 height 16
type input "Discovery Genomics"
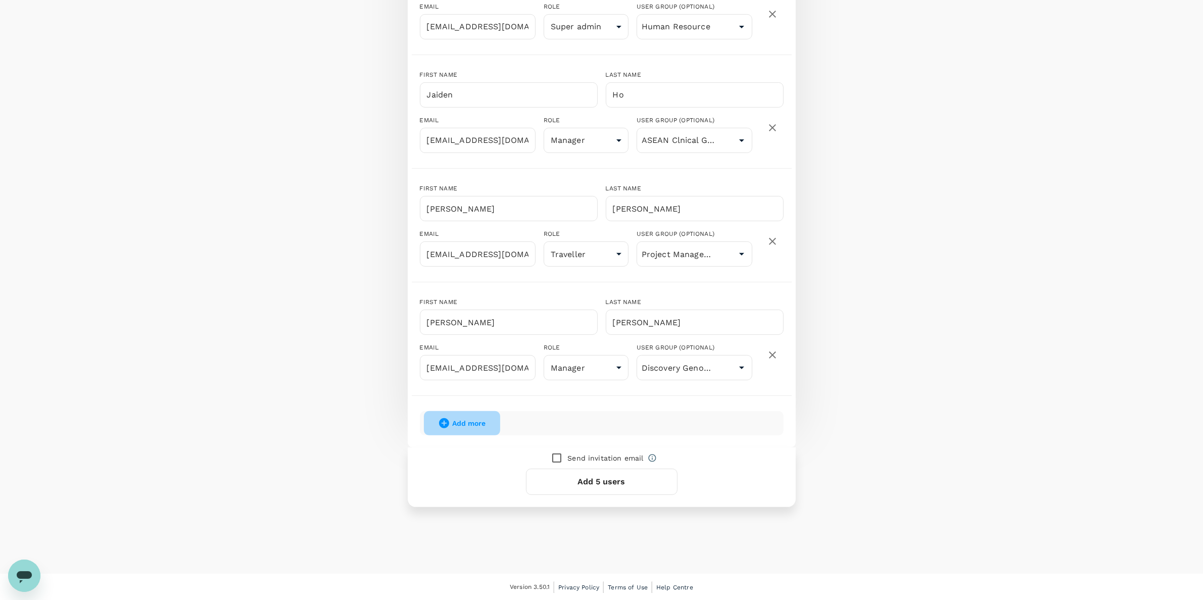
click at [460, 423] on span "Add more" at bounding box center [469, 423] width 33 height 8
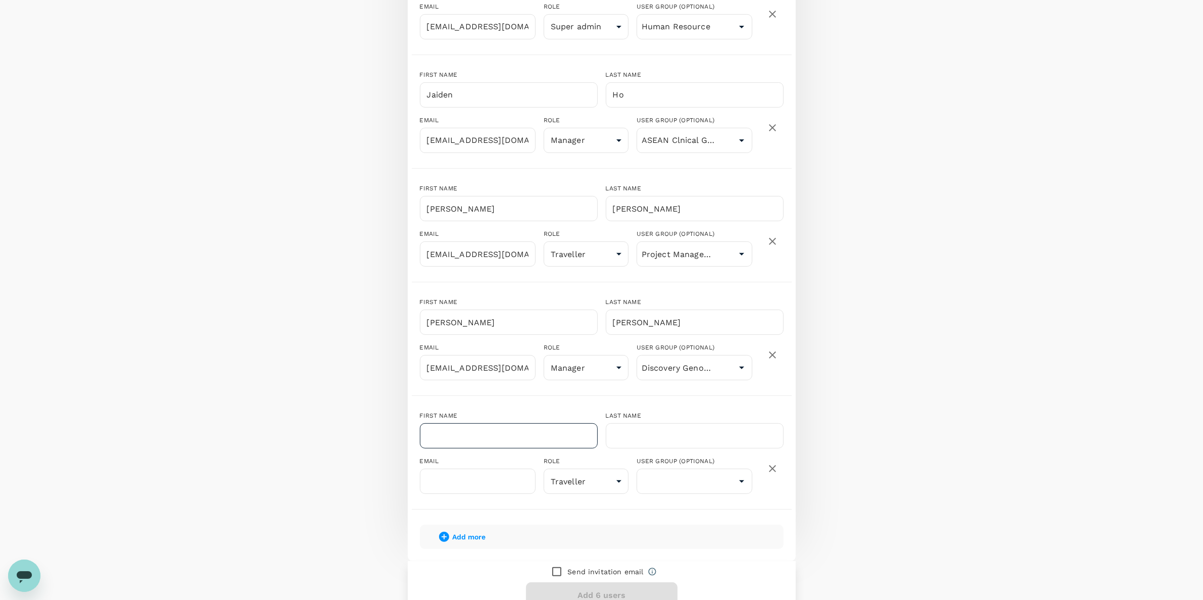
click at [460, 437] on input "text" at bounding box center [509, 435] width 178 height 25
paste input "[PERSON_NAME]"
drag, startPoint x: 474, startPoint y: 421, endPoint x: 460, endPoint y: 419, distance: 13.7
click at [460, 419] on div "FIRST NAME William Tan ​" at bounding box center [505, 425] width 186 height 45
type input "William"
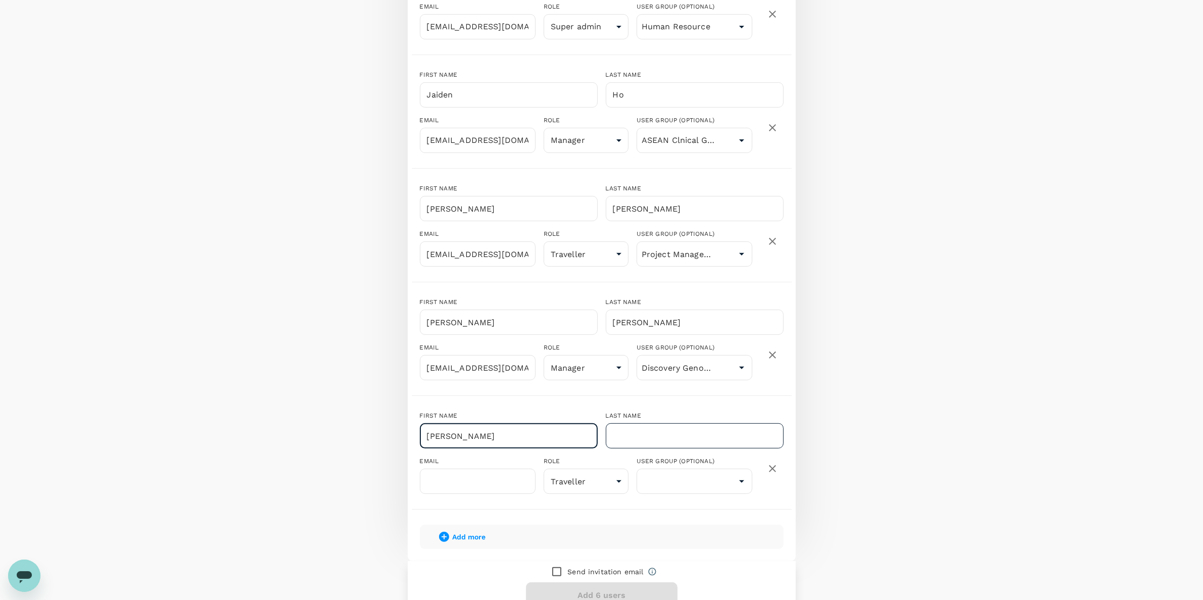
click at [657, 448] on input "text" at bounding box center [695, 435] width 178 height 25
paste input "Tan"
type input "Tan"
click at [563, 432] on input "William" at bounding box center [509, 435] width 178 height 25
type input "William"
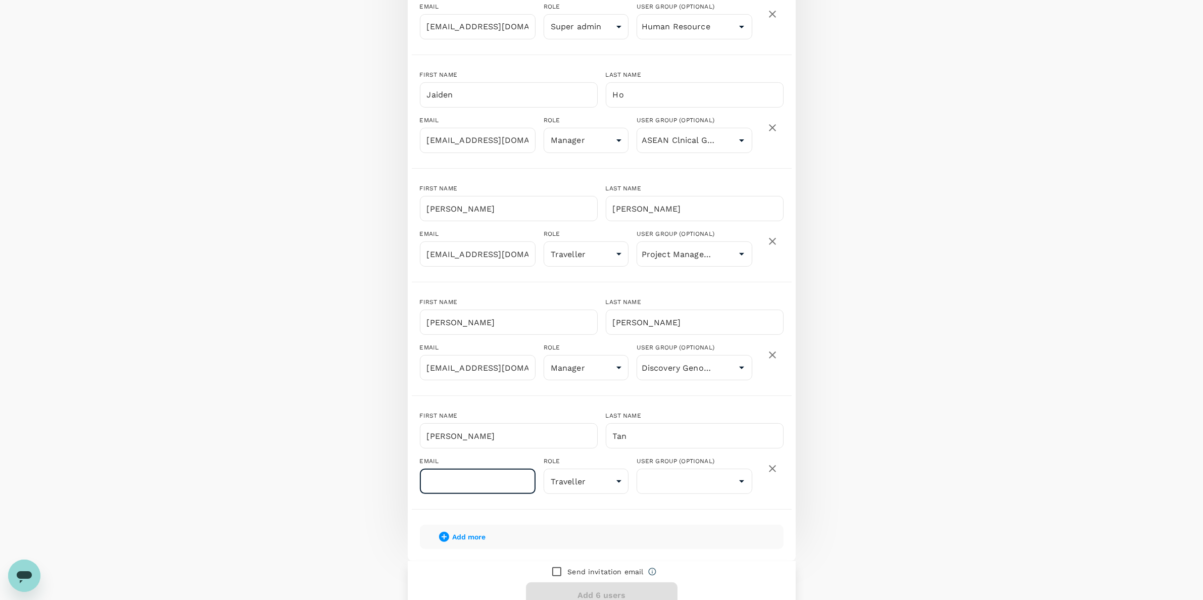
click at [478, 475] on input "text" at bounding box center [478, 481] width 116 height 25
click at [491, 483] on input "text" at bounding box center [478, 481] width 116 height 25
paste input "williamtan@mirxes.com"
type input "williamtan@mirxes.com"
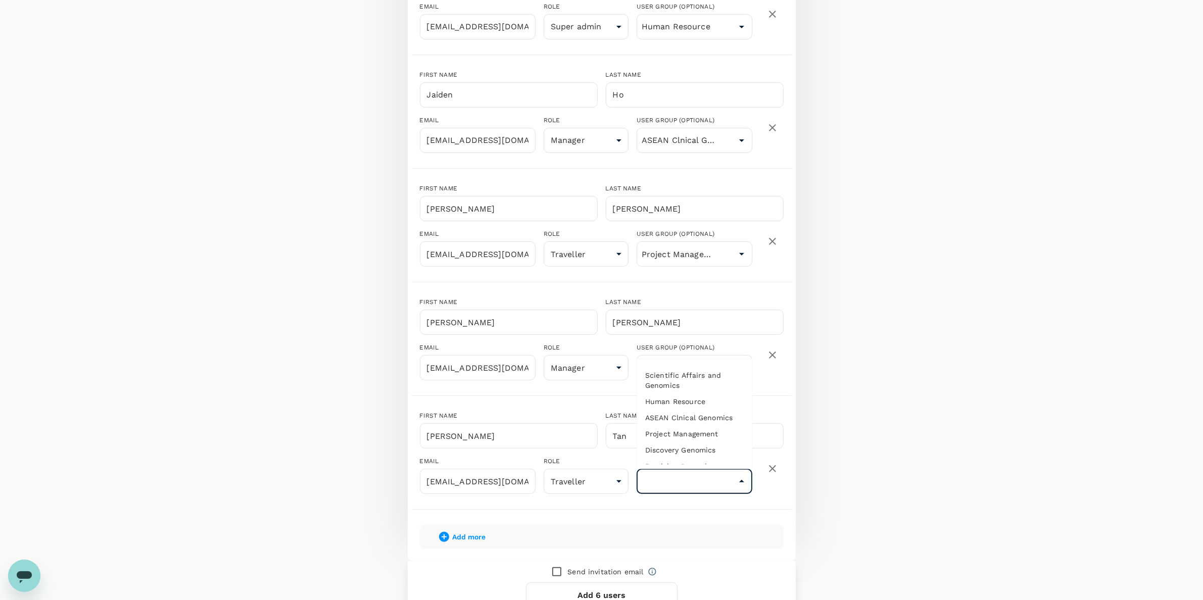
click at [719, 488] on input "text" at bounding box center [694, 481] width 111 height 19
click at [702, 433] on li "Precision Genomics" at bounding box center [694, 437] width 115 height 16
type input "Precision Genomics"
click at [454, 534] on span "Add more" at bounding box center [469, 537] width 33 height 8
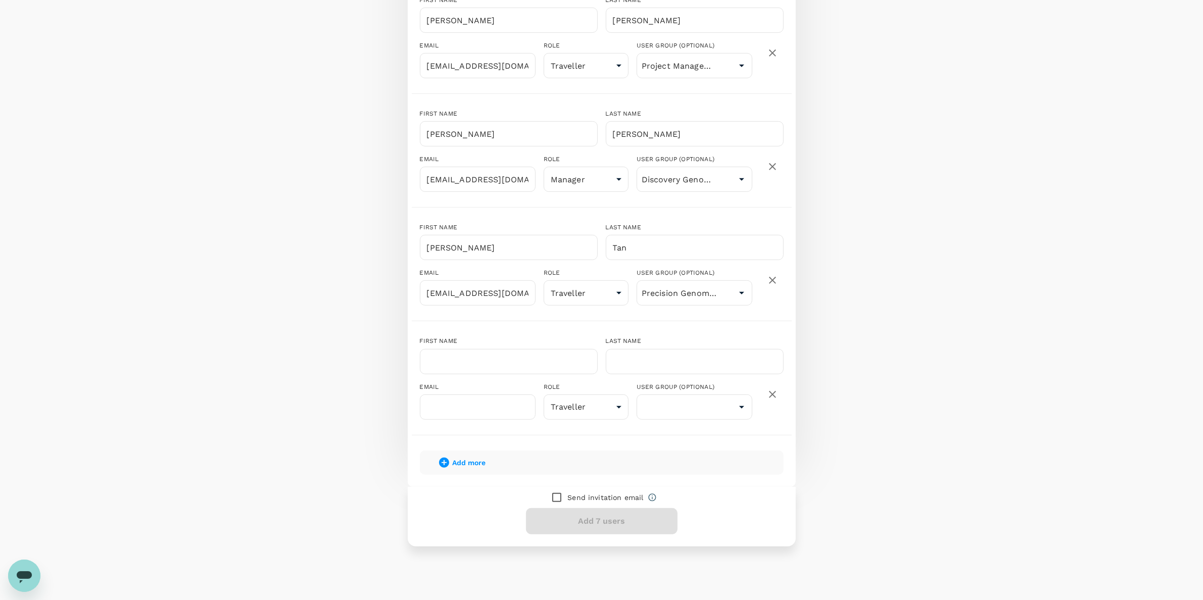
scroll to position [570, 0]
click at [468, 356] on input "text" at bounding box center [509, 360] width 178 height 25
paste input "[PERSON_NAME]"
drag, startPoint x: 484, startPoint y: 361, endPoint x: 458, endPoint y: 361, distance: 26.3
click at [458, 361] on input "[PERSON_NAME]" at bounding box center [509, 360] width 178 height 25
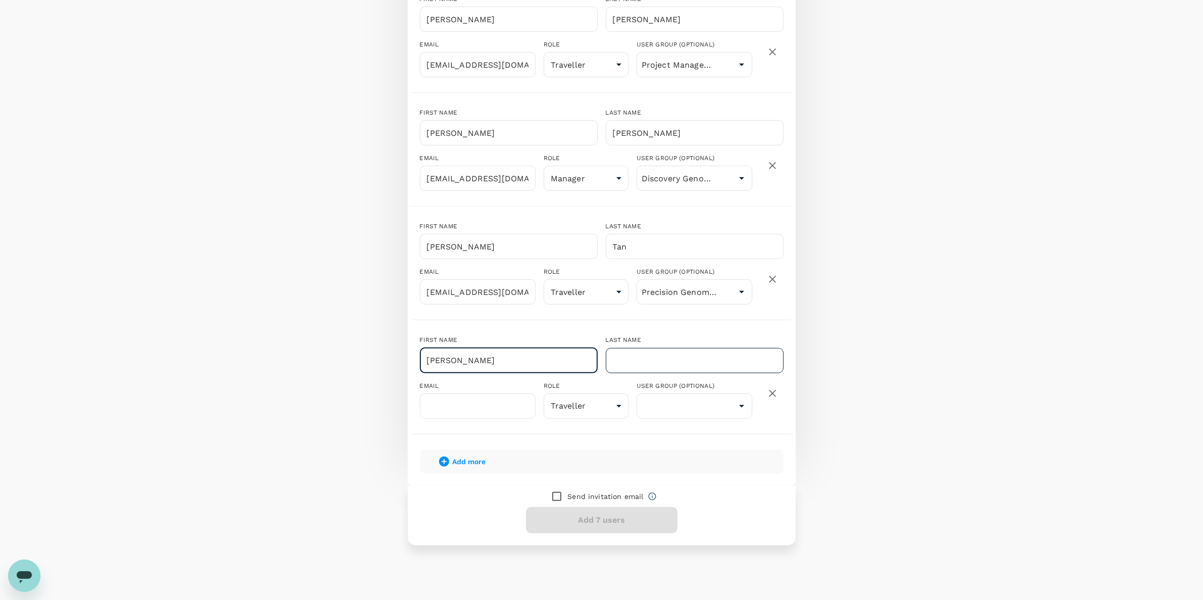
type input "Jeffrey"
click at [691, 361] on input "text" at bounding box center [695, 360] width 178 height 25
paste input "Koh"
type input "Koh"
drag, startPoint x: 460, startPoint y: 408, endPoint x: 43, endPoint y: 381, distance: 417.3
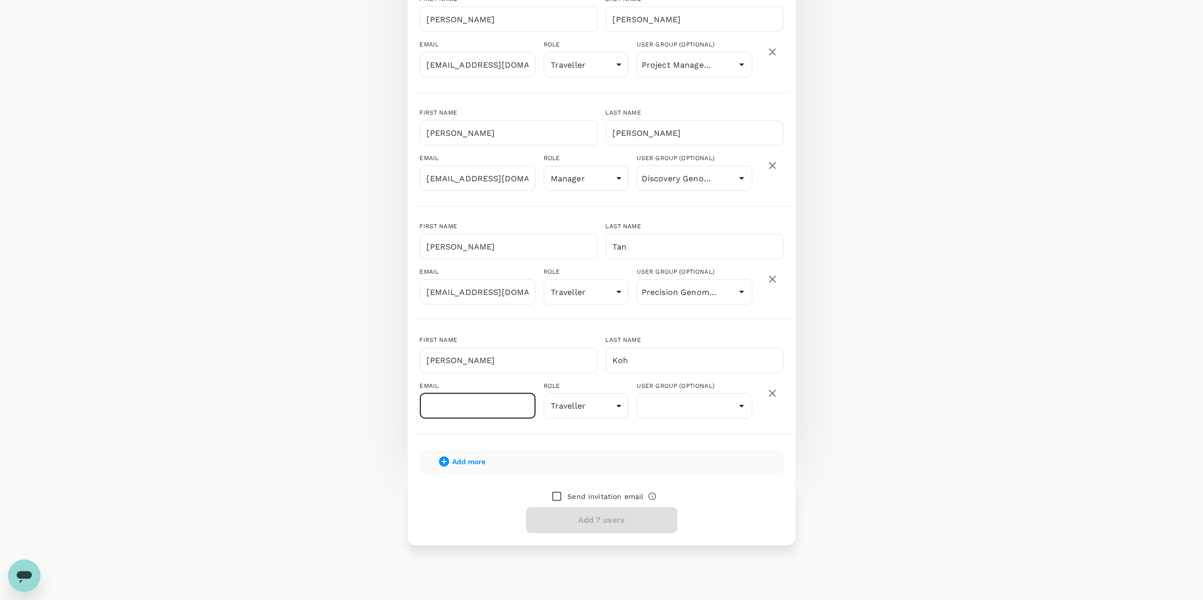
click at [460, 408] on input "text" at bounding box center [478, 406] width 116 height 25
click at [448, 409] on input "text" at bounding box center [478, 406] width 116 height 25
paste input "jeffreykoh@mirxes.com"
click at [739, 403] on icon "Open" at bounding box center [742, 406] width 12 height 12
type input "jeffreykoh@mirxes.com"
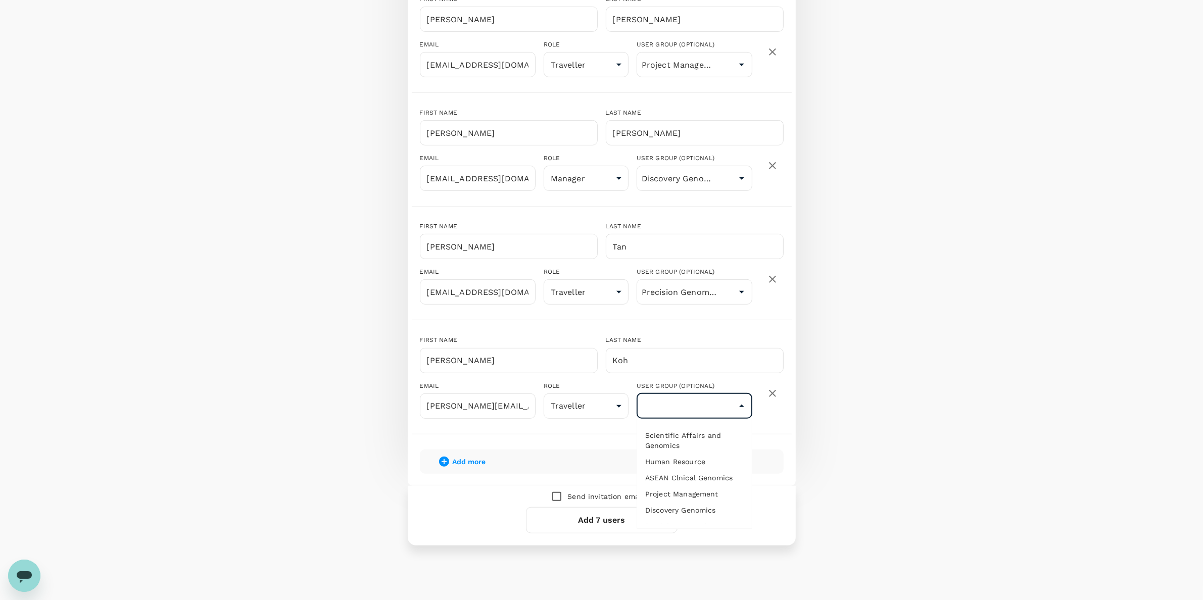
scroll to position [30, 0]
click at [673, 509] on li "Product" at bounding box center [694, 512] width 115 height 16
type input "Product"
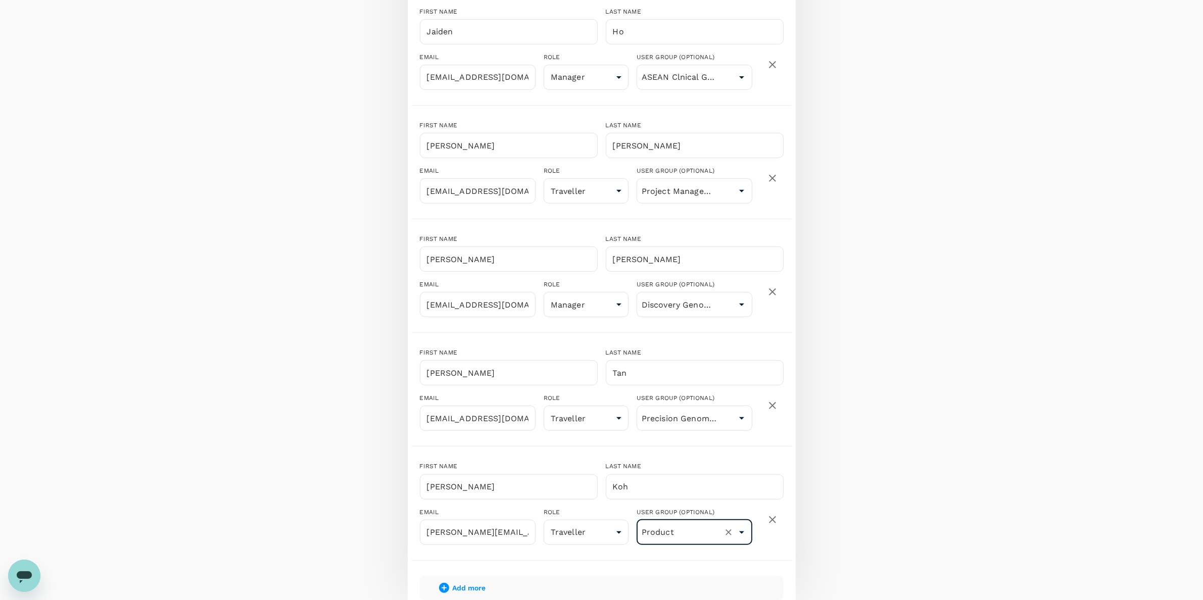
scroll to position [608, 0]
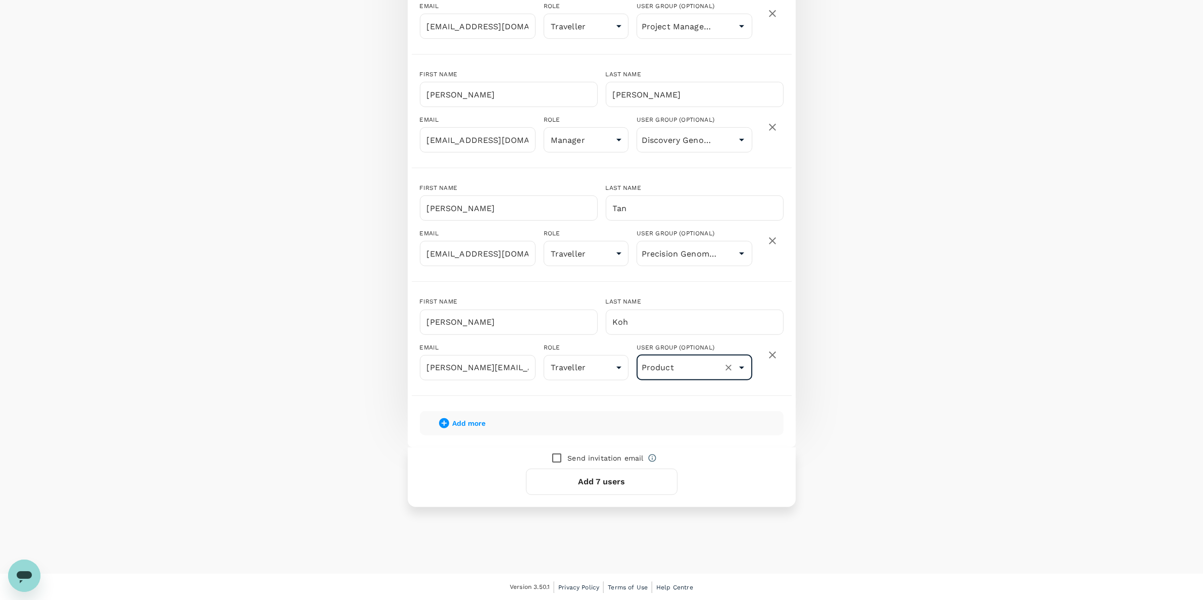
click at [628, 479] on button "Add 7 users" at bounding box center [602, 482] width 152 height 26
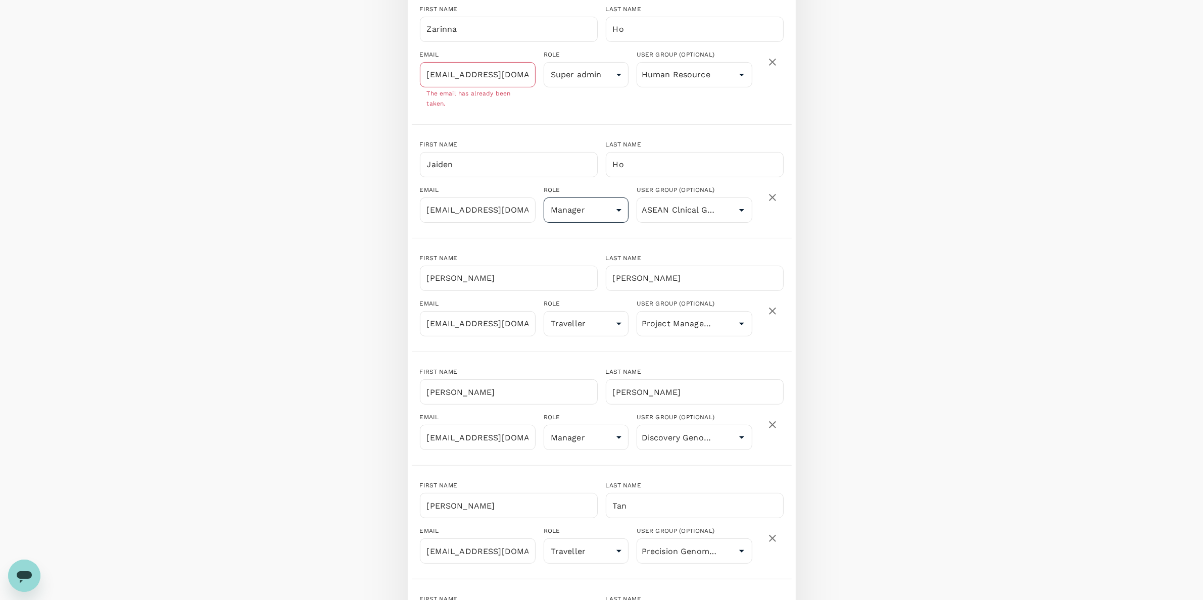
scroll to position [187, 0]
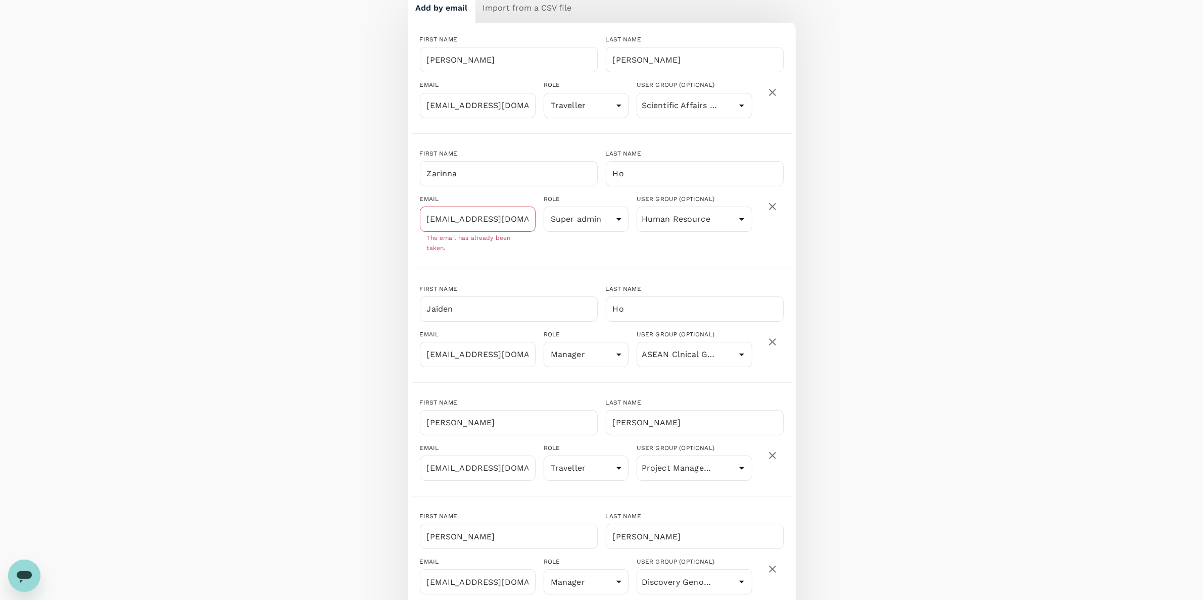
click at [774, 203] on icon "button" at bounding box center [773, 207] width 12 height 12
type input "user"
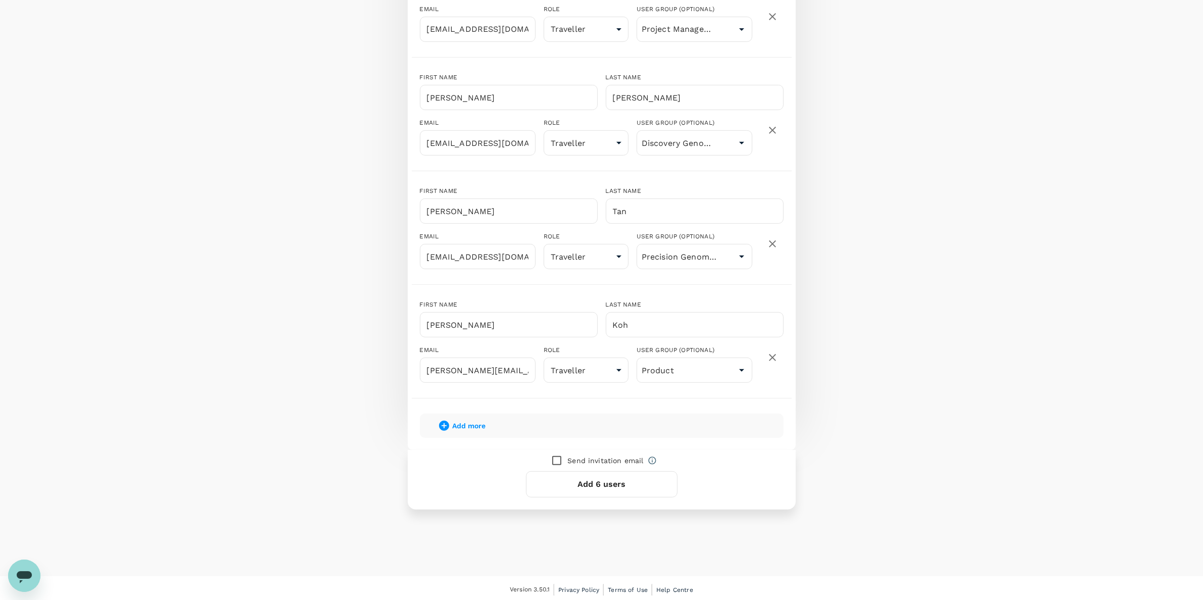
scroll to position [494, 0]
click at [594, 484] on button "Add 6 users" at bounding box center [602, 482] width 152 height 26
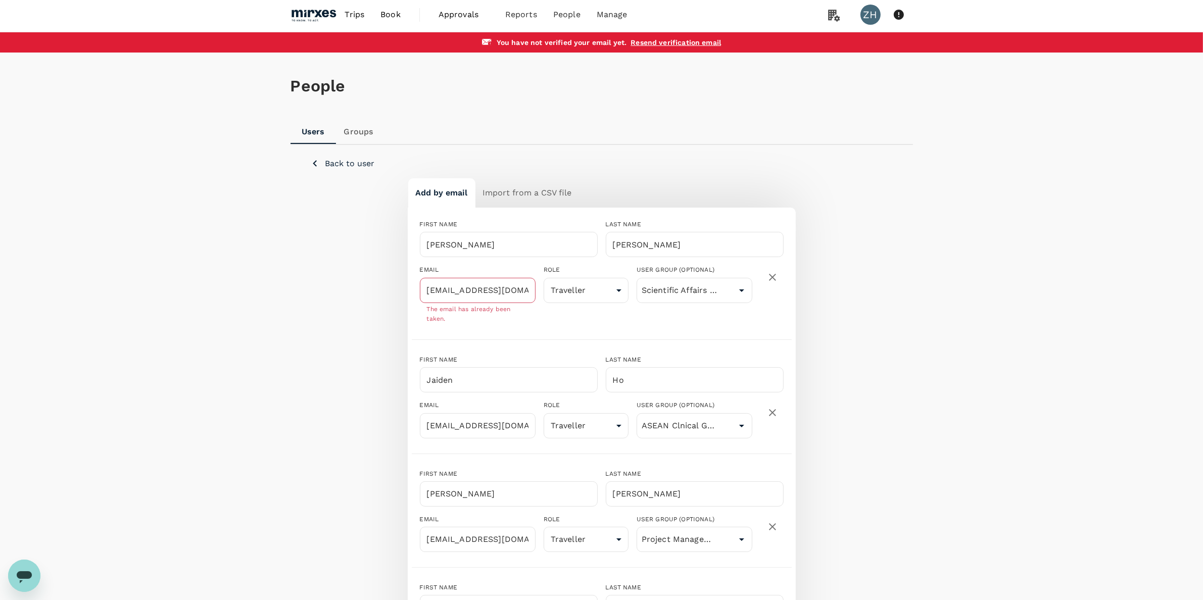
scroll to position [0, 0]
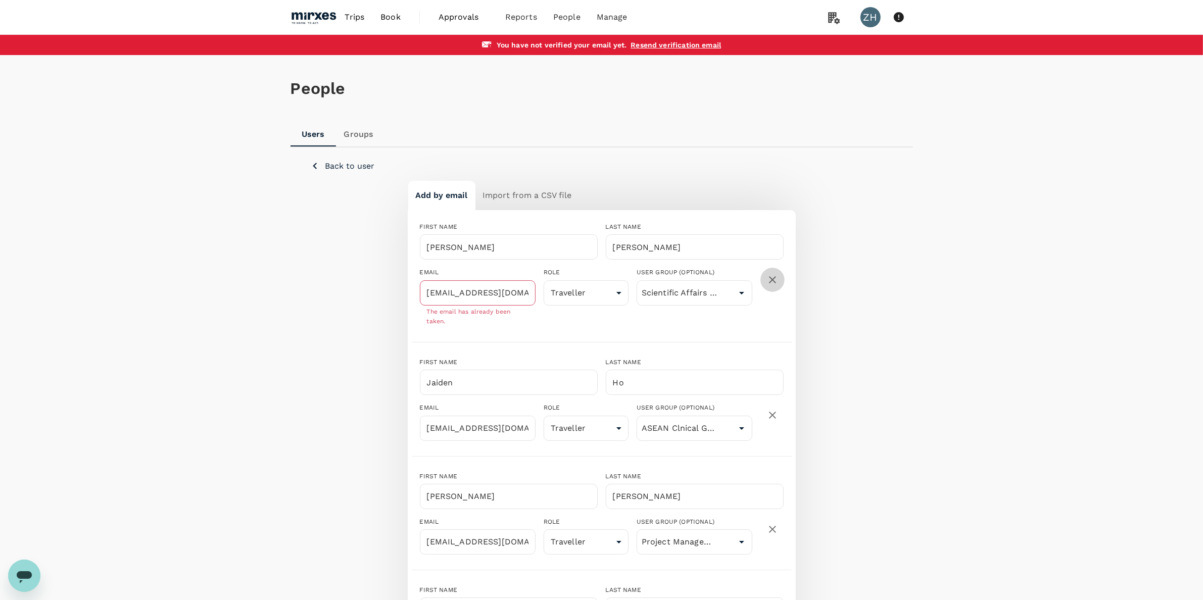
click at [775, 279] on icon "button" at bounding box center [773, 280] width 12 height 12
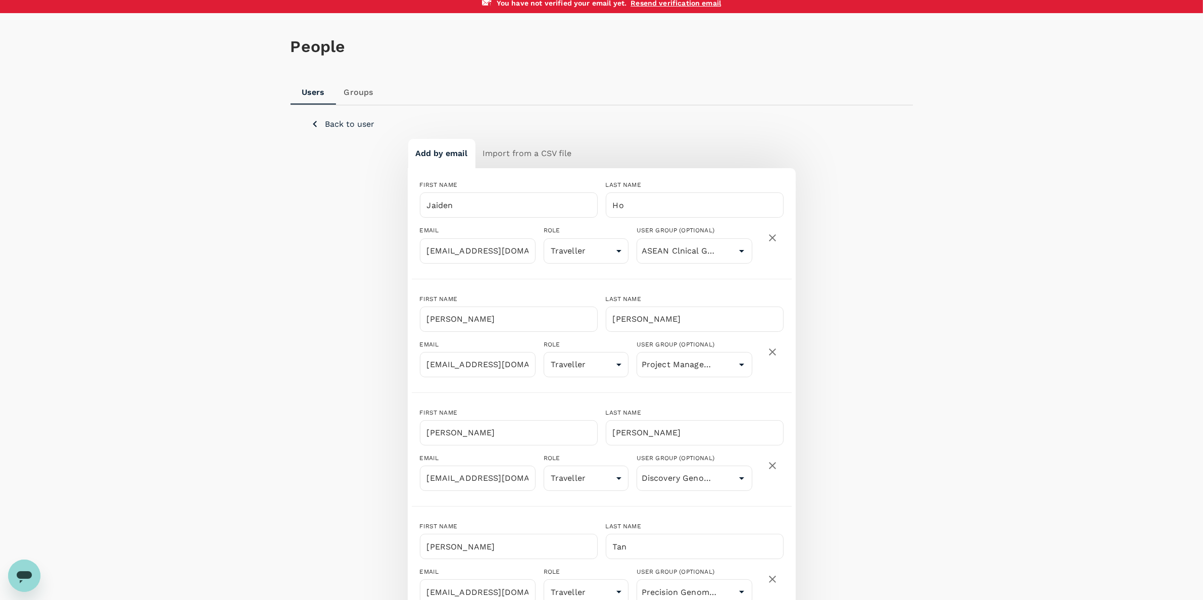
scroll to position [380, 0]
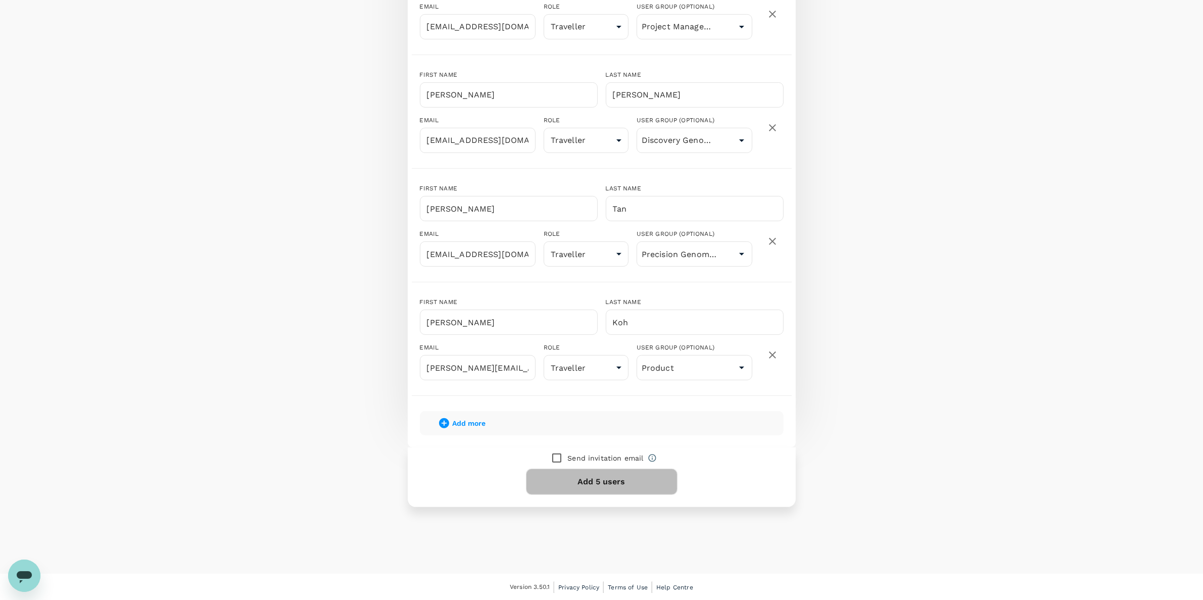
click at [595, 479] on button "Add 5 users" at bounding box center [602, 482] width 152 height 26
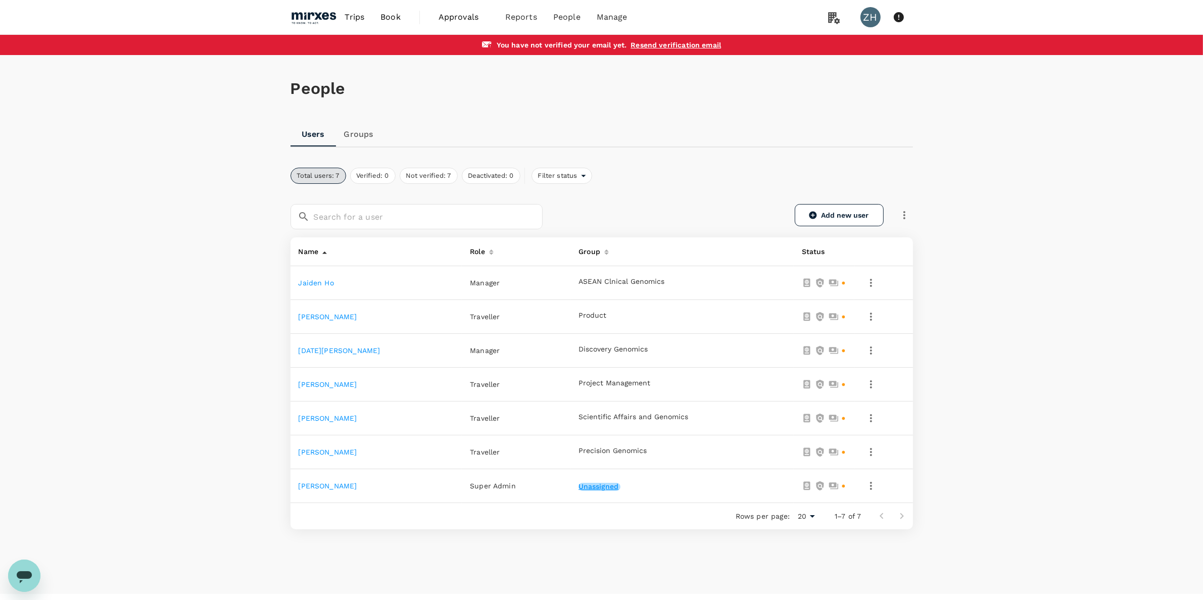
click at [579, 483] on button "Unassigned" at bounding box center [600, 487] width 42 height 8
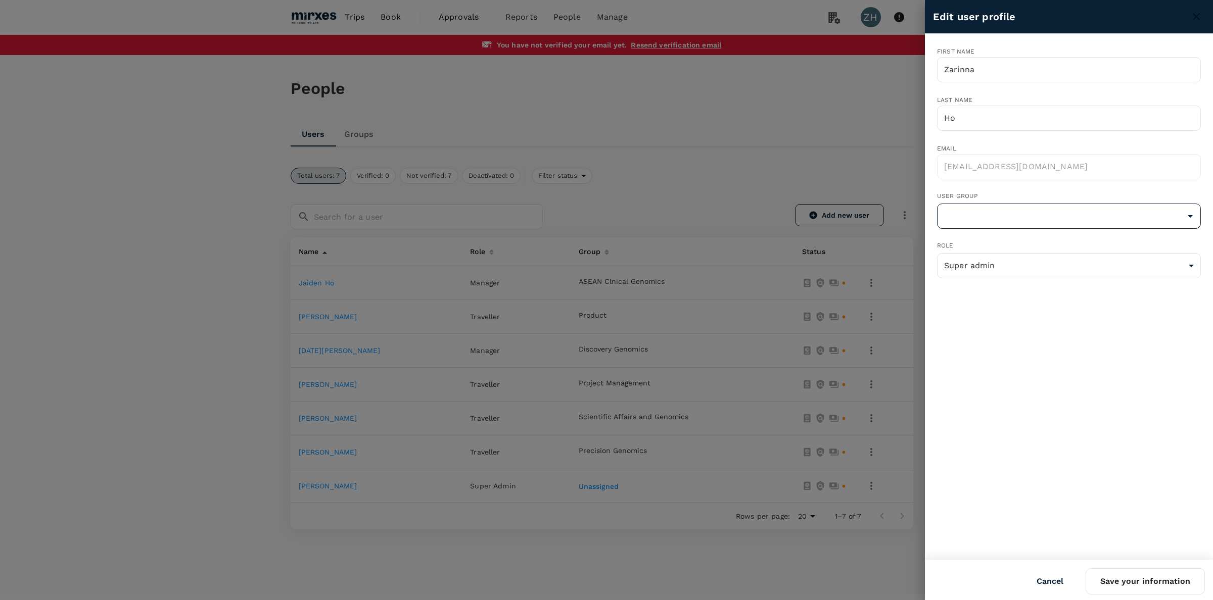
click at [1196, 217] on icon "Open" at bounding box center [1190, 216] width 12 height 12
click at [974, 261] on li "Human Resource" at bounding box center [1068, 259] width 263 height 16
type input "Human Resource"
click at [1145, 585] on button "Save your information" at bounding box center [1144, 581] width 119 height 26
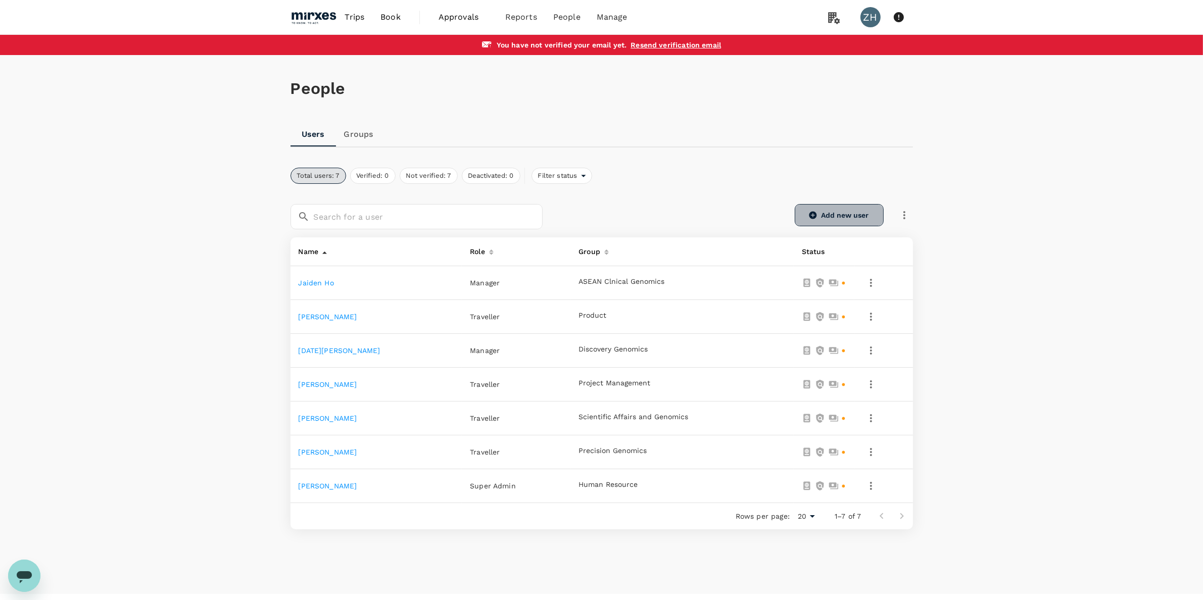
click at [847, 216] on button "Add new user" at bounding box center [839, 215] width 89 height 22
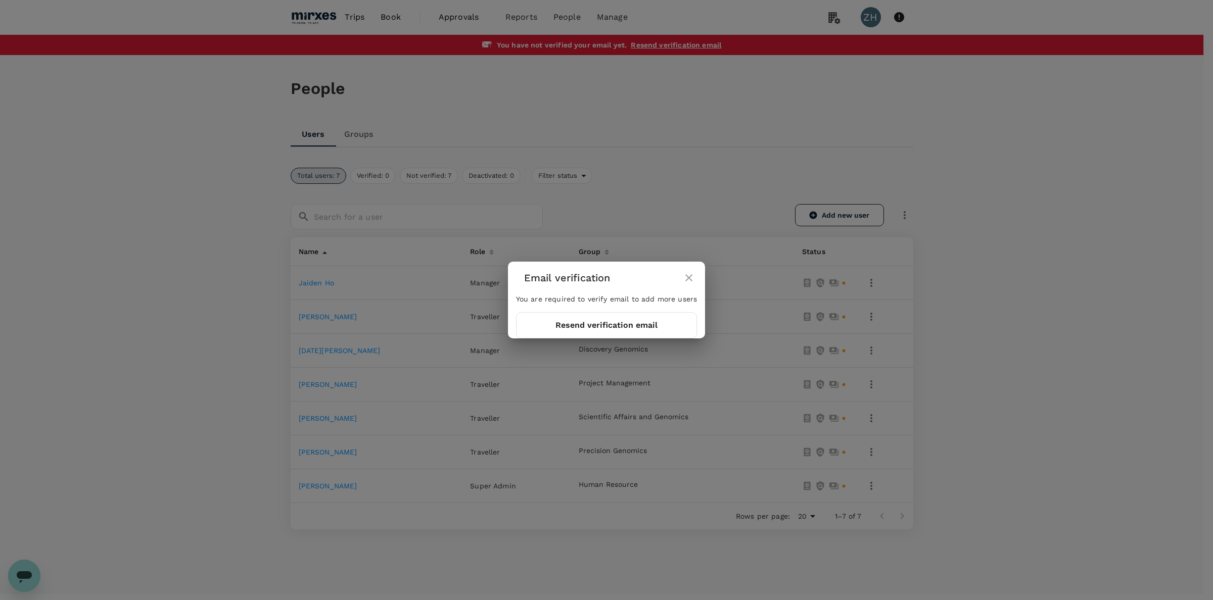
click at [687, 276] on icon "close" at bounding box center [689, 278] width 12 height 12
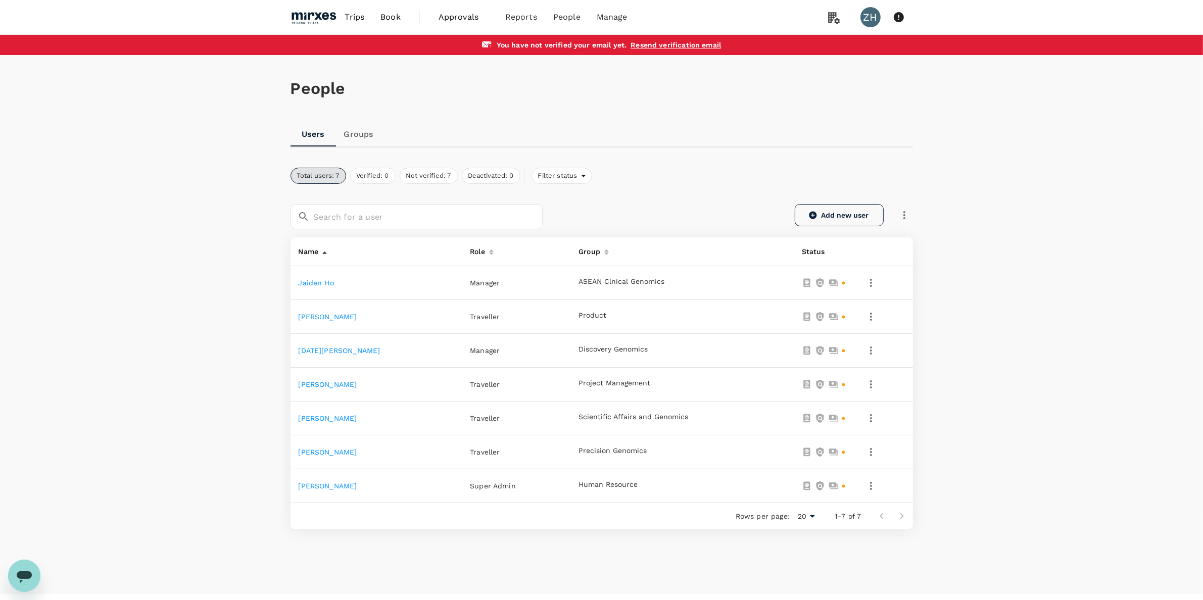
click at [814, 217] on icon "button" at bounding box center [813, 216] width 8 height 8
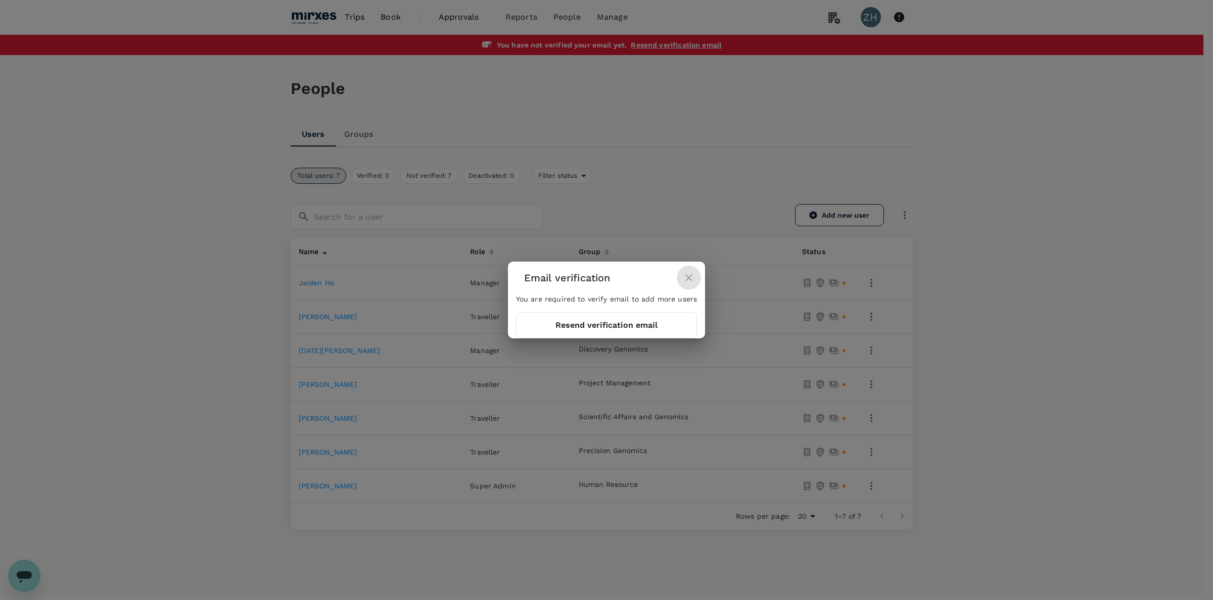
click at [690, 276] on icon "close" at bounding box center [688, 277] width 7 height 7
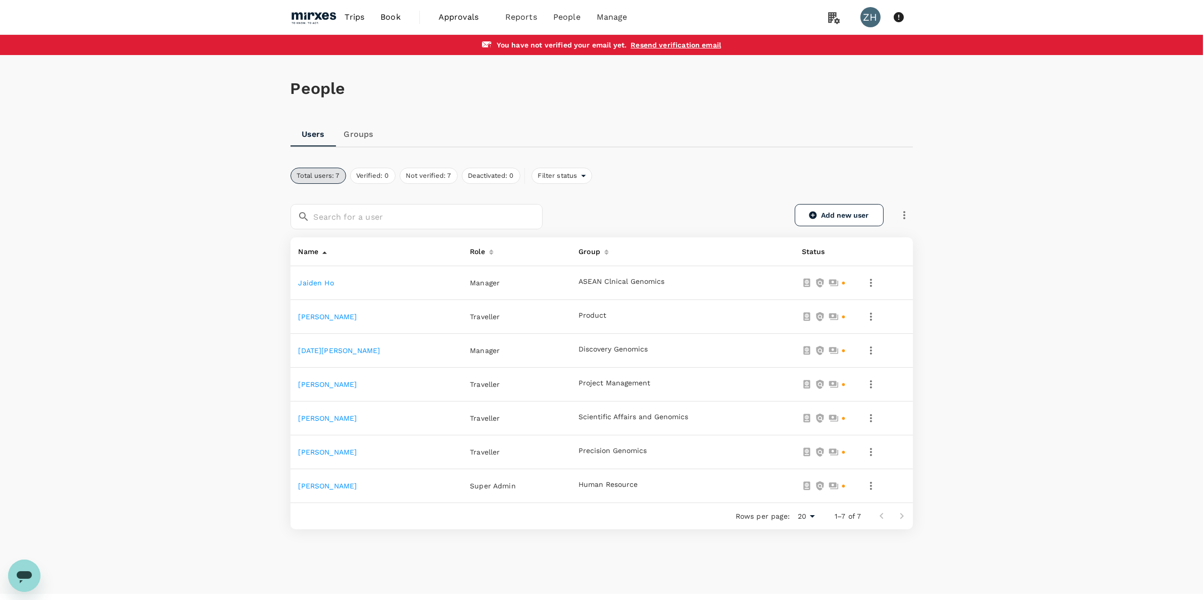
click at [387, 129] on div "Users Groups" at bounding box center [602, 134] width 623 height 24
click at [364, 136] on link "Groups" at bounding box center [358, 134] width 45 height 24
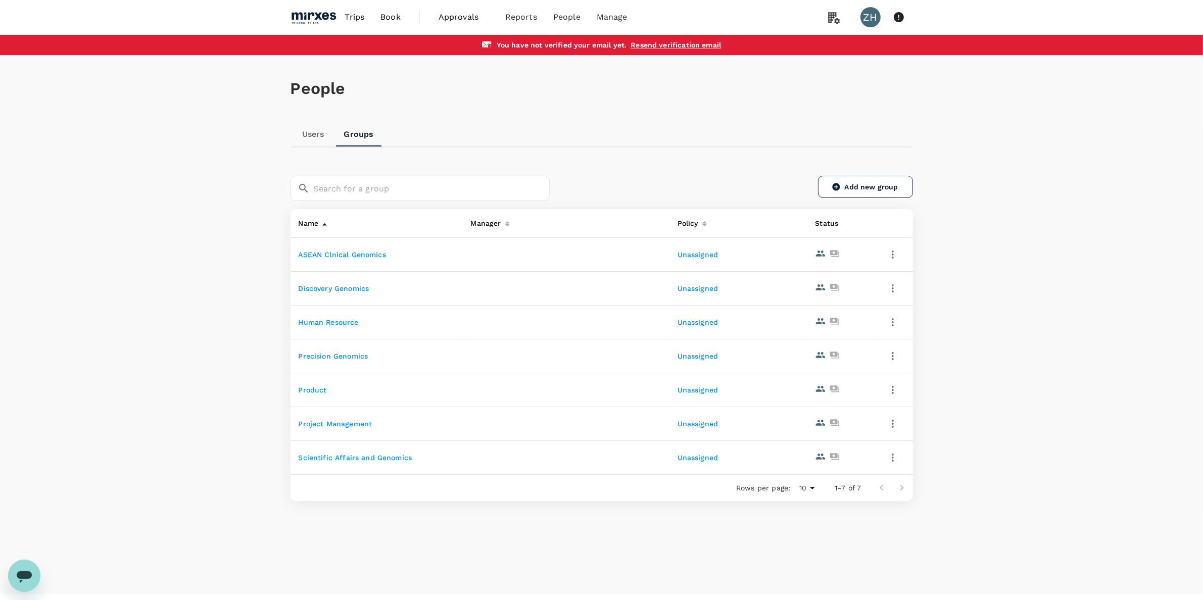
click at [309, 137] on link "Users" at bounding box center [313, 134] width 45 height 24
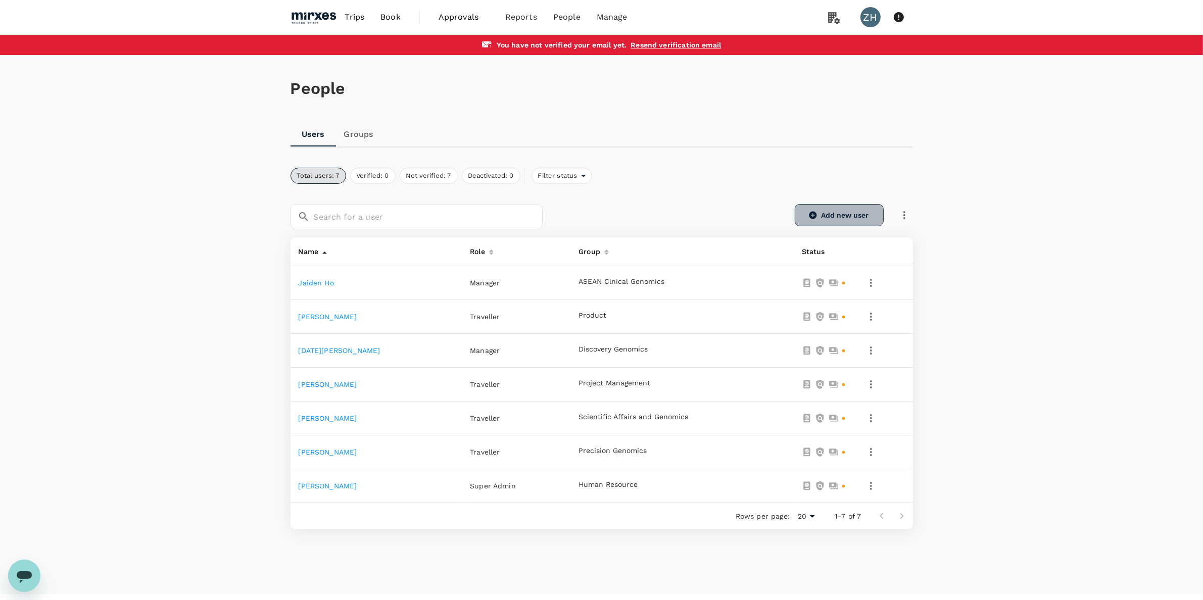
click at [815, 209] on button "Add new user" at bounding box center [839, 215] width 89 height 22
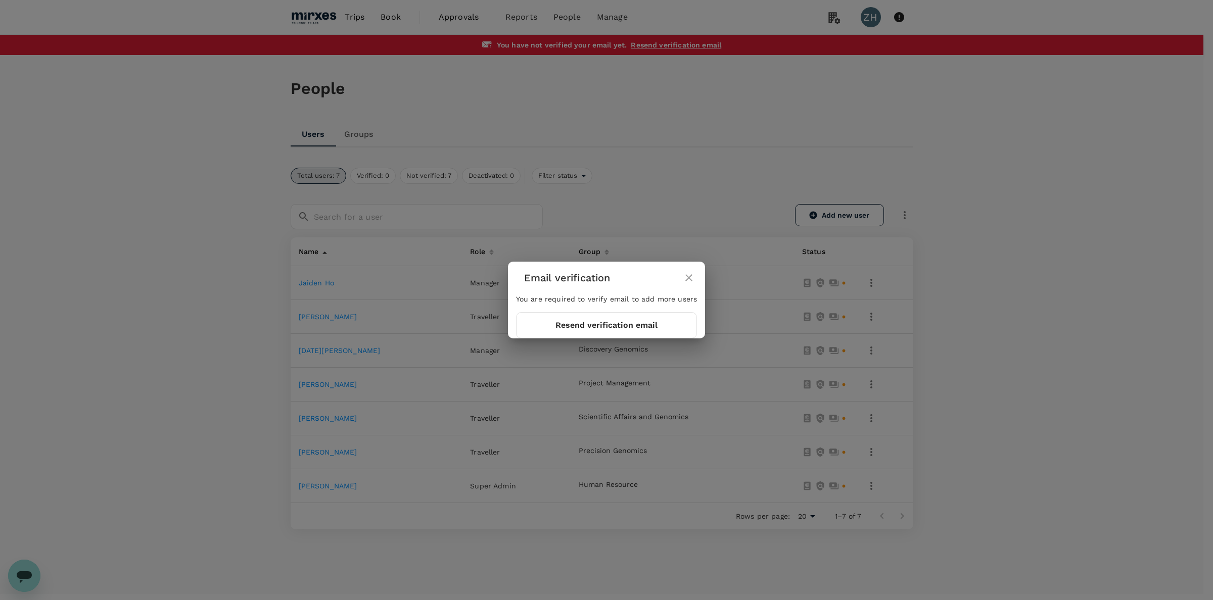
click at [691, 274] on icon "close" at bounding box center [689, 278] width 12 height 12
